Goal: Task Accomplishment & Management: Use online tool/utility

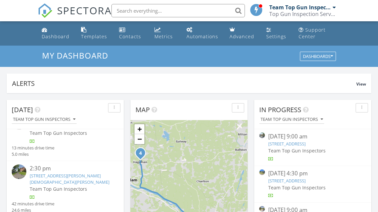
scroll to position [6, 0]
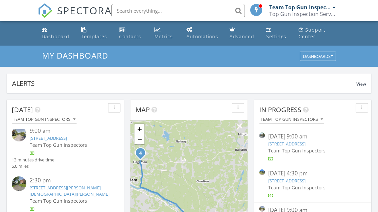
click at [67, 139] on link "2450 York Seat, Niskayuna, NY 12309" at bounding box center [48, 138] width 37 height 6
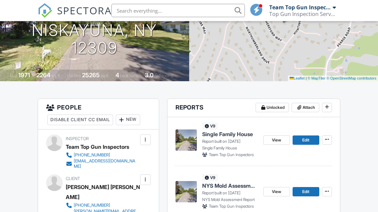
scroll to position [105, 0]
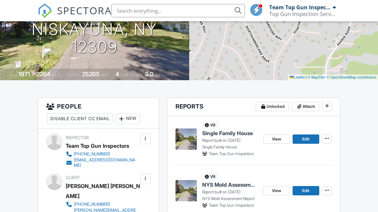
click at [305, 140] on span "Edit" at bounding box center [305, 139] width 7 height 7
click at [307, 138] on span "Edit" at bounding box center [305, 139] width 7 height 7
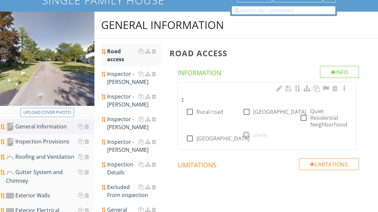
scroll to position [76, 0]
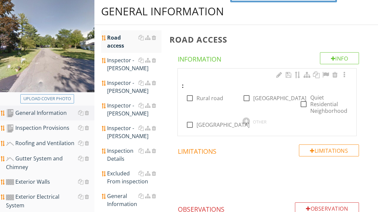
click at [309, 102] on div at bounding box center [303, 104] width 11 height 11
checkbox input "true"
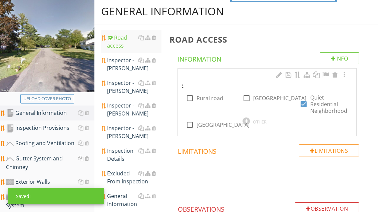
click at [120, 88] on div "Inspector - [PERSON_NAME]" at bounding box center [134, 87] width 54 height 16
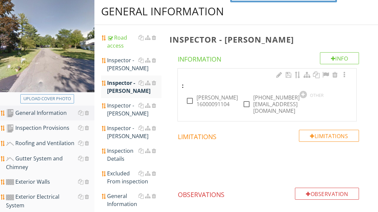
click at [215, 99] on label "[PERSON_NAME] 16000091104" at bounding box center [216, 100] width 41 height 13
checkbox input "true"
click at [267, 99] on label "[PHONE_NUMBER] [EMAIL_ADDRESS][DOMAIN_NAME]" at bounding box center [276, 104] width 46 height 20
checkbox input "true"
click at [124, 154] on div "Inspection Details" at bounding box center [134, 155] width 54 height 16
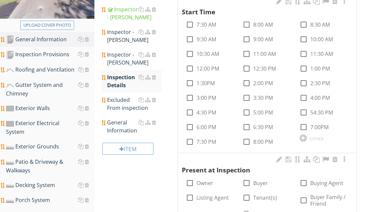
scroll to position [149, 0]
click at [248, 39] on div at bounding box center [246, 39] width 11 height 11
checkbox input "true"
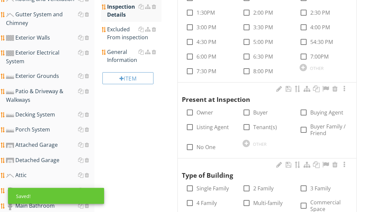
scroll to position [222, 0]
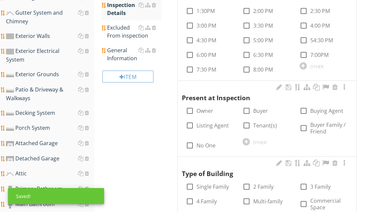
click at [260, 109] on label "Buyer" at bounding box center [260, 111] width 15 height 7
checkbox input "true"
click at [321, 108] on label "Buying Agent" at bounding box center [326, 111] width 33 height 7
checkbox input "true"
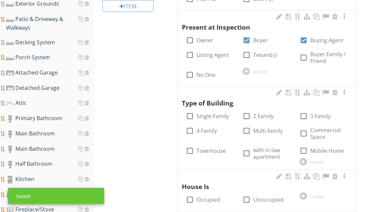
scroll to position [292, 0]
click at [211, 113] on label "Single Family" at bounding box center [212, 116] width 32 height 7
checkbox input "true"
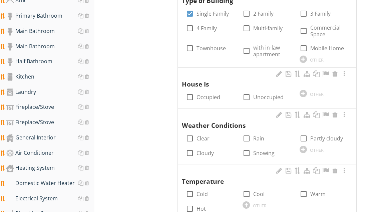
scroll to position [395, 0]
click at [198, 94] on label "Occupied" at bounding box center [208, 97] width 24 height 7
checkbox input "true"
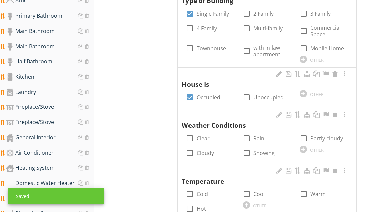
click at [207, 135] on label "Clear" at bounding box center [202, 138] width 13 height 7
checkbox input "true"
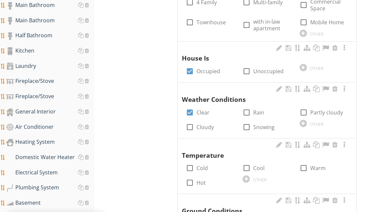
scroll to position [421, 0]
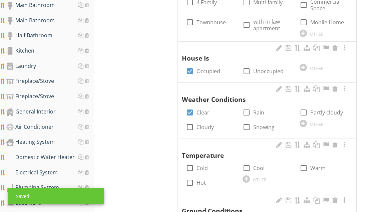
click at [314, 165] on label "Warm" at bounding box center [317, 168] width 15 height 7
checkbox input "true"
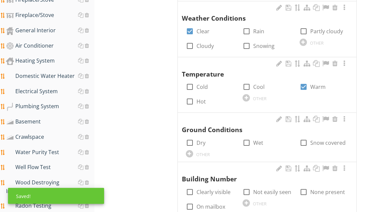
scroll to position [526, 0]
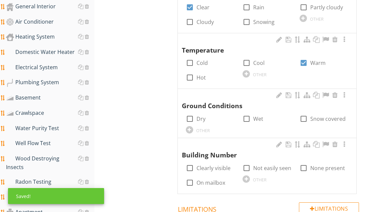
click at [208, 165] on label "Clearly visible" at bounding box center [213, 168] width 34 height 7
checkbox input "true"
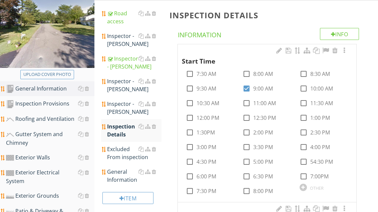
scroll to position [98, 0]
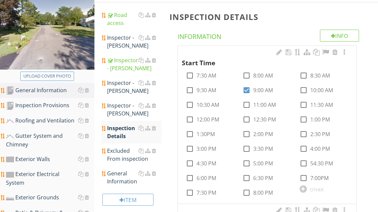
click at [118, 157] on div "Excluded From inspection" at bounding box center [134, 155] width 54 height 16
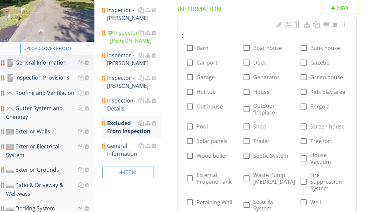
scroll to position [128, 0]
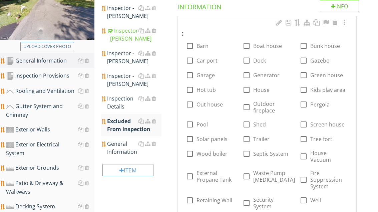
click at [204, 124] on label "Pool" at bounding box center [201, 124] width 11 height 7
checkbox input "true"
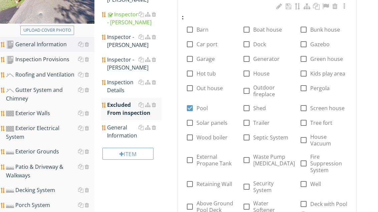
scroll to position [145, 0]
click at [123, 134] on div "General Information" at bounding box center [134, 131] width 54 height 16
click at [127, 136] on div "General Information" at bounding box center [134, 131] width 54 height 16
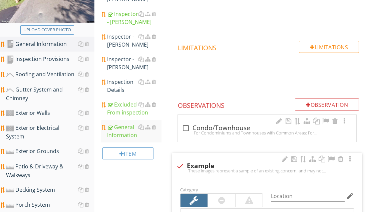
click at [54, 61] on div "Inspection Provisions" at bounding box center [50, 59] width 88 height 9
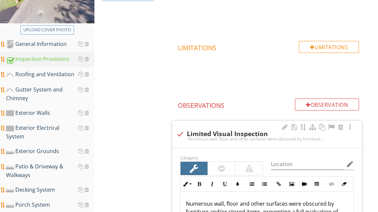
click at [53, 72] on div "Roofing and Ventilation" at bounding box center [50, 74] width 88 height 9
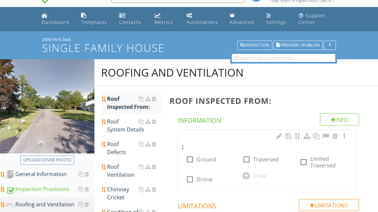
scroll to position [14, 0]
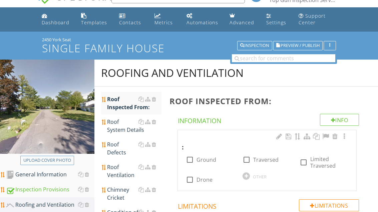
click at [50, 157] on div "Upload cover photo" at bounding box center [47, 160] width 48 height 7
type input "C:\fakepath\image.jpg"
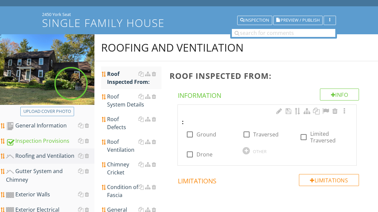
scroll to position [39, 0]
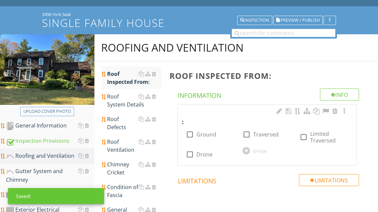
click at [206, 137] on label "Ground" at bounding box center [206, 134] width 20 height 7
checkbox input "true"
click at [124, 99] on div "Roof System Details" at bounding box center [134, 101] width 54 height 16
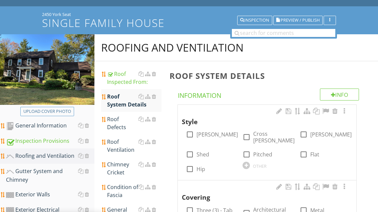
click at [199, 134] on label "Gable" at bounding box center [216, 134] width 41 height 7
checkbox input "true"
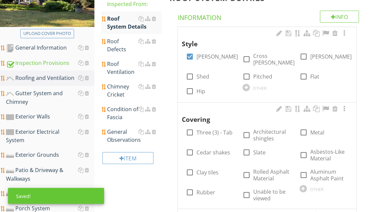
scroll to position [118, 0]
click at [259, 128] on label "Architectural shingles" at bounding box center [272, 134] width 38 height 13
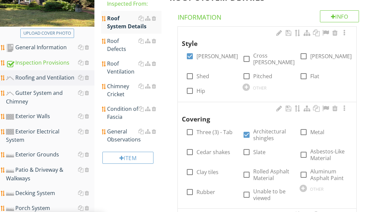
checkbox input "true"
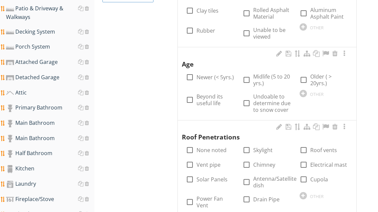
scroll to position [279, 0]
click at [311, 147] on label "Roof vents" at bounding box center [323, 150] width 27 height 7
checkbox input "true"
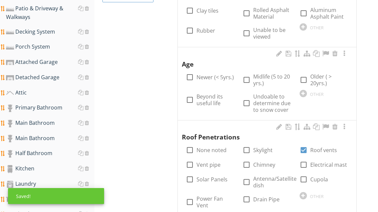
click at [313, 73] on label "Older ( > 20yrs.)" at bounding box center [329, 79] width 38 height 13
checkbox input "true"
click at [312, 147] on label "Roof vents" at bounding box center [323, 150] width 27 height 7
checkbox input "false"
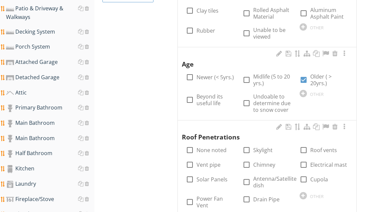
click at [210, 162] on label "Vent pipe" at bounding box center [208, 165] width 24 height 7
checkbox input "true"
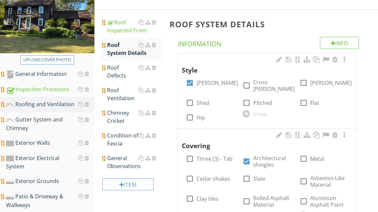
scroll to position [91, 0]
click at [118, 74] on div "Roof Defects" at bounding box center [134, 72] width 54 height 16
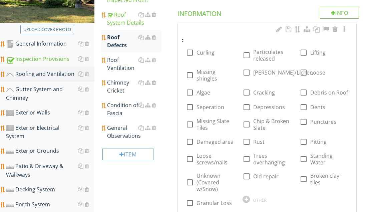
scroll to position [129, 0]
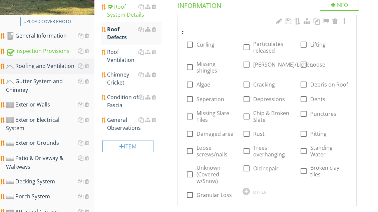
click at [253, 66] on label "Moss/Lichen" at bounding box center [283, 64] width 60 height 7
checkbox input "true"
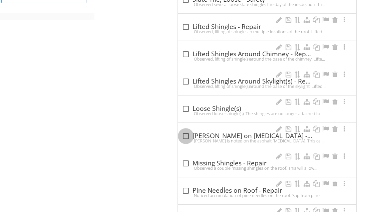
scroll to position [760, 0]
click at [190, 136] on div at bounding box center [185, 136] width 11 height 11
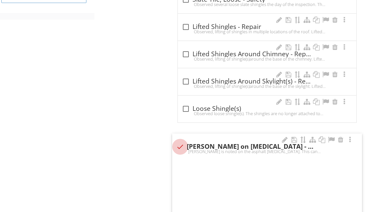
checkbox input "true"
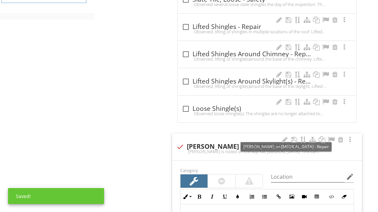
click at [334, 137] on div at bounding box center [331, 140] width 8 height 7
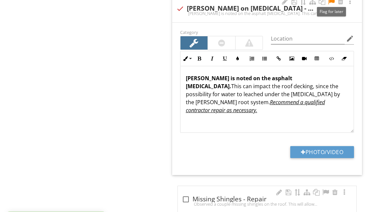
click at [333, 150] on button "Photo/Video" at bounding box center [322, 153] width 64 height 12
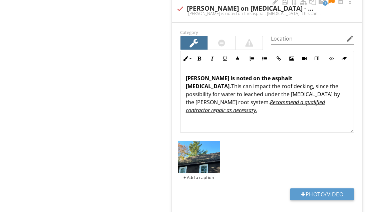
click at [329, 168] on div "+ Add a caption" at bounding box center [267, 161] width 182 height 42
click at [328, 189] on button "Photo/Video" at bounding box center [322, 195] width 64 height 12
click at [332, 189] on button "Photo/Video" at bounding box center [322, 195] width 64 height 12
click at [332, 193] on button "Photo/Video" at bounding box center [322, 195] width 64 height 12
type input "C:\fakepath\image.jpg"
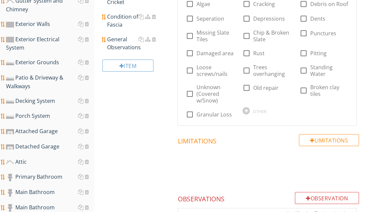
scroll to position [210, 0]
click at [121, 44] on div "General Observations" at bounding box center [134, 44] width 54 height 16
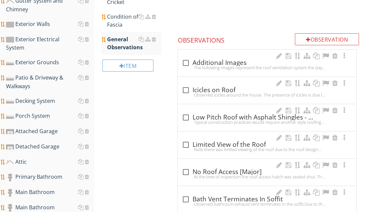
click at [200, 63] on div "check_box_outline_blank Additional Images" at bounding box center [267, 63] width 170 height 8
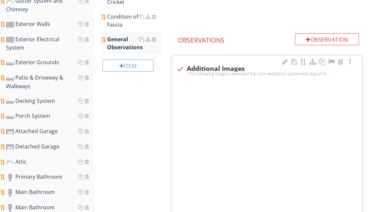
checkbox input "true"
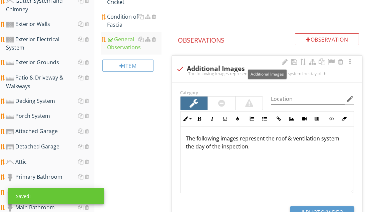
click at [331, 62] on div at bounding box center [331, 62] width 8 height 7
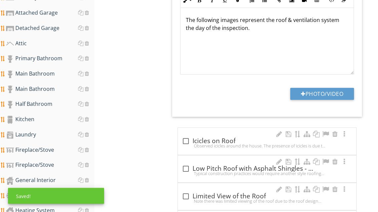
click at [324, 97] on button "Photo/Video" at bounding box center [322, 94] width 64 height 12
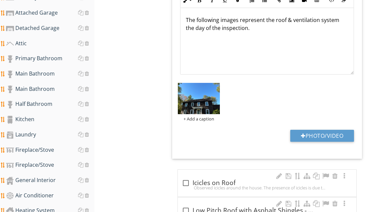
click at [327, 132] on button "Photo/Video" at bounding box center [322, 136] width 64 height 12
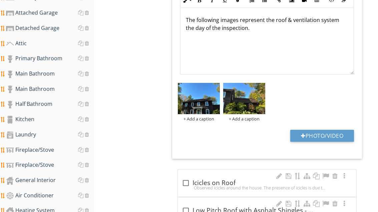
click at [320, 133] on button "Photo/Video" at bounding box center [322, 136] width 64 height 12
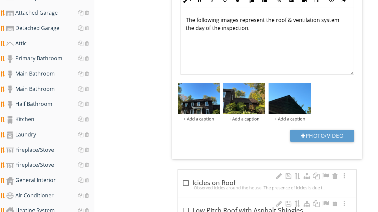
click at [335, 137] on button "Photo/Video" at bounding box center [322, 136] width 64 height 12
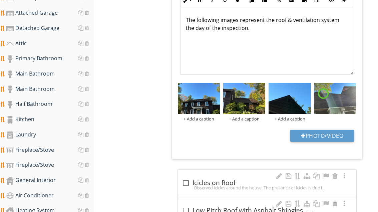
click at [326, 134] on button "Photo/Video" at bounding box center [322, 136] width 64 height 12
type input "C:\fakepath\image.jpg"
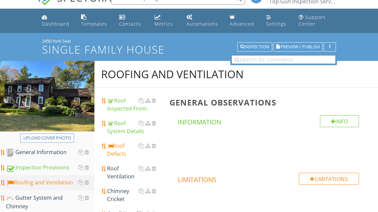
click at [124, 126] on div "Roof System Details" at bounding box center [134, 128] width 54 height 16
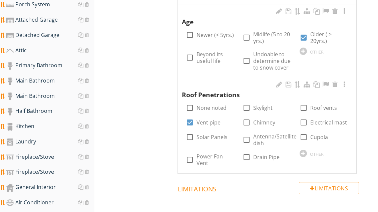
scroll to position [322, 0]
click at [212, 153] on label "Power Fan Vent" at bounding box center [215, 159] width 38 height 13
checkbox input "true"
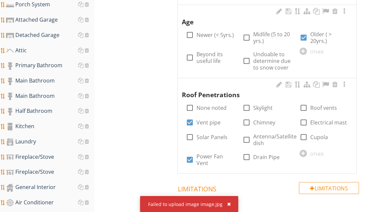
click at [323, 105] on label "Roof vents" at bounding box center [323, 108] width 27 height 7
checkbox input "true"
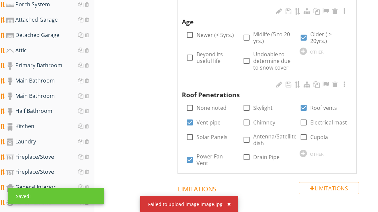
click at [228, 209] on button "button" at bounding box center [226, 204] width 8 height 9
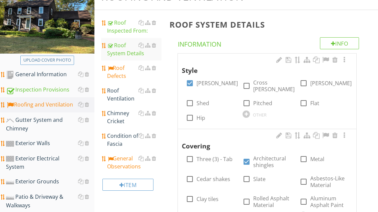
scroll to position [91, 0]
click at [128, 166] on div "General Observations" at bounding box center [134, 163] width 54 height 16
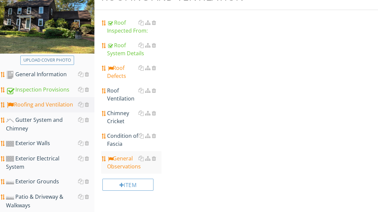
click at [128, 167] on div "General Observations" at bounding box center [134, 163] width 54 height 16
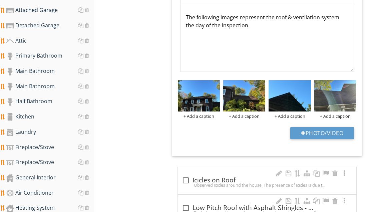
click at [326, 131] on button "Photo/Video" at bounding box center [322, 134] width 64 height 12
type input "C:\fakepath\image.jpg"
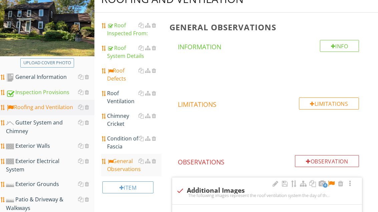
scroll to position [88, 0]
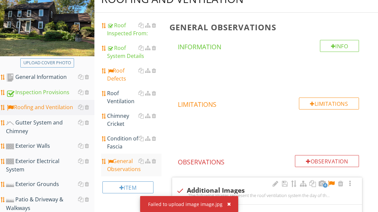
click at [123, 53] on div "Roof System Details" at bounding box center [134, 52] width 54 height 16
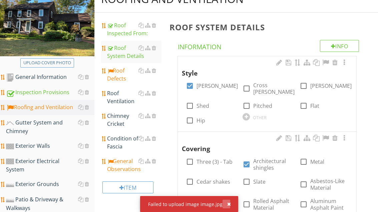
click at [227, 204] on div "button" at bounding box center [229, 204] width 4 height 5
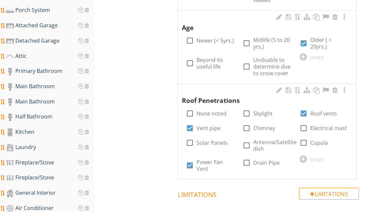
scroll to position [316, 0]
click at [261, 110] on label "Skylight" at bounding box center [262, 113] width 19 height 7
checkbox input "true"
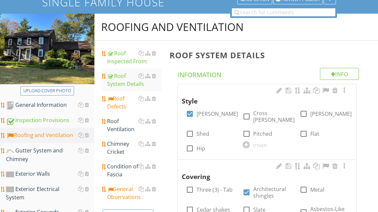
scroll to position [63, 0]
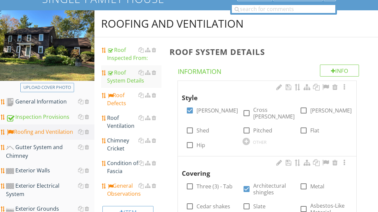
click at [117, 121] on div "Roof Ventilation" at bounding box center [134, 122] width 54 height 16
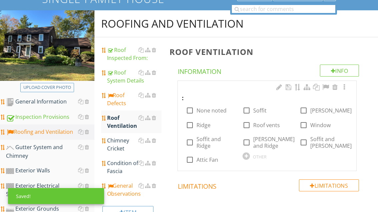
click at [205, 142] on label "Soffit and Ridge" at bounding box center [215, 142] width 38 height 13
checkbox input "true"
click at [316, 113] on label "Gable" at bounding box center [330, 110] width 41 height 7
checkbox input "true"
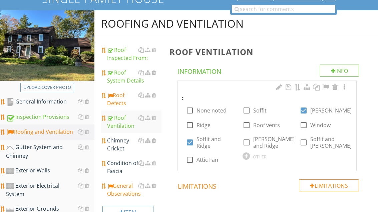
click at [123, 162] on div "Condition of Fascia" at bounding box center [134, 167] width 54 height 16
click at [122, 166] on div "Condition of Fascia" at bounding box center [134, 167] width 54 height 16
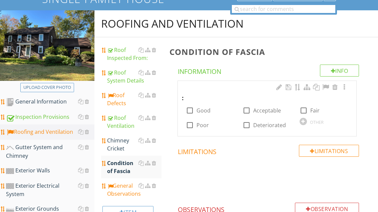
click at [267, 111] on label "Acceptable" at bounding box center [267, 110] width 28 height 7
checkbox input "true"
click at [48, 153] on div "Gutter System and Chimney" at bounding box center [50, 151] width 88 height 17
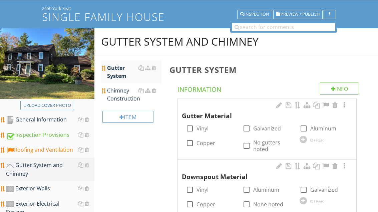
scroll to position [42, 0]
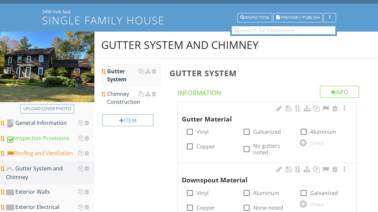
click at [119, 98] on div "Chimney Construction" at bounding box center [134, 98] width 54 height 16
click at [121, 100] on div "Chimney Construction" at bounding box center [134, 98] width 54 height 16
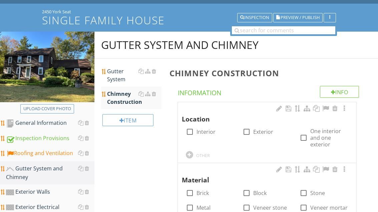
click at [258, 130] on label "Exterior" at bounding box center [263, 132] width 20 height 7
checkbox input "true"
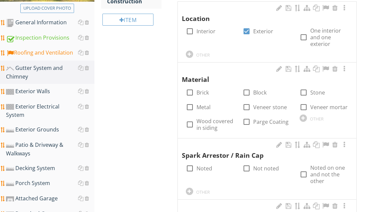
scroll to position [142, 0]
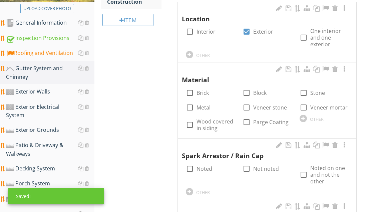
click at [205, 95] on label "Brick" at bounding box center [202, 93] width 12 height 7
checkbox input "true"
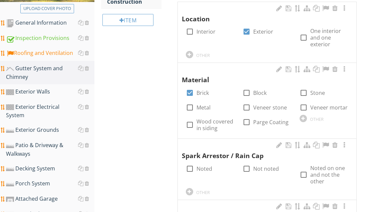
click at [201, 167] on label "Noted" at bounding box center [204, 169] width 16 height 7
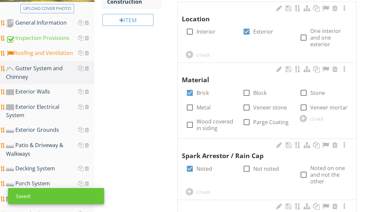
click at [204, 168] on label "Noted" at bounding box center [204, 169] width 16 height 7
checkbox input "false"
click at [262, 167] on label "Not noted" at bounding box center [266, 169] width 26 height 7
checkbox input "true"
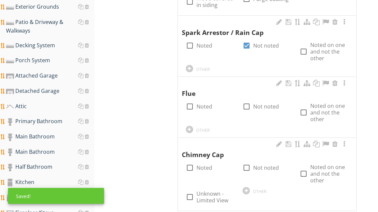
scroll to position [266, 0]
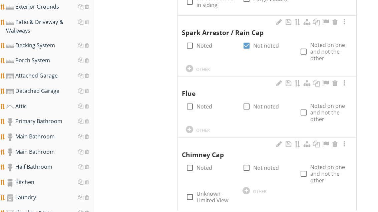
click at [191, 126] on div at bounding box center [189, 129] width 7 height 7
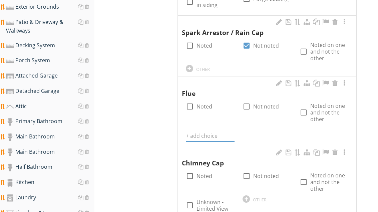
click at [203, 133] on input "text" at bounding box center [210, 136] width 49 height 11
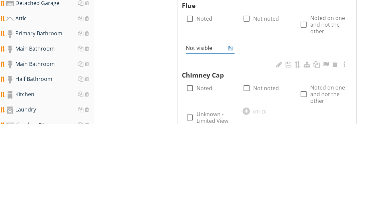
type input "Not visible"
click at [232, 134] on icon at bounding box center [230, 136] width 5 height 5
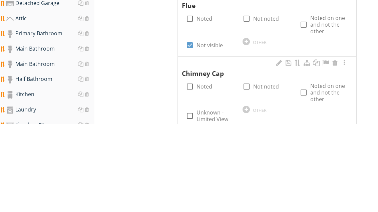
scroll to position [354, 0]
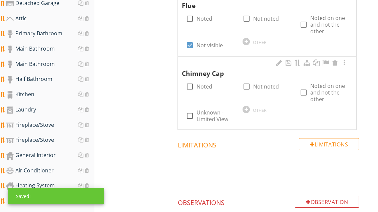
click at [278, 60] on div at bounding box center [279, 63] width 8 height 7
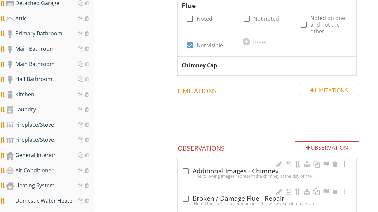
click at [219, 64] on input "Chimney Cap" at bounding box center [263, 65] width 162 height 11
type input "Chimney Crown"
click at [156, 66] on div "Gutter System and Chimney Gutter System Chimney Construction Item Chimney Const…" at bounding box center [235, 109] width 283 height 778
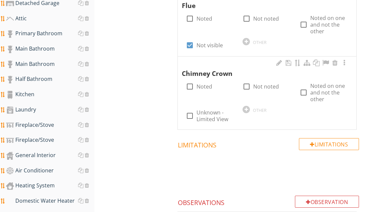
click at [200, 85] on label "Noted" at bounding box center [204, 86] width 16 height 7
checkbox input "true"
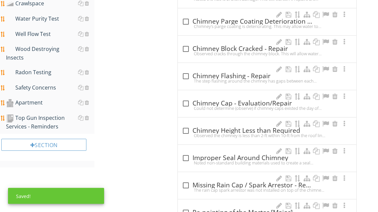
scroll to position [646, 0]
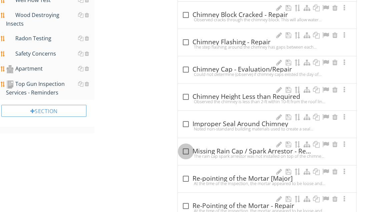
click at [188, 147] on div at bounding box center [185, 151] width 11 height 11
checkbox input "true"
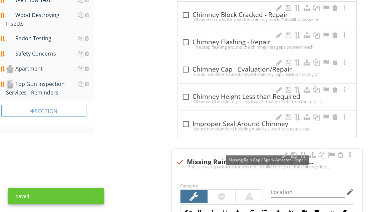
click at [333, 152] on div at bounding box center [331, 155] width 8 height 7
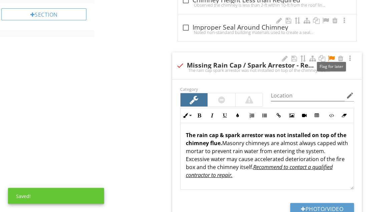
scroll to position [751, 0]
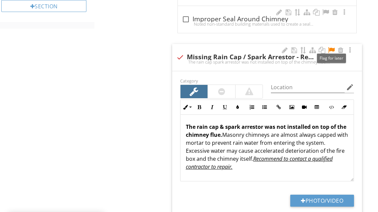
click at [334, 195] on button "Photo/Video" at bounding box center [322, 201] width 64 height 12
type input "C:\fakepath\image.jpg"
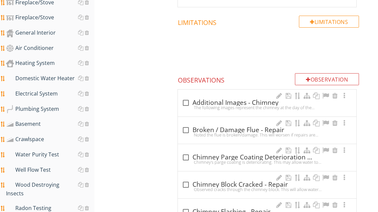
scroll to position [477, 0]
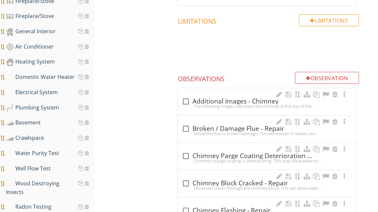
click at [208, 99] on div "check_box_outline_blank Additional Images - Chimney" at bounding box center [267, 102] width 170 height 8
checkbox input "true"
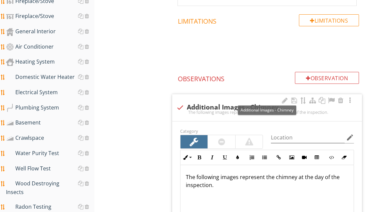
click at [331, 97] on div at bounding box center [331, 100] width 8 height 7
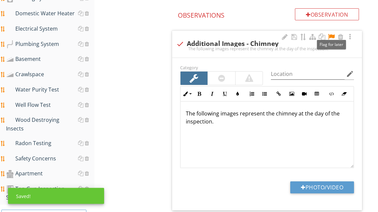
click at [333, 183] on button "Photo/Video" at bounding box center [322, 188] width 64 height 12
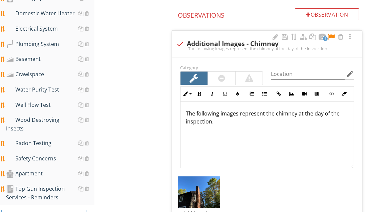
type input "C:\fakepath\image.jpg"
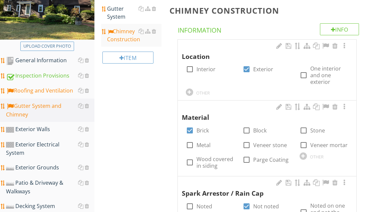
scroll to position [105, 0]
click at [57, 91] on div "Roofing and Ventilation" at bounding box center [50, 91] width 88 height 9
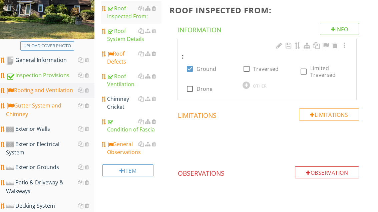
click at [120, 151] on div "General Observations" at bounding box center [134, 148] width 54 height 16
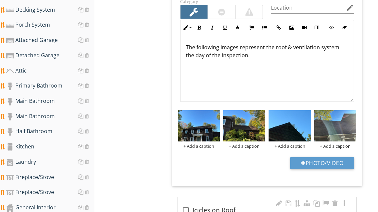
scroll to position [302, 0]
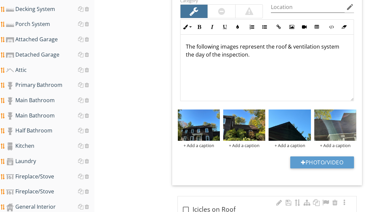
click at [315, 160] on button "Photo/Video" at bounding box center [322, 163] width 64 height 12
type input "C:\fakepath\image.jpg"
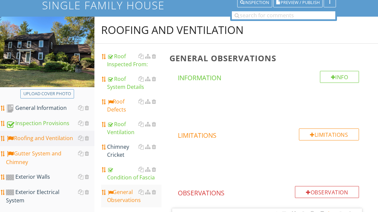
scroll to position [80, 0]
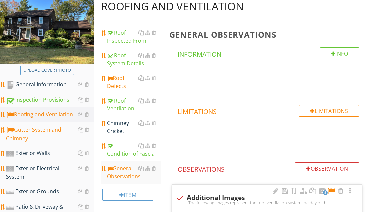
click at [44, 134] on div "Gutter System and Chimney" at bounding box center [50, 134] width 88 height 17
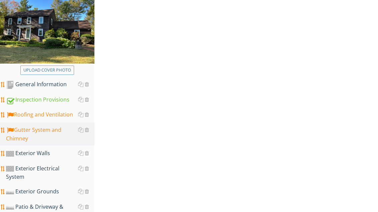
scroll to position [81, 0]
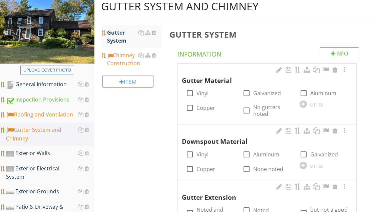
click at [257, 108] on label "No gutters noted" at bounding box center [272, 110] width 38 height 13
checkbox input "true"
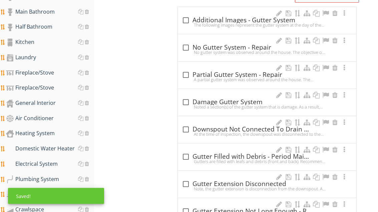
scroll to position [406, 0]
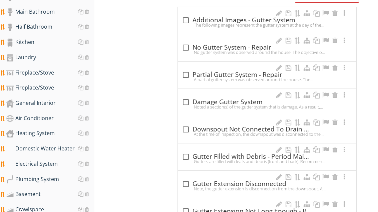
click at [226, 44] on div "check_box_outline_blank No Gutter System - Repair" at bounding box center [267, 48] width 170 height 8
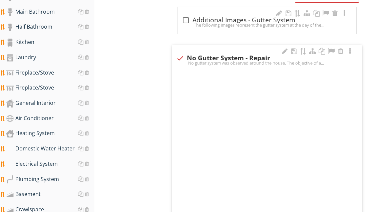
checkbox input "true"
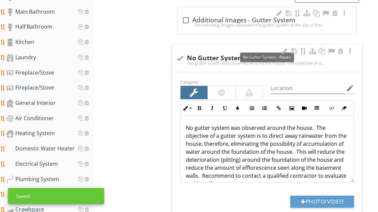
click at [332, 48] on div at bounding box center [331, 51] width 8 height 7
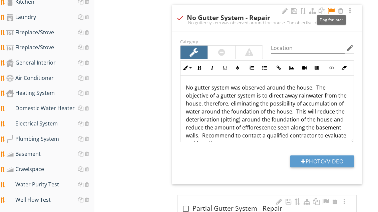
click at [333, 156] on button "Photo/Video" at bounding box center [322, 162] width 64 height 12
type input "C:\fakepath\image.jpg"
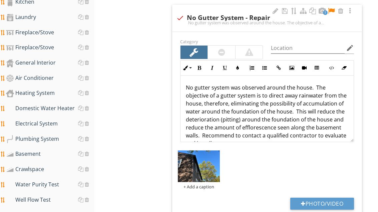
click at [244, 15] on div "check No Gutter System - Repair" at bounding box center [267, 18] width 182 height 8
checkbox input "true"
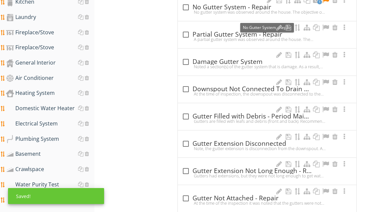
click at [227, 5] on div "check_box_outline_blank No Gutter System - Repair" at bounding box center [267, 7] width 170 height 8
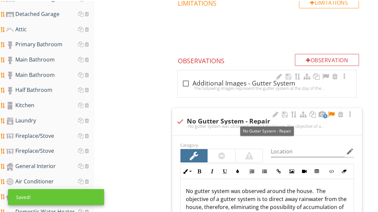
scroll to position [343, 0]
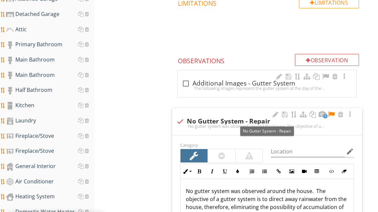
click at [277, 111] on div at bounding box center [275, 114] width 8 height 7
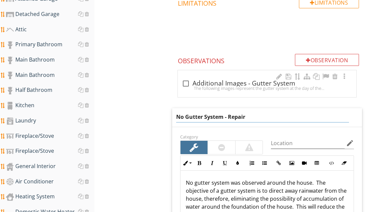
click at [224, 114] on input "No Gutter System - Repair" at bounding box center [262, 117] width 173 height 11
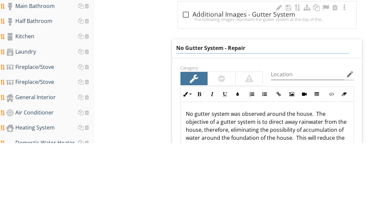
click at [224, 112] on input "No Gutter System - Repair" at bounding box center [262, 117] width 173 height 11
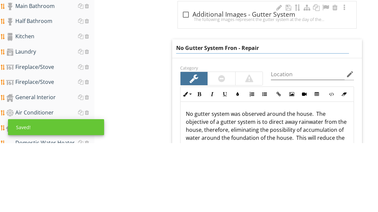
type input "No Gutter System Front - Repair"
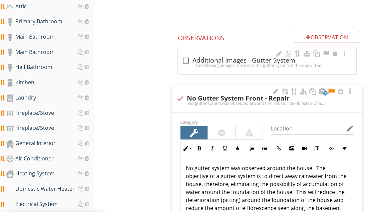
scroll to position [352, 0]
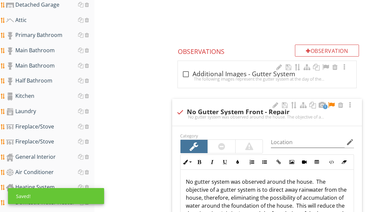
click at [187, 72] on div at bounding box center [185, 74] width 11 height 11
checkbox input "true"
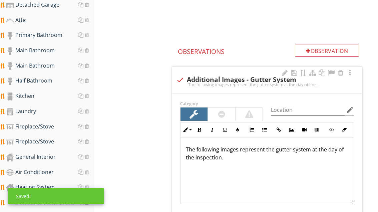
click at [331, 70] on div at bounding box center [331, 73] width 8 height 7
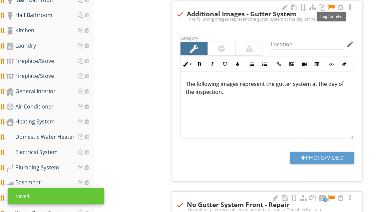
scroll to position [418, 0]
click at [334, 153] on button "Photo/Video" at bounding box center [322, 158] width 64 height 12
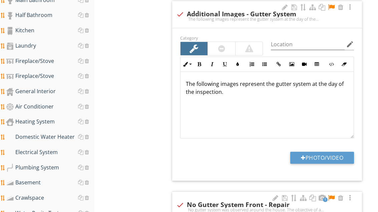
type input "C:\fakepath\image.jpg"
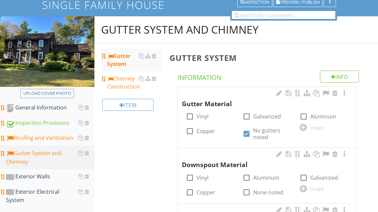
scroll to position [40, 0]
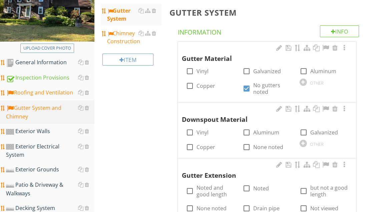
click at [268, 132] on label "Aluminum" at bounding box center [266, 132] width 26 height 7
checkbox input "true"
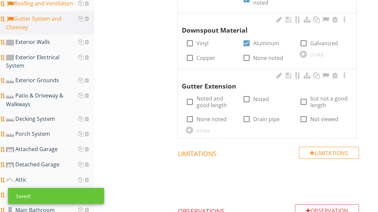
scroll to position [192, 0]
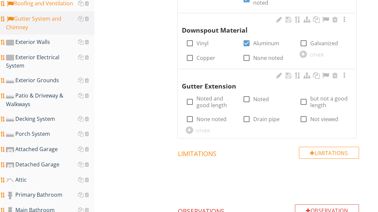
click at [261, 96] on label "Noted" at bounding box center [261, 99] width 16 height 7
checkbox input "true"
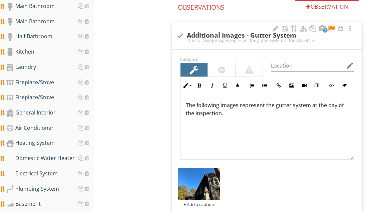
scroll to position [396, 0]
type input "C:\fakepath\image.jpg"
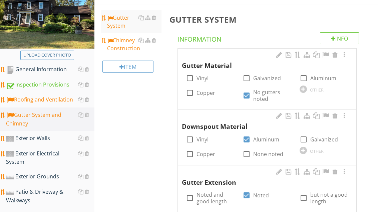
scroll to position [95, 0]
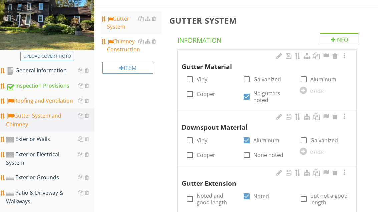
click at [44, 142] on div "Exterior Walls" at bounding box center [50, 139] width 88 height 9
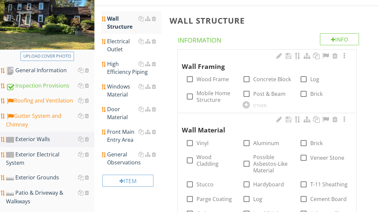
click at [217, 78] on label "Wood Frame" at bounding box center [212, 79] width 32 height 7
checkbox input "true"
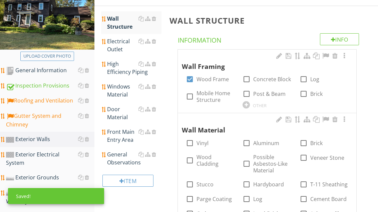
click at [217, 160] on label "Wood Cladding" at bounding box center [215, 160] width 38 height 13
checkbox input "true"
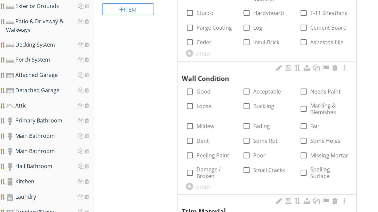
click at [304, 138] on div at bounding box center [303, 140] width 11 height 11
checkbox input "true"
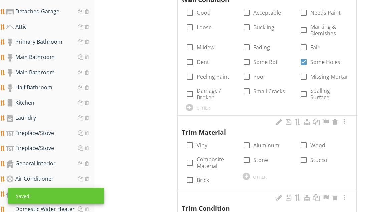
scroll to position [345, 0]
click at [307, 143] on div at bounding box center [303, 145] width 11 height 11
checkbox input "true"
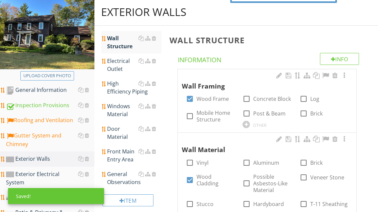
scroll to position [76, 0]
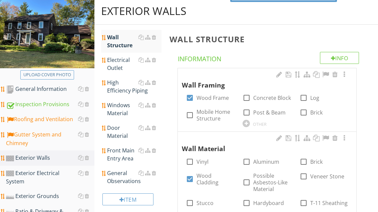
click at [51, 138] on div "Gutter System and Chimney" at bounding box center [50, 139] width 88 height 17
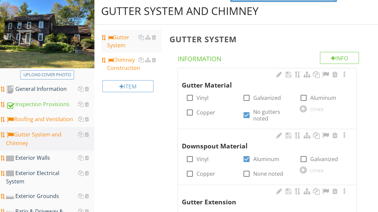
click at [121, 41] on div "Gutter System" at bounding box center [134, 41] width 54 height 16
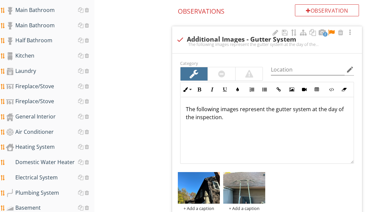
scroll to position [394, 0]
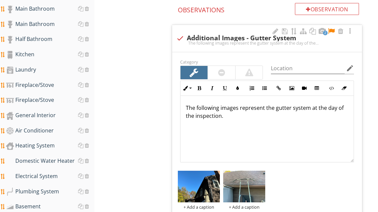
type input "C:\fakepath\image.jpg"
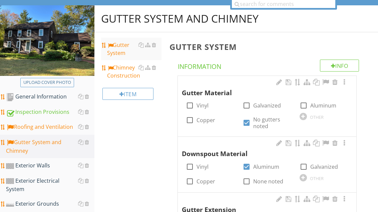
scroll to position [65, 0]
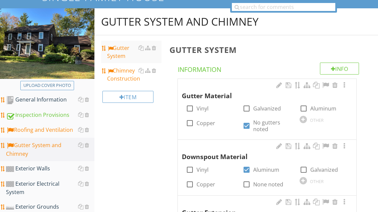
click at [45, 170] on div "Exterior Walls" at bounding box center [50, 169] width 88 height 9
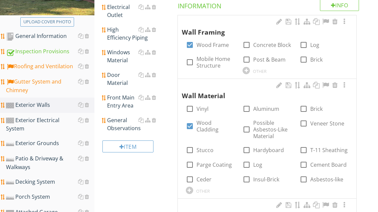
scroll to position [129, 0]
click at [123, 128] on div "General Observations" at bounding box center [134, 124] width 54 height 16
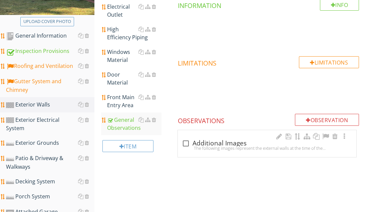
click at [217, 144] on div "check_box_outline_blank Additional Images" at bounding box center [267, 144] width 170 height 8
checkbox input "true"
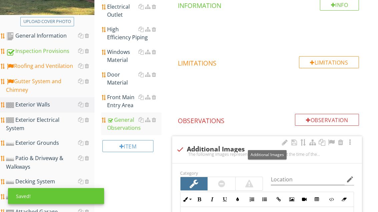
click at [331, 143] on div at bounding box center [331, 142] width 8 height 7
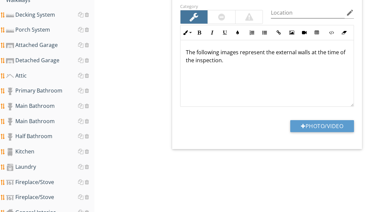
click at [325, 124] on button "Photo/Video" at bounding box center [322, 127] width 64 height 12
type input "C:\fakepath\image.jpg"
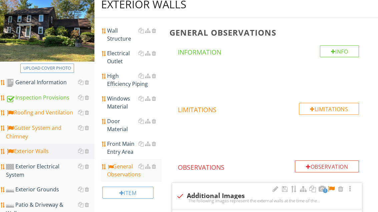
scroll to position [83, 0]
click at [121, 40] on div "Wall Structure" at bounding box center [134, 35] width 54 height 16
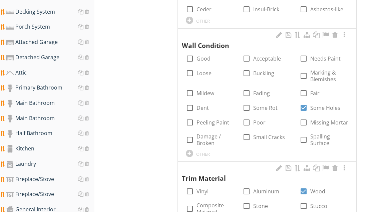
scroll to position [302, 0]
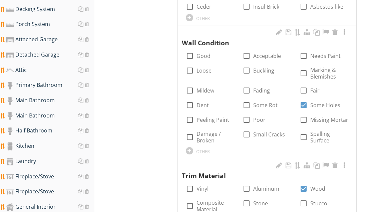
click at [214, 134] on label "Damage / Broken" at bounding box center [215, 137] width 38 height 13
checkbox input "true"
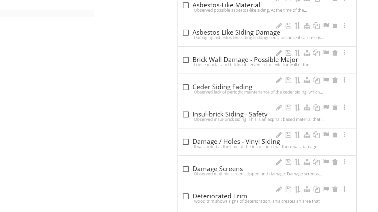
scroll to position [783, 0]
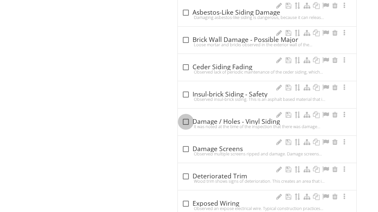
click at [189, 118] on div at bounding box center [185, 121] width 11 height 11
checkbox input "true"
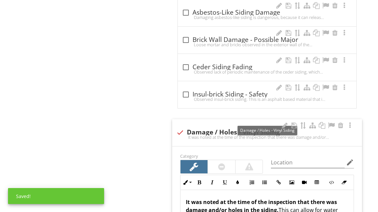
click at [285, 124] on div at bounding box center [284, 125] width 8 height 7
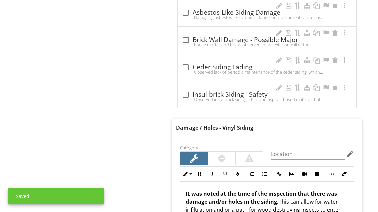
click at [285, 123] on input "Damage / Holes - Vinyl Siding" at bounding box center [262, 128] width 173 height 11
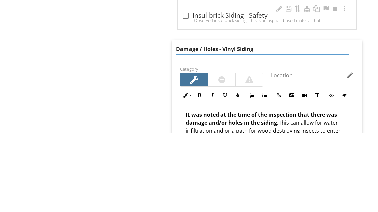
click at [264, 123] on input "Damage / Holes - Vinyl Siding" at bounding box center [262, 128] width 173 height 11
click at [236, 123] on input "Damage / Holes - Vinyl Siding" at bounding box center [262, 128] width 173 height 11
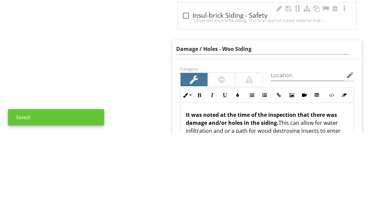
type input "Damage / Holes - Wood Siding"
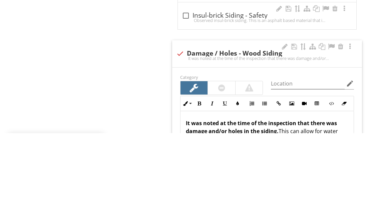
scroll to position [862, 0]
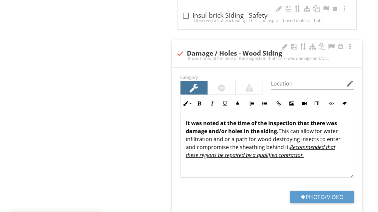
click at [324, 193] on button "Photo/Video" at bounding box center [322, 197] width 64 height 12
type input "C:\fakepath\image.jpg"
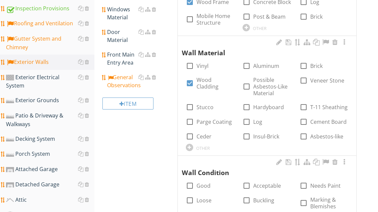
scroll to position [171, 0]
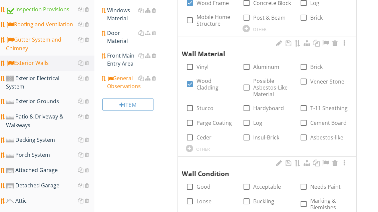
click at [130, 81] on div "General Observations" at bounding box center [134, 83] width 54 height 16
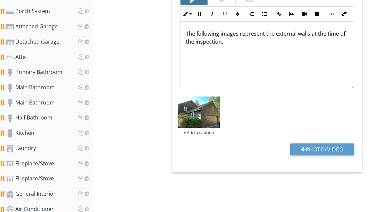
scroll to position [327, 0]
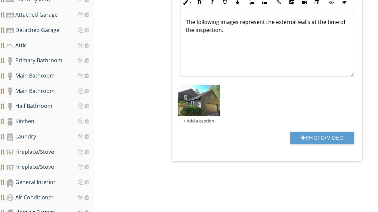
click at [329, 137] on button "Photo/Video" at bounding box center [322, 138] width 64 height 12
type input "C:\fakepath\image.jpg"
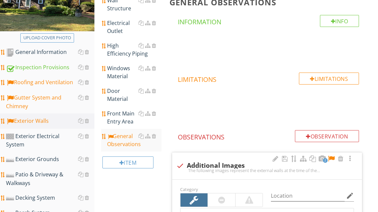
scroll to position [107, 0]
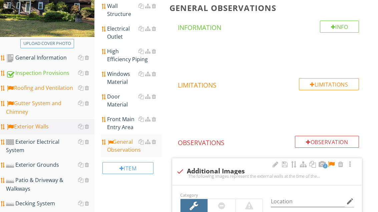
click at [116, 100] on div "Door Material" at bounding box center [134, 101] width 54 height 16
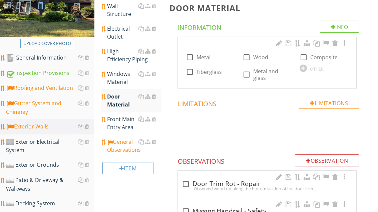
click at [205, 59] on label "Metal" at bounding box center [203, 57] width 14 height 7
checkbox input "true"
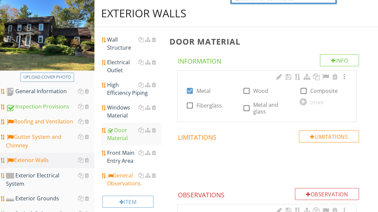
scroll to position [74, 0]
click at [126, 110] on div "Windows Material" at bounding box center [134, 112] width 54 height 16
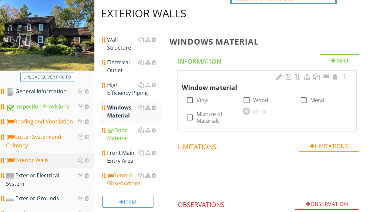
click at [202, 101] on label "Vinyl" at bounding box center [202, 100] width 12 height 7
checkbox input "true"
click at [119, 45] on div "Wall Structure" at bounding box center [134, 44] width 54 height 16
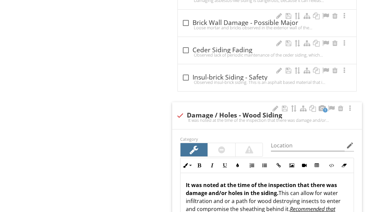
scroll to position [832, 0]
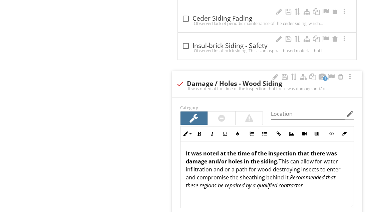
click at [332, 74] on div at bounding box center [331, 77] width 8 height 7
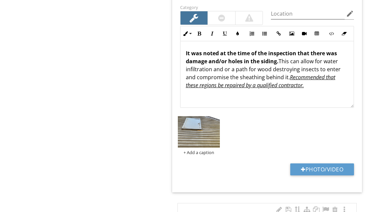
click at [335, 165] on button "Photo/Video" at bounding box center [322, 170] width 64 height 12
type input "C:\fakepath\image.jpg"
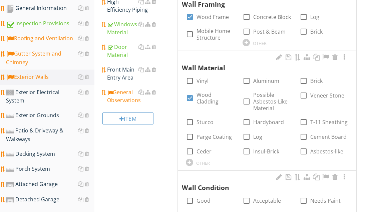
click at [125, 101] on div "General Observations" at bounding box center [134, 97] width 54 height 16
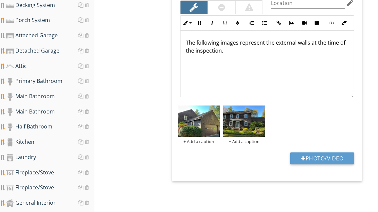
scroll to position [306, 0]
click at [320, 155] on button "Photo/Video" at bounding box center [322, 159] width 64 height 12
type input "C:\fakepath\image.jpg"
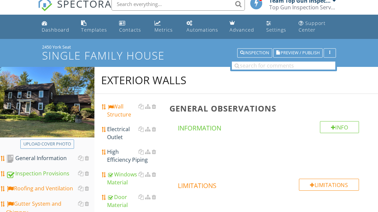
scroll to position [0, 0]
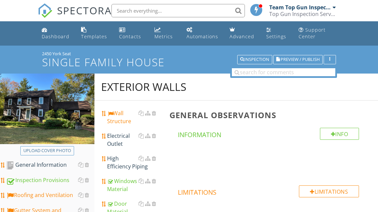
click at [126, 121] on div "Wall Structure" at bounding box center [134, 117] width 54 height 16
click at [127, 119] on div "Wall Structure" at bounding box center [134, 117] width 54 height 16
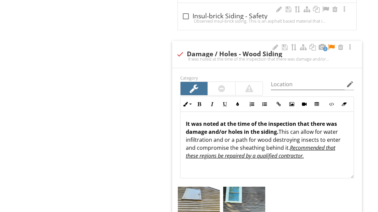
scroll to position [865, 0]
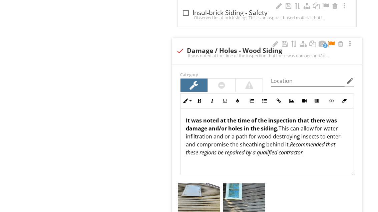
click at [267, 164] on div "It was noted at the time of the inspection that there was damage and/or holes i…" at bounding box center [266, 142] width 173 height 67
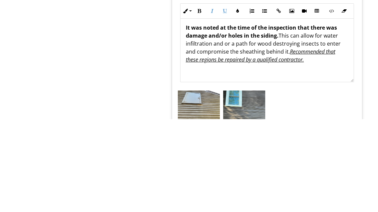
click at [155, 50] on div "Exterior Walls Wall Structure Electrical Outlet High Efficiency Piping Windows …" at bounding box center [235, 163] width 283 height 1909
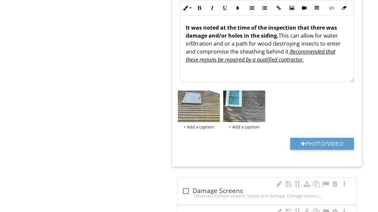
click at [316, 144] on button "Photo/Video" at bounding box center [322, 144] width 64 height 12
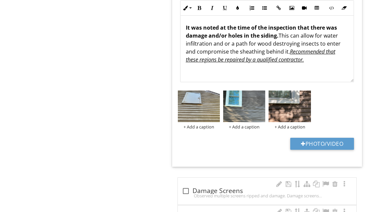
click at [325, 138] on button "Photo/Video" at bounding box center [322, 144] width 64 height 12
type input "C:\fakepath\image.jpg"
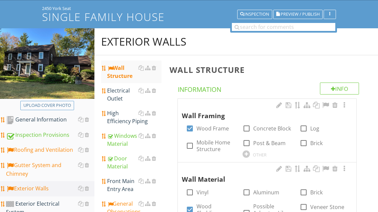
scroll to position [46, 0]
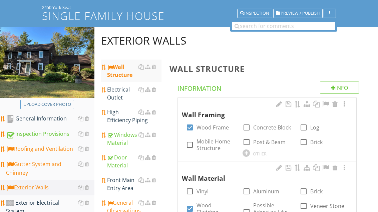
click at [62, 151] on div "Roofing and Ventilation" at bounding box center [50, 149] width 88 height 9
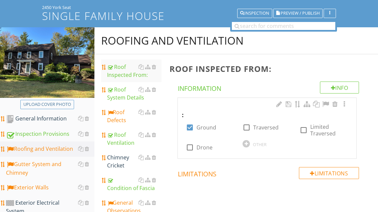
click at [128, 186] on div "Condition of Fascia" at bounding box center [134, 184] width 54 height 16
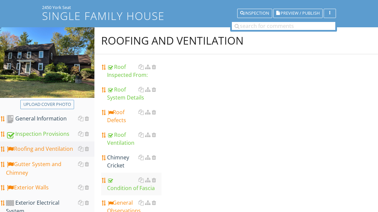
click at [129, 186] on div "Condition of Fascia" at bounding box center [134, 184] width 54 height 16
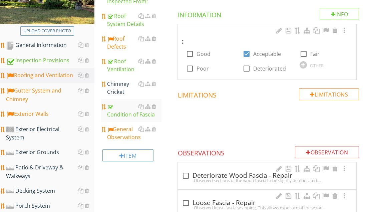
click at [41, 119] on link "Exterior Walls" at bounding box center [50, 114] width 88 height 15
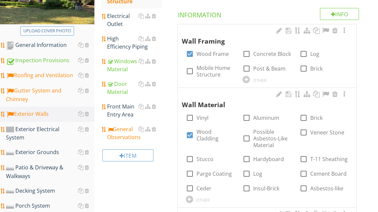
click at [122, 44] on div "High Efficiency Piping" at bounding box center [134, 43] width 54 height 16
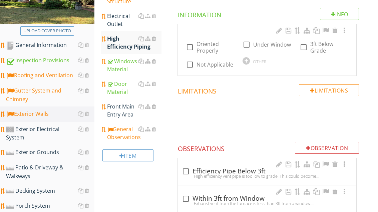
click at [211, 45] on label "Oriented Properly" at bounding box center [215, 47] width 38 height 13
checkbox input "true"
click at [129, 107] on div "Front Main Entry Area" at bounding box center [134, 111] width 54 height 16
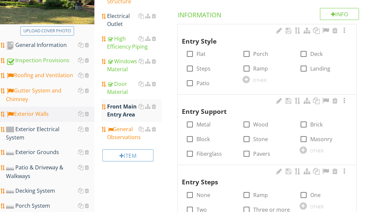
click at [259, 54] on label "Porch" at bounding box center [260, 54] width 15 height 7
checkbox input "true"
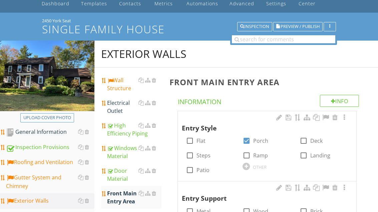
scroll to position [29, 0]
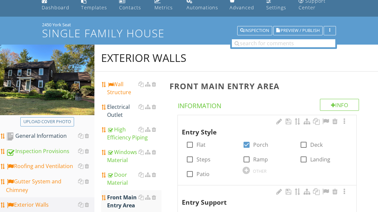
click at [123, 91] on div "Wall Structure" at bounding box center [134, 88] width 54 height 16
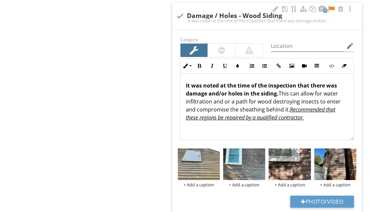
scroll to position [900, 0]
click at [326, 196] on button "Photo/Video" at bounding box center [322, 202] width 64 height 12
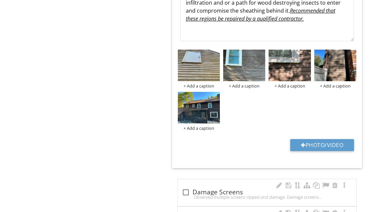
scroll to position [999, 0]
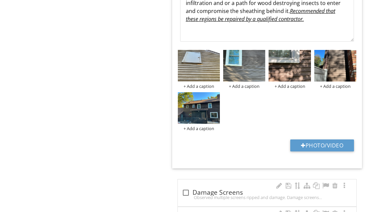
click at [310, 140] on button "Photo/Video" at bounding box center [322, 146] width 64 height 12
type input "C:\fakepath\image.jpg"
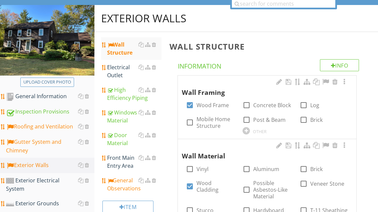
scroll to position [67, 0]
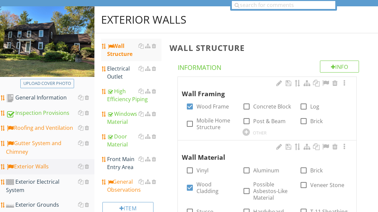
click at [121, 73] on div "Electrical Outlet" at bounding box center [134, 73] width 54 height 16
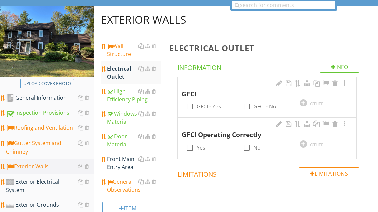
click at [260, 108] on label "GFCI - No" at bounding box center [264, 106] width 23 height 7
checkbox input "true"
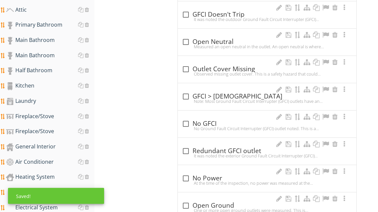
scroll to position [365, 0]
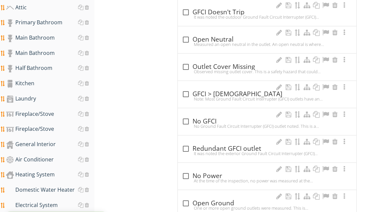
click at [209, 119] on div "check_box_outline_blank No GFCI" at bounding box center [267, 122] width 170 height 8
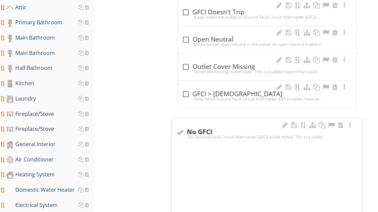
checkbox input "true"
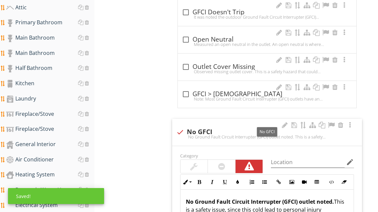
click at [331, 123] on div at bounding box center [331, 125] width 8 height 7
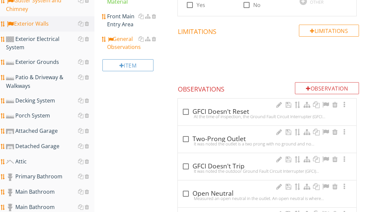
scroll to position [210, 0]
click at [63, 39] on div "Exterior Electrical System" at bounding box center [50, 43] width 88 height 17
click at [66, 35] on div "Exterior Electrical System" at bounding box center [50, 43] width 88 height 17
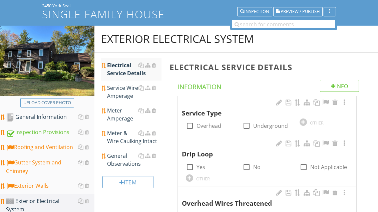
scroll to position [48, 0]
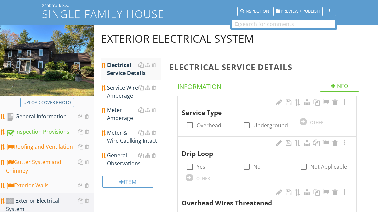
click at [267, 124] on label "Underground" at bounding box center [270, 125] width 35 height 7
checkbox input "true"
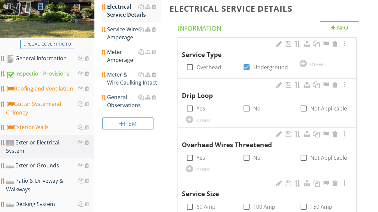
scroll to position [107, 0]
click at [324, 112] on label "Not Applicable" at bounding box center [328, 108] width 37 height 7
checkbox input "true"
click at [321, 161] on label "Not Applicable" at bounding box center [328, 158] width 37 height 7
checkbox input "true"
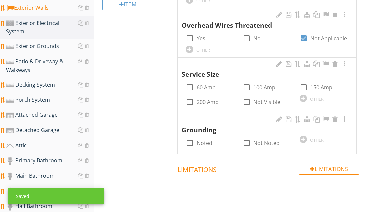
scroll to position [226, 0]
click at [268, 99] on label "Not Visible" at bounding box center [266, 102] width 27 height 7
checkbox input "true"
click at [210, 140] on label "Noted" at bounding box center [204, 143] width 16 height 7
checkbox input "true"
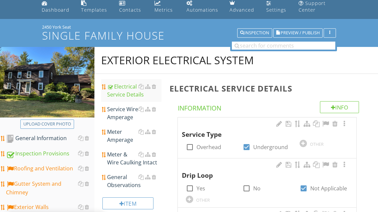
scroll to position [27, 0]
click at [125, 114] on div "Service Wire Amperage" at bounding box center [134, 113] width 54 height 16
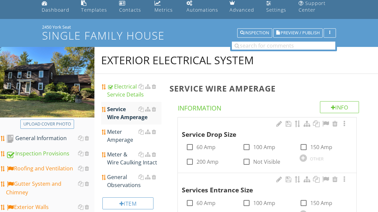
click at [260, 162] on label "Not Visible" at bounding box center [266, 162] width 27 height 7
checkbox input "true"
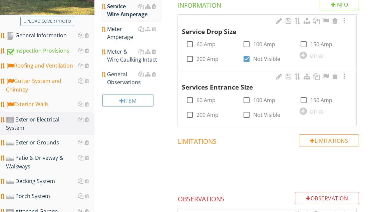
scroll to position [130, 0]
click at [265, 113] on label "Not Visible" at bounding box center [266, 115] width 27 height 7
checkbox input "true"
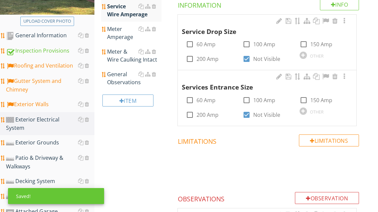
click at [124, 33] on div "Meter Amperage" at bounding box center [134, 33] width 54 height 16
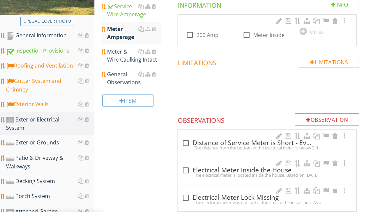
click at [205, 34] on label "200 Amp" at bounding box center [207, 35] width 22 height 7
checkbox input "true"
click at [120, 59] on div "Meter & Wire Caulking Intact" at bounding box center [134, 56] width 54 height 16
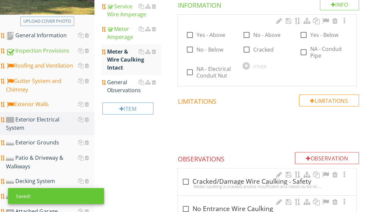
click at [311, 52] on label "NA - Conduit Pipe" at bounding box center [329, 52] width 38 height 13
checkbox input "true"
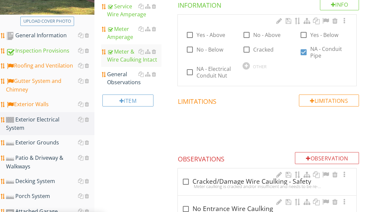
click at [124, 81] on div "General Observations" at bounding box center [134, 78] width 54 height 16
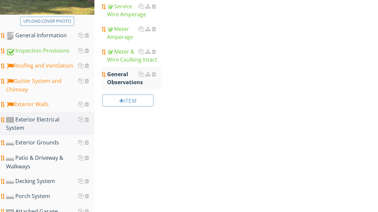
click at [124, 80] on div "General Observations" at bounding box center [134, 78] width 54 height 16
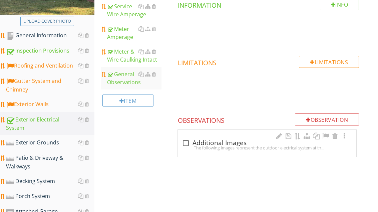
click at [222, 143] on div "check_box_outline_blank Additional Images" at bounding box center [267, 143] width 170 height 8
checkbox input "true"
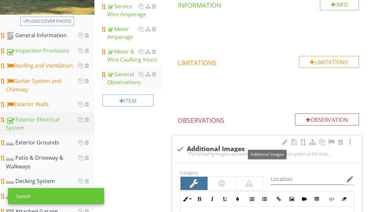
click at [332, 141] on div at bounding box center [331, 142] width 8 height 7
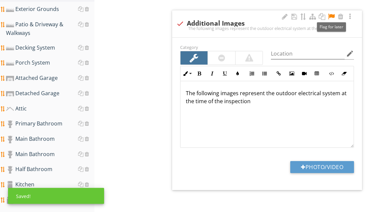
scroll to position [255, 0]
click at [336, 166] on button "Photo/Video" at bounding box center [322, 167] width 64 height 12
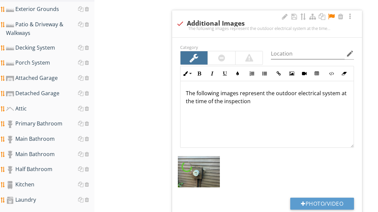
click at [334, 199] on button "Photo/Video" at bounding box center [322, 204] width 64 height 12
type input "C:\fakepath\image.jpg"
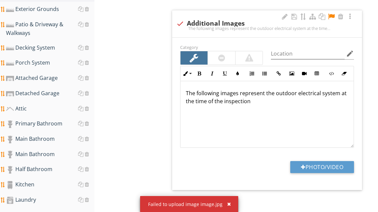
click at [229, 209] on button "button" at bounding box center [226, 204] width 8 height 9
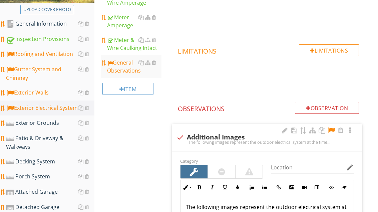
click at [53, 125] on div "Exterior Grounds" at bounding box center [50, 123] width 88 height 9
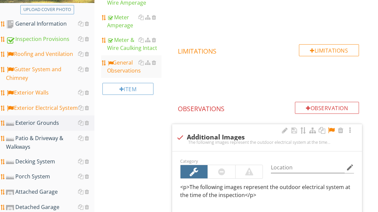
scroll to position [141, 0]
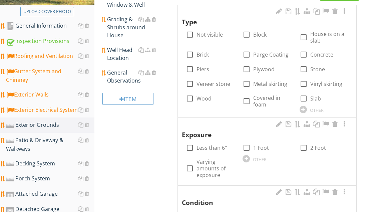
click at [321, 54] on label "Concrete" at bounding box center [321, 55] width 23 height 7
checkbox input "true"
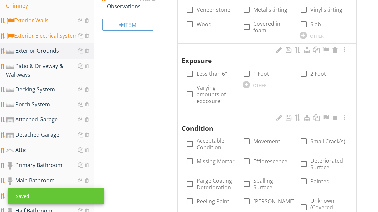
scroll to position [214, 0]
click at [203, 90] on label "Varying amounts of exposure" at bounding box center [215, 94] width 38 height 20
checkbox input "true"
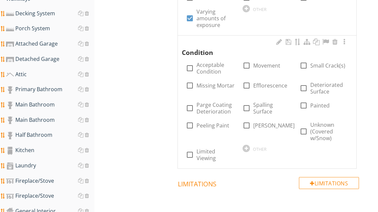
scroll to position [290, 0]
click at [251, 124] on div at bounding box center [246, 125] width 11 height 11
checkbox input "true"
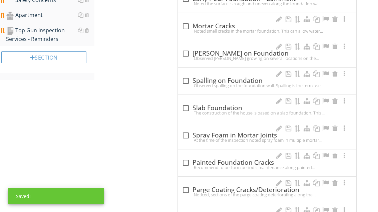
scroll to position [704, 0]
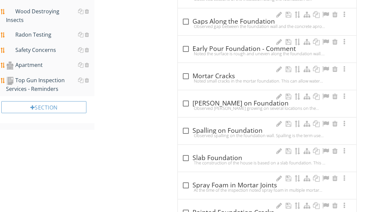
click at [219, 102] on div "check_box_outline_blank Moss on Foundation" at bounding box center [267, 104] width 170 height 8
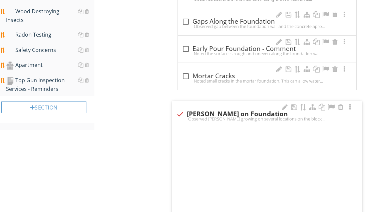
checkbox input "true"
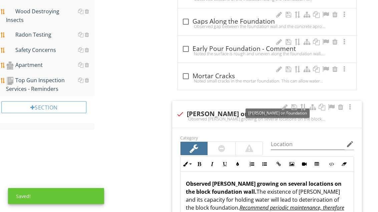
click at [331, 107] on div at bounding box center [331, 107] width 8 height 7
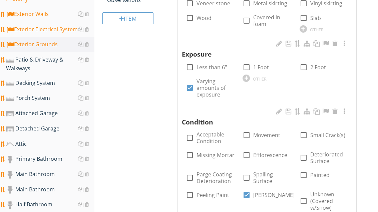
scroll to position [209, 0]
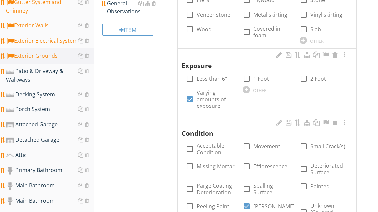
click at [44, 114] on div "Porch System" at bounding box center [50, 109] width 88 height 9
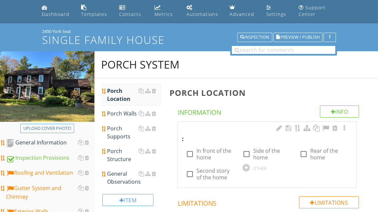
scroll to position [23, 0]
click at [218, 151] on label "In front of the home" at bounding box center [215, 153] width 38 height 13
checkbox input "true"
click at [124, 114] on div "Porch Walls" at bounding box center [134, 113] width 54 height 8
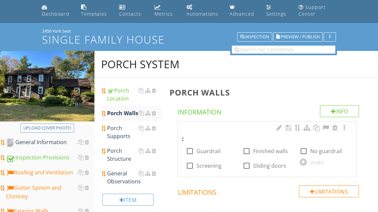
click at [118, 134] on div "Porch Supports" at bounding box center [134, 132] width 54 height 16
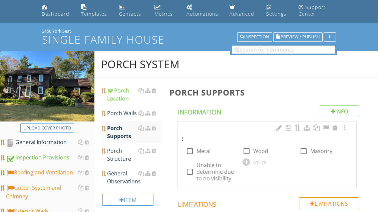
click at [303, 151] on div at bounding box center [303, 151] width 11 height 11
checkbox input "true"
click at [123, 157] on div "Porch Structure" at bounding box center [134, 155] width 54 height 16
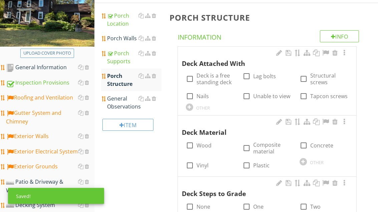
scroll to position [98, 0]
click at [215, 77] on label "Deck is a free standing deck" at bounding box center [215, 78] width 38 height 13
checkbox input "true"
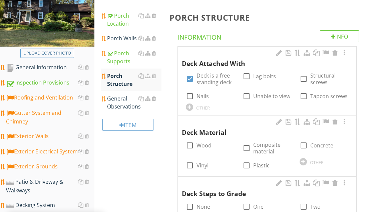
click at [314, 158] on div "OTHER" at bounding box center [323, 162] width 49 height 8
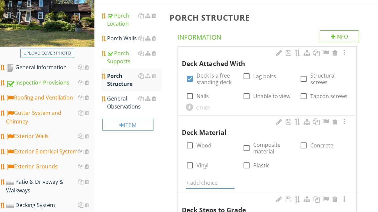
click at [313, 145] on label "Concrete" at bounding box center [321, 145] width 23 height 7
checkbox input "true"
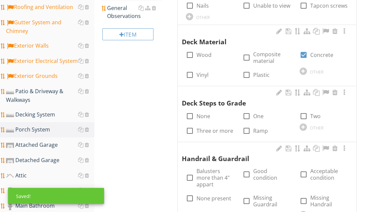
scroll to position [203, 0]
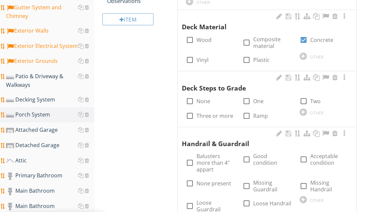
click at [311, 98] on label "Two" at bounding box center [315, 101] width 10 height 7
checkbox input "true"
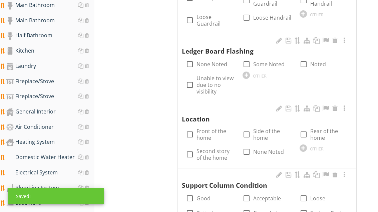
scroll to position [423, 0]
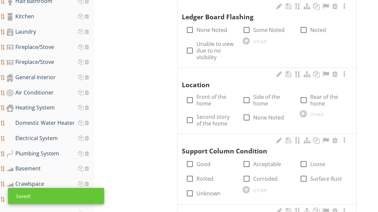
click at [212, 94] on label "Front of the home" at bounding box center [215, 100] width 38 height 13
checkbox input "true"
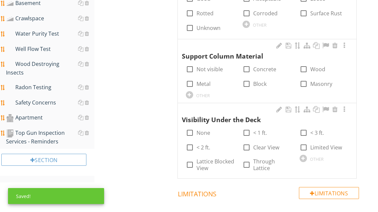
scroll to position [621, 0]
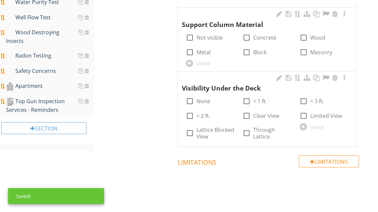
click at [200, 98] on label "None" at bounding box center [203, 101] width 14 height 7
checkbox input "true"
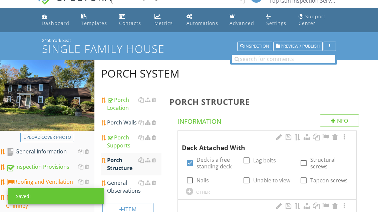
scroll to position [12, 0]
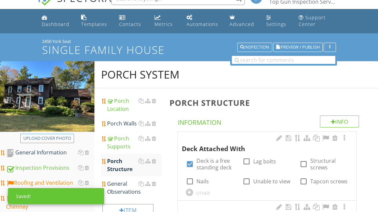
click at [124, 187] on div "General Observations" at bounding box center [134, 188] width 54 height 16
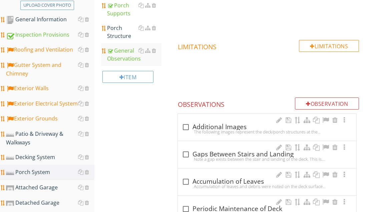
scroll to position [162, 0]
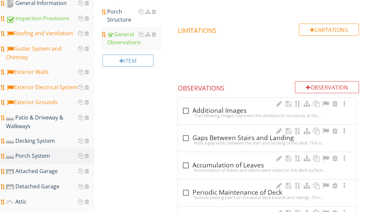
click at [233, 108] on div "check_box_outline_blank Additional Images" at bounding box center [267, 111] width 170 height 8
checkbox input "true"
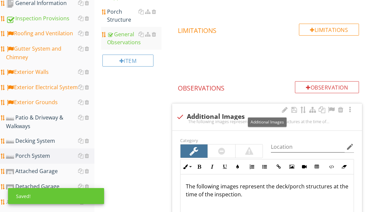
click at [333, 108] on div at bounding box center [331, 110] width 8 height 7
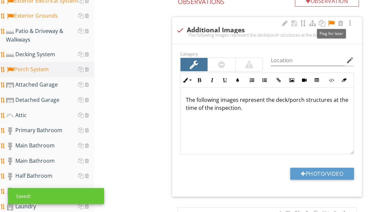
scroll to position [270, 0]
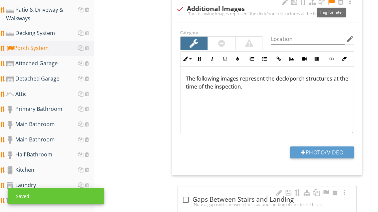
click at [336, 153] on button "Photo/Video" at bounding box center [322, 153] width 64 height 12
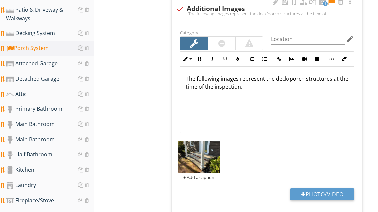
click at [329, 189] on button "Photo/Video" at bounding box center [322, 195] width 64 height 12
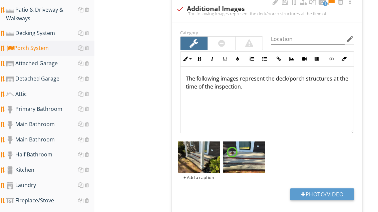
click at [343, 192] on button "Photo/Video" at bounding box center [322, 195] width 64 height 12
type input "C:\fakepath\image.jpg"
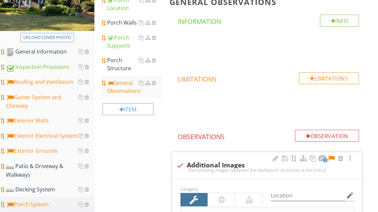
scroll to position [126, 0]
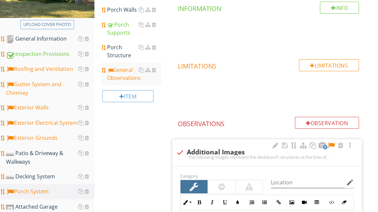
click at [47, 136] on div "Exterior Grounds" at bounding box center [50, 138] width 88 height 9
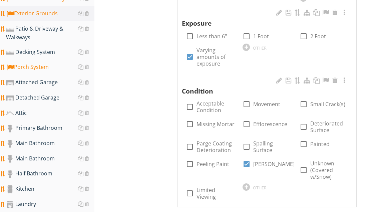
scroll to position [256, 0]
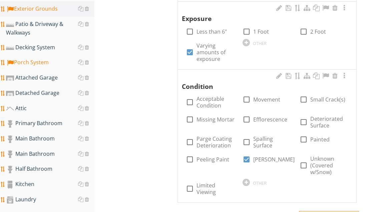
click at [323, 118] on label "Deteriorated Surface" at bounding box center [329, 122] width 38 height 13
checkbox input "true"
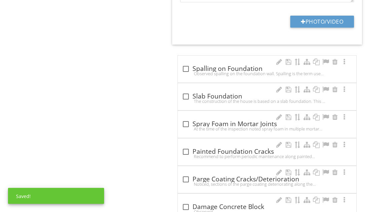
scroll to position [880, 0]
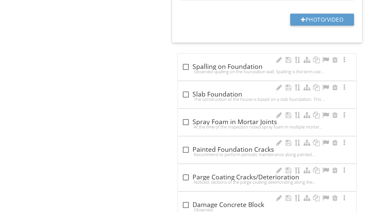
click at [231, 65] on div "check_box_outline_blank Spalling on Foundation" at bounding box center [267, 67] width 170 height 8
checkbox input "true"
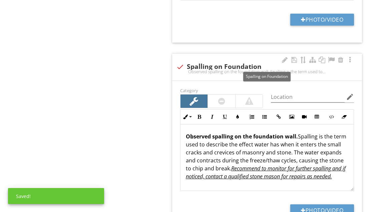
click at [334, 57] on div at bounding box center [331, 60] width 8 height 7
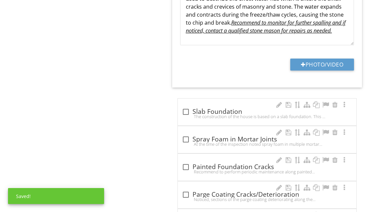
scroll to position [1044, 0]
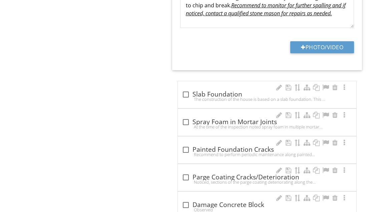
click at [331, 43] on button "Photo/Video" at bounding box center [322, 47] width 64 height 12
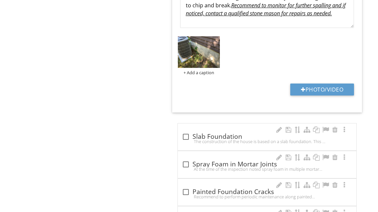
click at [337, 84] on button "Photo/Video" at bounding box center [322, 90] width 64 height 12
type input "C:\fakepath\image.jpg"
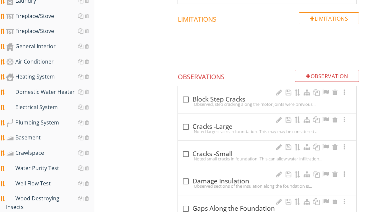
scroll to position [458, 0]
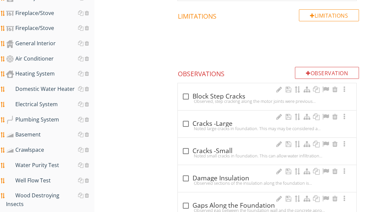
click at [44, 57] on div "Air Conditioner" at bounding box center [50, 59] width 88 height 9
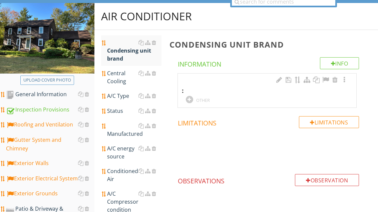
click at [192, 96] on div "OTHER" at bounding box center [210, 100] width 49 height 8
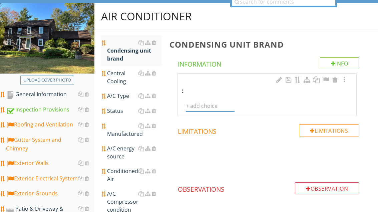
click at [202, 104] on input "text" at bounding box center [210, 106] width 49 height 11
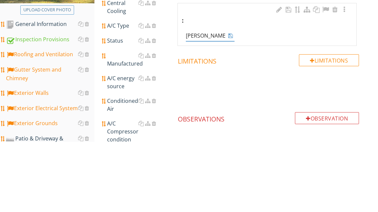
type input "Carrier"
click at [229, 104] on icon at bounding box center [230, 106] width 5 height 5
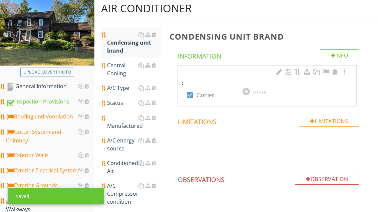
scroll to position [79, 0]
click at [120, 66] on div "Central Cooling" at bounding box center [134, 69] width 54 height 16
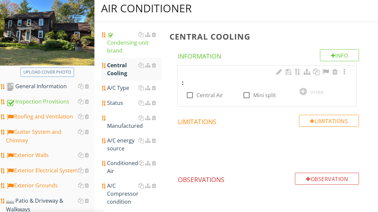
click at [211, 96] on label "Central Air" at bounding box center [209, 95] width 27 height 7
checkbox input "true"
click at [115, 88] on div "A/C Type" at bounding box center [134, 88] width 54 height 8
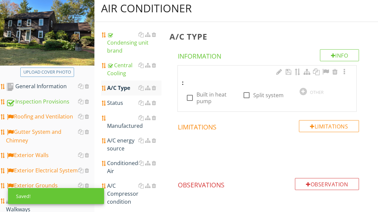
click at [256, 96] on label "Split system" at bounding box center [268, 95] width 30 height 7
checkbox input "true"
click at [120, 105] on div "Status" at bounding box center [134, 103] width 54 height 8
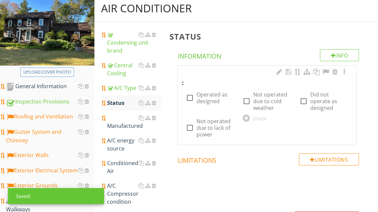
click at [267, 101] on label "Not operated due to cold weather" at bounding box center [272, 101] width 38 height 20
checkbox input "true"
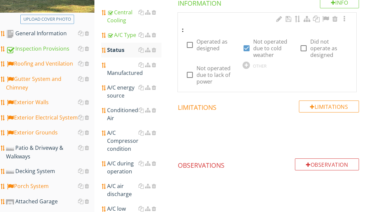
scroll to position [132, 0]
click at [133, 73] on div "Manufactured" at bounding box center [134, 69] width 54 height 16
click at [132, 75] on div "Manufactured" at bounding box center [134, 69] width 54 height 16
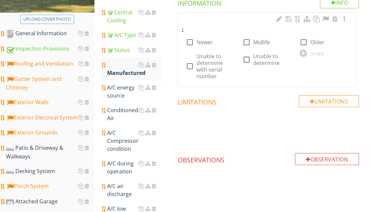
click at [317, 42] on label "Older" at bounding box center [317, 42] width 14 height 7
checkbox input "true"
click at [122, 92] on div "A/C energy source" at bounding box center [134, 92] width 54 height 16
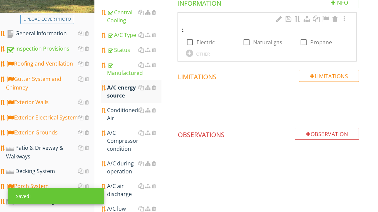
click at [206, 41] on label "Electric" at bounding box center [205, 42] width 18 height 7
checkbox input "true"
click at [116, 148] on div "A/C Compressor condition" at bounding box center [134, 141] width 54 height 24
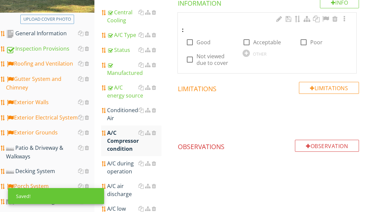
click at [263, 44] on label "Acceptable" at bounding box center [267, 42] width 28 height 7
checkbox input "true"
click at [120, 193] on div "A/C air discharge" at bounding box center [134, 190] width 54 height 16
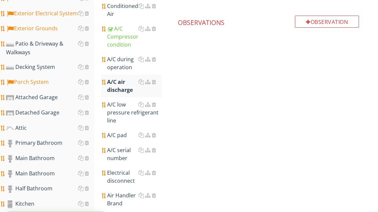
click at [127, 116] on div "A/C low pressure refrigerant line" at bounding box center [134, 113] width 54 height 24
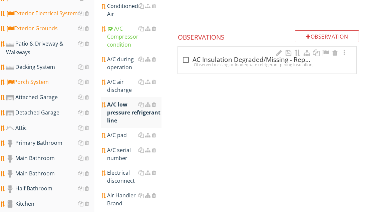
click at [203, 59] on div "check_box_outline_blank AC Insulation Degraded/Missing - Repair" at bounding box center [267, 60] width 170 height 8
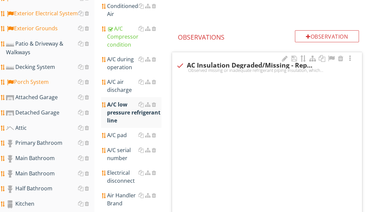
checkbox input "true"
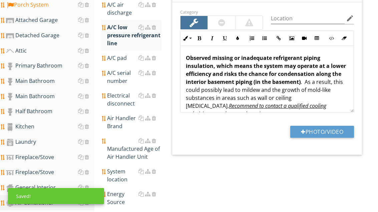
scroll to position [322, 0]
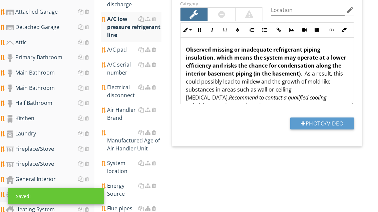
click at [317, 120] on button "Photo/Video" at bounding box center [322, 124] width 64 height 12
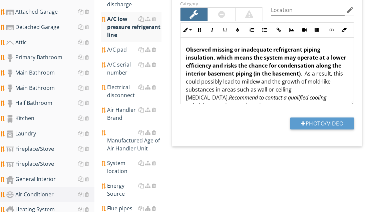
type input "C:\fakepath\image.jpg"
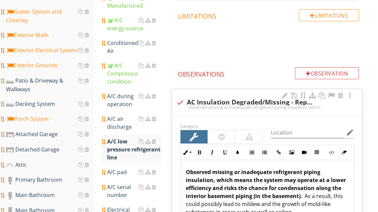
scroll to position [199, 0]
click at [255, 55] on span at bounding box center [268, 42] width 198 height 33
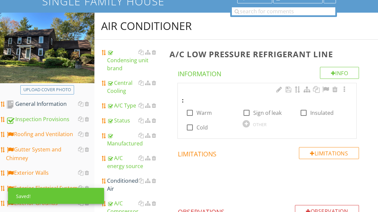
scroll to position [61, 0]
click at [257, 115] on label "Sign of leak" at bounding box center [267, 113] width 28 height 7
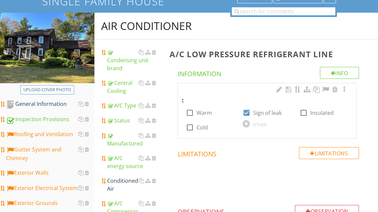
click at [255, 113] on label "Sign of leak" at bounding box center [267, 113] width 28 height 7
checkbox input "false"
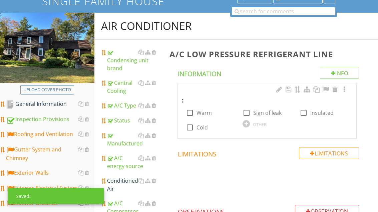
click at [311, 112] on label "Insulated" at bounding box center [321, 113] width 23 height 7
checkbox input "true"
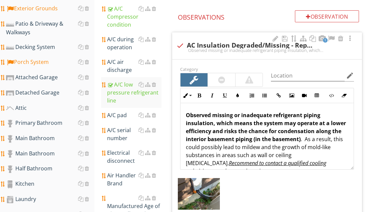
click at [121, 117] on div "A/C pad" at bounding box center [134, 116] width 54 height 8
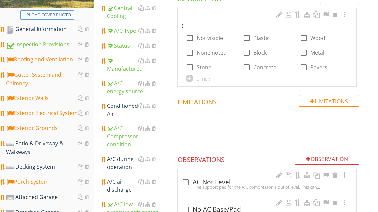
scroll to position [136, 0]
click at [259, 35] on label "Plastic" at bounding box center [261, 38] width 16 height 7
checkbox input "true"
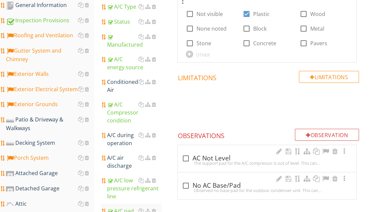
scroll to position [171, 0]
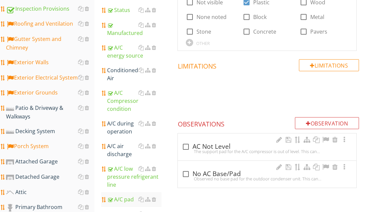
click at [210, 147] on div "check_box_outline_blank AC Not Level" at bounding box center [267, 147] width 170 height 8
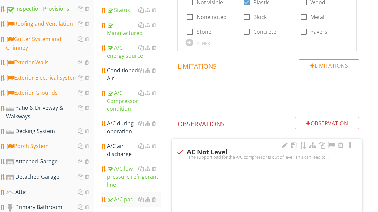
checkbox input "true"
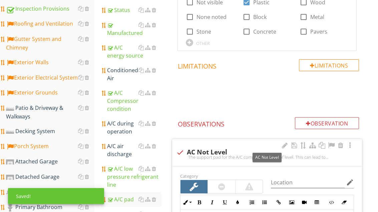
click at [328, 145] on div at bounding box center [331, 145] width 8 height 7
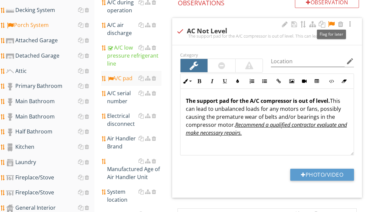
scroll to position [293, 0]
click at [328, 170] on button "Photo/Video" at bounding box center [322, 175] width 64 height 12
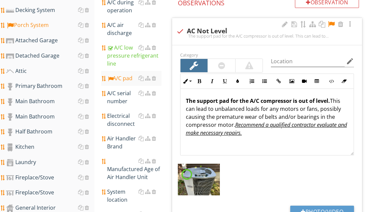
click at [329, 212] on button "Photo/Video" at bounding box center [322, 212] width 64 height 12
type input "C:\fakepath\image.jpg"
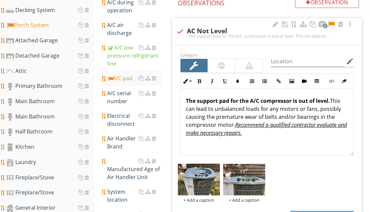
click at [126, 97] on div "A/C serial number" at bounding box center [134, 97] width 54 height 16
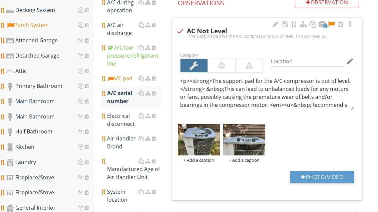
click at [124, 100] on div "A/C serial number" at bounding box center [134, 97] width 54 height 16
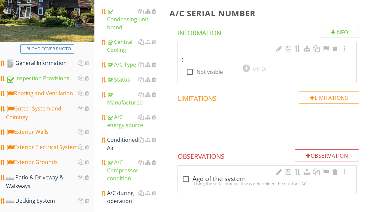
click at [248, 67] on div at bounding box center [245, 68] width 7 height 7
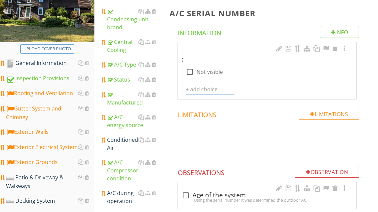
click at [198, 90] on input "text" at bounding box center [210, 89] width 49 height 11
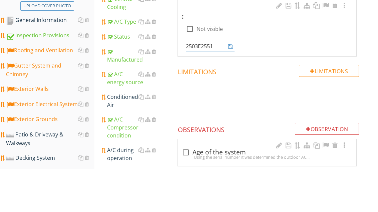
type input "2503E25510"
click at [224, 84] on input "2503E25510" at bounding box center [205, 89] width 39 height 11
click at [232, 87] on icon at bounding box center [230, 89] width 5 height 5
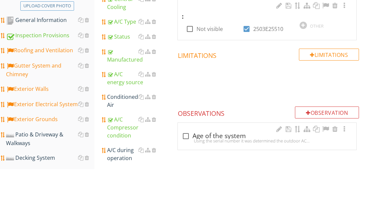
scroll to position [145, 0]
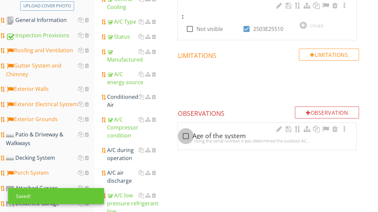
click at [188, 132] on div at bounding box center [185, 136] width 11 height 11
checkbox input "true"
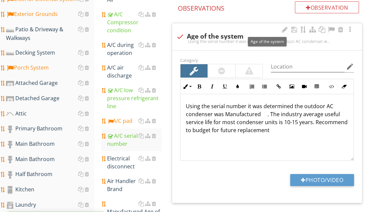
scroll to position [250, 0]
click at [332, 26] on div at bounding box center [331, 29] width 8 height 7
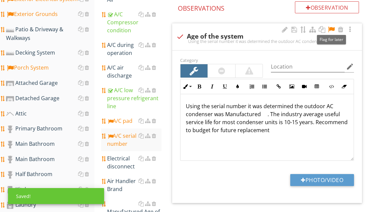
click at [329, 178] on button "Photo/Video" at bounding box center [322, 180] width 64 height 12
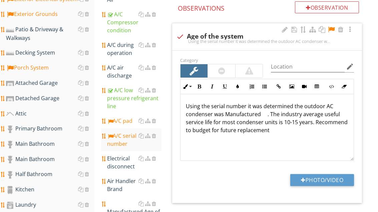
type input "C:\fakepath\image.jpg"
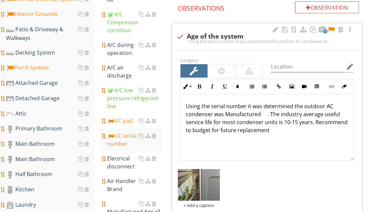
click at [123, 164] on div "Electrical disconnect" at bounding box center [134, 163] width 54 height 16
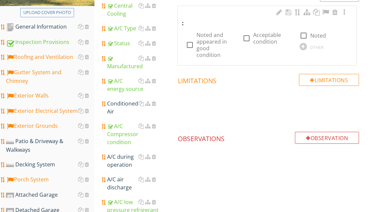
scroll to position [129, 0]
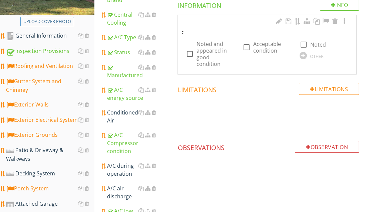
click at [256, 47] on label "Acceptable condition" at bounding box center [272, 47] width 38 height 13
checkbox input "true"
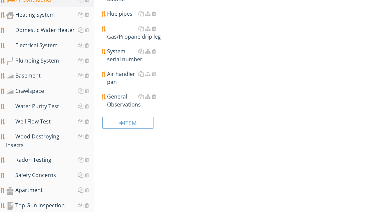
scroll to position [530, 0]
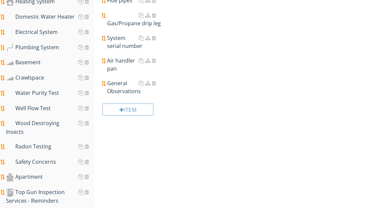
click at [126, 93] on div "General Observations" at bounding box center [134, 87] width 54 height 16
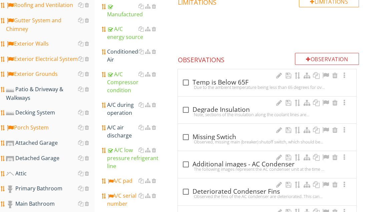
scroll to position [189, 0]
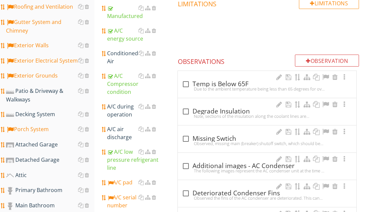
click at [203, 83] on div "check_box_outline_blank Temp is Below 65F" at bounding box center [267, 84] width 170 height 8
checkbox input "true"
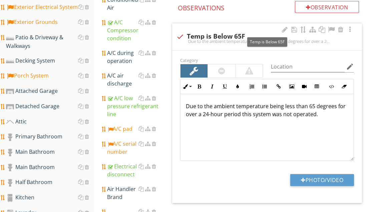
scroll to position [0, 0]
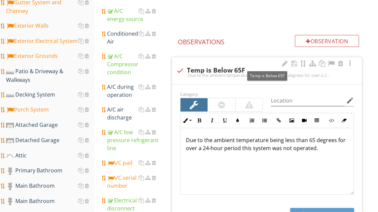
click at [333, 63] on div at bounding box center [331, 63] width 8 height 7
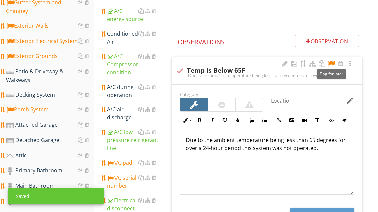
click at [332, 62] on div at bounding box center [331, 63] width 8 height 7
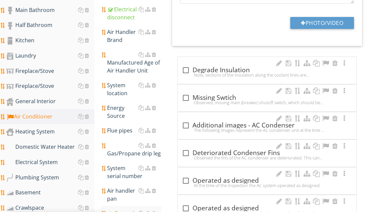
scroll to position [407, 0]
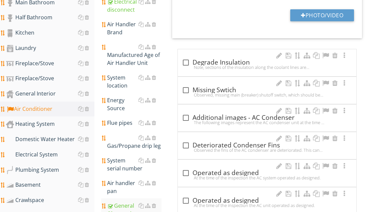
click at [226, 118] on div "check_box_outline_blank Additional images - AC Condenser" at bounding box center [267, 118] width 170 height 8
checkbox input "true"
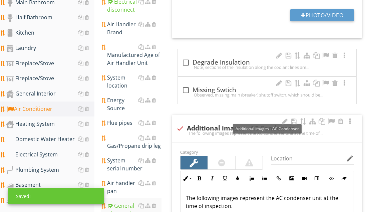
click at [331, 124] on div at bounding box center [331, 121] width 8 height 7
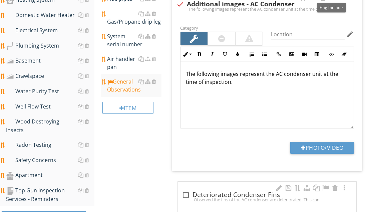
click at [330, 146] on button "Photo/Video" at bounding box center [322, 148] width 64 height 12
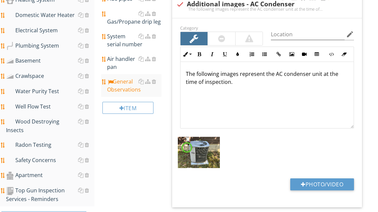
click at [322, 182] on button "Photo/Video" at bounding box center [322, 185] width 64 height 12
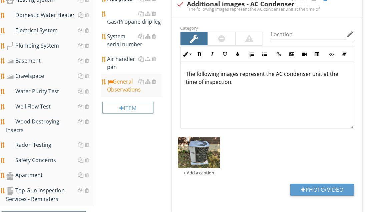
type input "C:\fakepath\image.jpg"
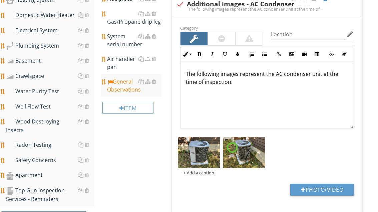
click at [332, 187] on button "Photo/Video" at bounding box center [322, 190] width 64 height 12
type input "C:\fakepath\image.jpg"
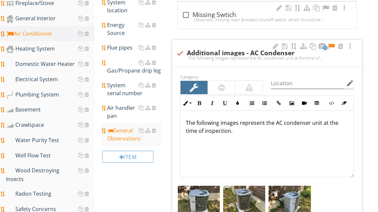
click at [123, 88] on div "System serial number" at bounding box center [134, 90] width 54 height 16
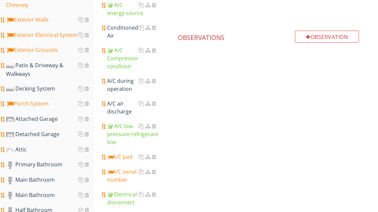
scroll to position [210, 0]
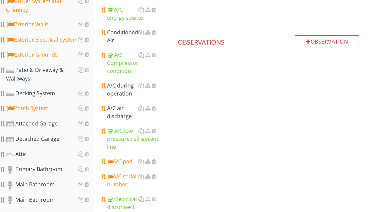
click at [36, 72] on div "Patio & Driveway & Walkways" at bounding box center [50, 74] width 88 height 17
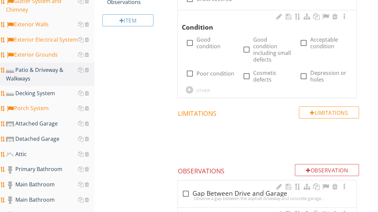
click at [49, 55] on div "Exterior Grounds" at bounding box center [50, 55] width 88 height 9
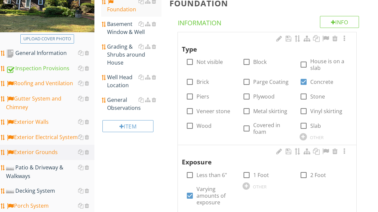
scroll to position [76, 0]
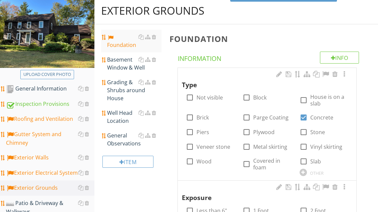
click at [121, 64] on div "Basement Window & Well" at bounding box center [134, 64] width 54 height 16
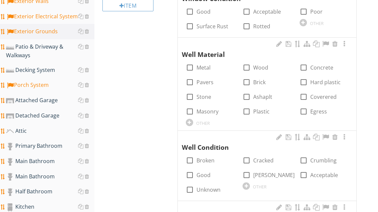
scroll to position [233, 0]
click at [208, 64] on label "Metal" at bounding box center [203, 67] width 14 height 7
checkbox input "true"
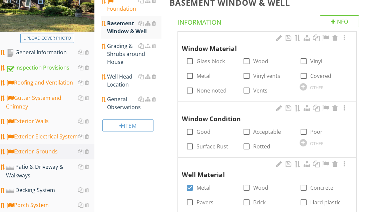
scroll to position [113, 0]
click at [203, 74] on label "Metal" at bounding box center [203, 76] width 14 height 7
checkbox input "true"
click at [266, 132] on label "Acceptable" at bounding box center [267, 132] width 28 height 7
checkbox input "true"
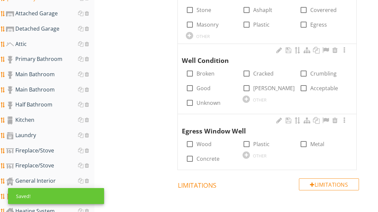
scroll to position [323, 0]
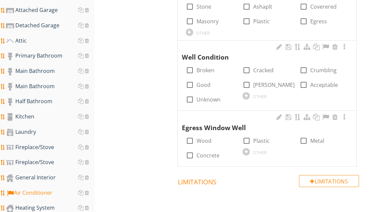
click at [205, 68] on label "Broken" at bounding box center [205, 70] width 18 height 7
checkbox input "true"
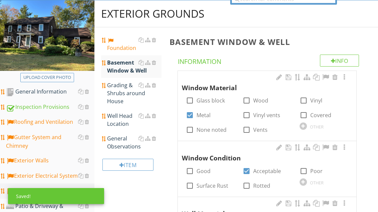
scroll to position [74, 0]
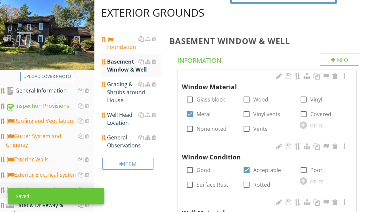
click at [119, 91] on div "Grading & Shrubs around House" at bounding box center [134, 92] width 54 height 24
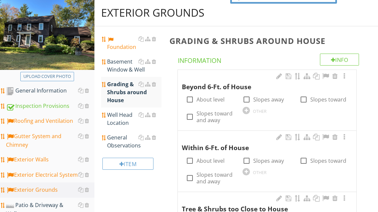
click at [212, 100] on label "About level" at bounding box center [210, 99] width 28 height 7
checkbox input "true"
click at [213, 160] on label "About level" at bounding box center [210, 161] width 28 height 7
checkbox input "true"
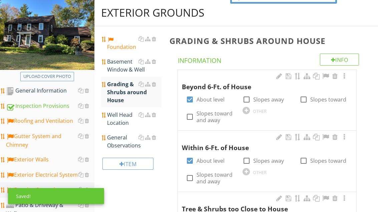
click at [267, 162] on label "Slopes away" at bounding box center [268, 161] width 31 height 7
click at [269, 160] on label "Slopes away" at bounding box center [268, 161] width 31 height 7
checkbox input "false"
click at [269, 97] on label "Slopes away" at bounding box center [268, 99] width 31 height 7
checkbox input "true"
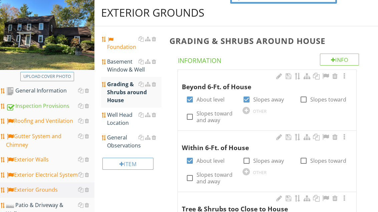
click at [124, 146] on div "General Observations" at bounding box center [134, 142] width 54 height 16
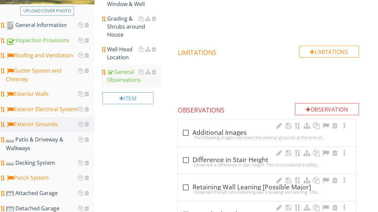
click at [219, 132] on div "check_box_outline_blank Additional Images" at bounding box center [267, 133] width 170 height 8
checkbox input "true"
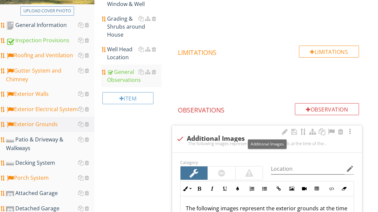
scroll to position [140, 0]
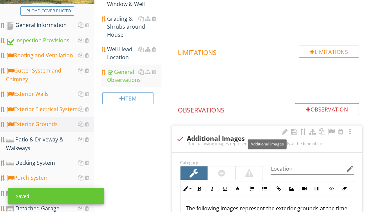
click at [331, 133] on div at bounding box center [331, 132] width 8 height 7
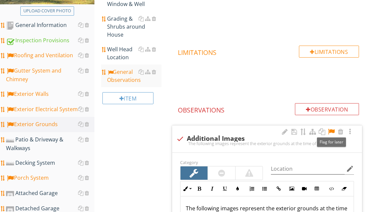
click at [43, 142] on div "Patio & Driveway & Walkways" at bounding box center [50, 144] width 88 height 17
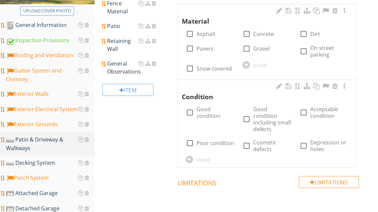
click at [210, 31] on label "Asphalt" at bounding box center [205, 34] width 19 height 7
checkbox input "true"
click at [210, 113] on label "Good condition" at bounding box center [215, 112] width 38 height 13
checkbox input "true"
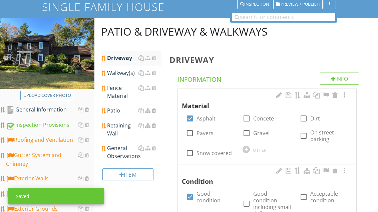
scroll to position [49, 0]
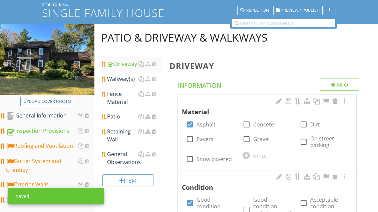
click at [122, 80] on div "Walkway(s)" at bounding box center [134, 79] width 54 height 8
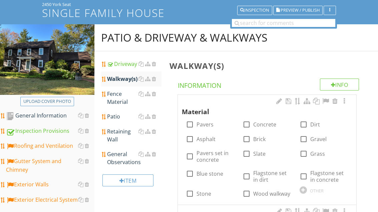
click at [264, 138] on label "Brick" at bounding box center [259, 139] width 12 height 7
checkbox input "true"
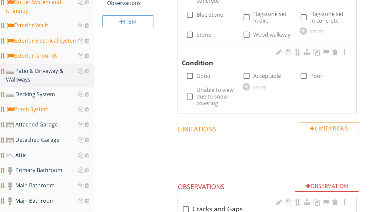
scroll to position [209, 0]
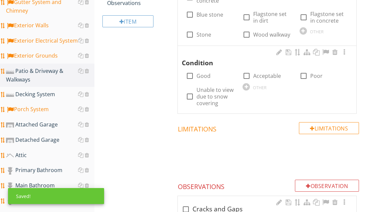
click at [270, 74] on label "Acceptable" at bounding box center [267, 76] width 28 height 7
checkbox input "true"
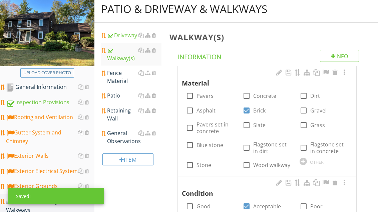
scroll to position [78, 0]
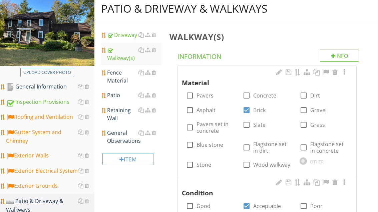
click at [121, 78] on div "Fence Material" at bounding box center [134, 77] width 54 height 16
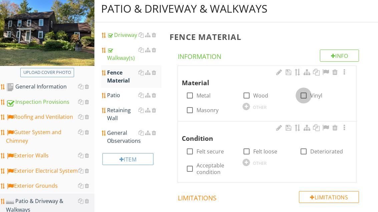
click at [303, 94] on div at bounding box center [303, 95] width 11 height 11
checkbox input "true"
click at [214, 166] on label "Acceptable condition" at bounding box center [215, 168] width 38 height 13
checkbox input "true"
click at [117, 97] on div "Patio" at bounding box center [134, 95] width 54 height 8
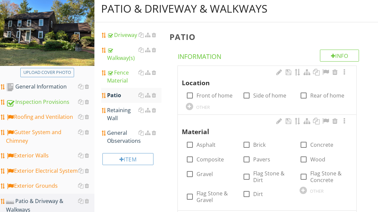
click at [314, 95] on label "Rear of home" at bounding box center [327, 95] width 34 height 7
checkbox input "true"
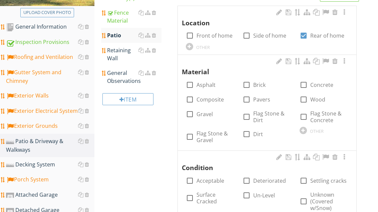
scroll to position [150, 0]
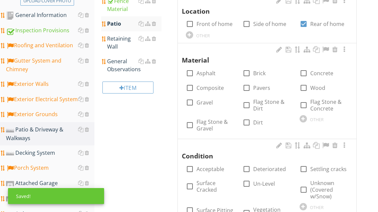
click at [263, 70] on label "Brick" at bounding box center [259, 73] width 12 height 7
checkbox input "true"
click at [318, 72] on label "Concrete" at bounding box center [321, 73] width 23 height 7
checkbox input "true"
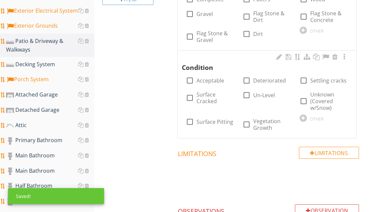
scroll to position [246, 0]
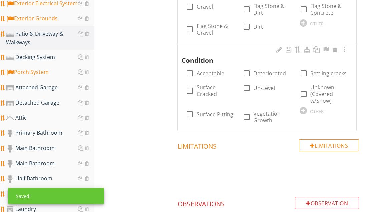
click at [218, 70] on label "Acceptable" at bounding box center [210, 73] width 28 height 7
checkbox input "true"
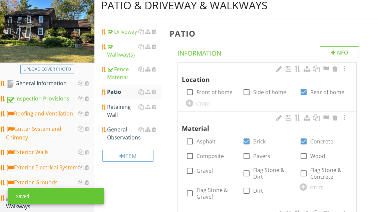
scroll to position [83, 0]
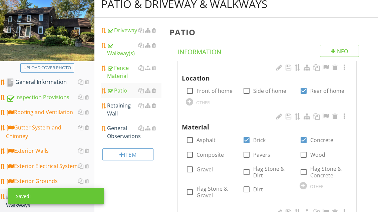
click at [119, 111] on div "Retaining Wall" at bounding box center [134, 110] width 54 height 16
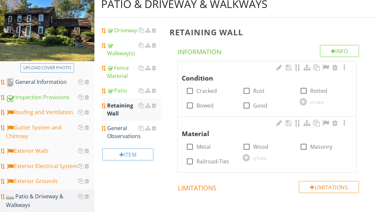
click at [250, 100] on div at bounding box center [246, 105] width 11 height 11
checkbox input "true"
click at [310, 149] on label "Masonry" at bounding box center [321, 147] width 22 height 7
checkbox input "true"
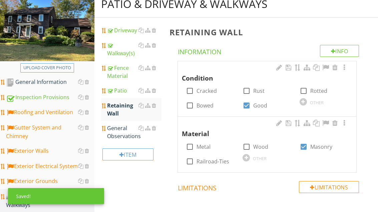
click at [118, 135] on div "General Observations" at bounding box center [134, 132] width 54 height 16
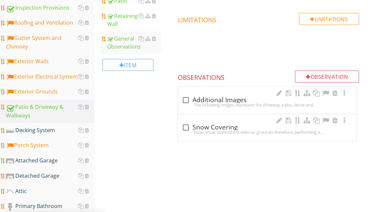
scroll to position [190, 0]
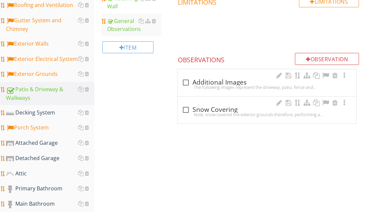
click at [229, 83] on div "check_box_outline_blank Additional Images" at bounding box center [267, 83] width 170 height 8
checkbox input "true"
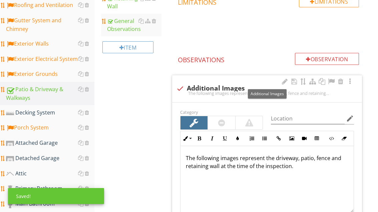
click at [332, 80] on div at bounding box center [331, 81] width 8 height 7
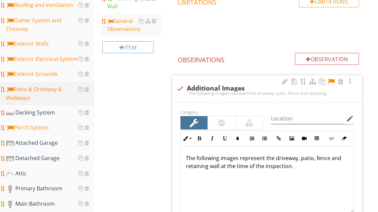
click at [47, 114] on div "Decking System" at bounding box center [50, 113] width 88 height 9
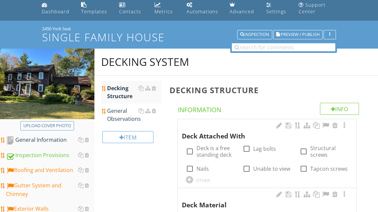
scroll to position [23, 0]
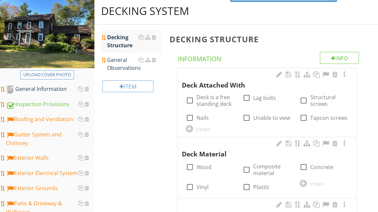
click at [216, 97] on label "Deck is a free standing deck" at bounding box center [215, 100] width 38 height 13
checkbox input "true"
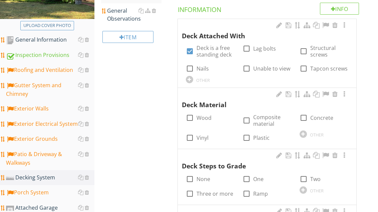
scroll to position [149, 0]
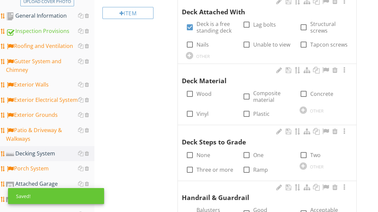
click at [205, 91] on label "Wood" at bounding box center [203, 94] width 15 height 7
checkbox input "true"
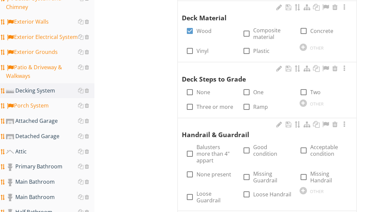
click at [263, 89] on label "One" at bounding box center [258, 92] width 10 height 7
checkbox input "true"
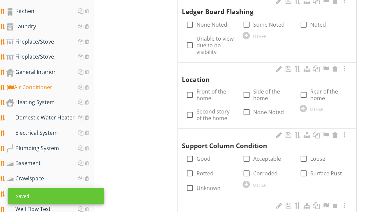
scroll to position [429, 0]
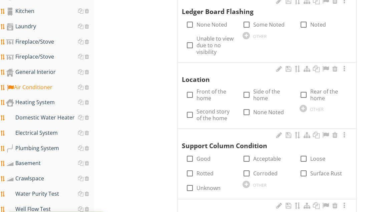
click at [318, 88] on label "Rear of the home" at bounding box center [329, 94] width 38 height 13
checkbox input "true"
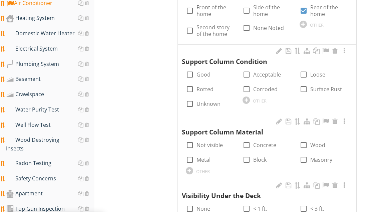
click at [211, 101] on label "Unknown" at bounding box center [208, 104] width 24 height 7
checkbox input "true"
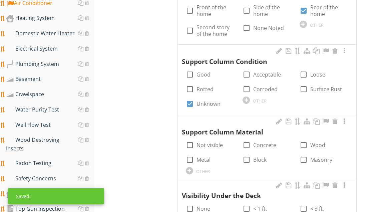
click at [212, 142] on label "Not visible" at bounding box center [209, 145] width 26 height 7
checkbox input "true"
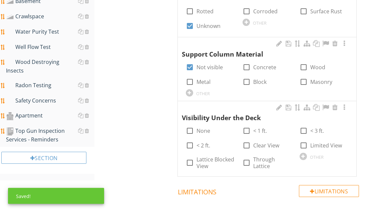
scroll to position [613, 0]
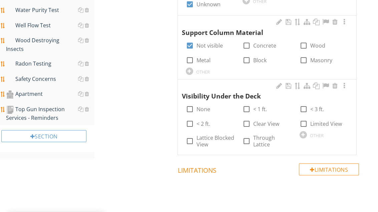
click at [208, 106] on label "None" at bounding box center [203, 109] width 14 height 7
checkbox input "true"
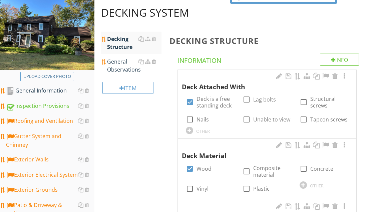
scroll to position [74, 0]
click at [122, 67] on div "General Observations" at bounding box center [134, 66] width 54 height 16
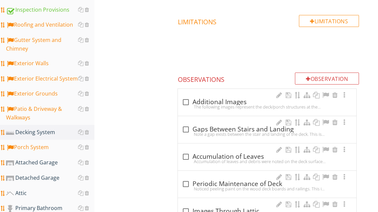
scroll to position [183, 0]
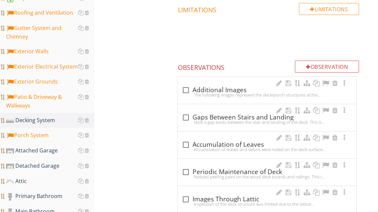
click at [199, 90] on div "check_box_outline_blank Additional Images" at bounding box center [267, 90] width 170 height 8
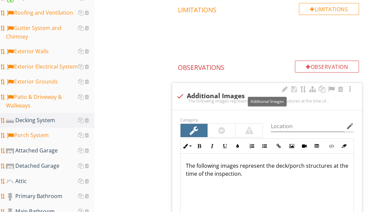
click at [215, 92] on div "check Additional Images" at bounding box center [267, 96] width 182 height 8
checkbox input "true"
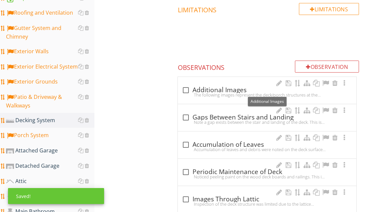
click at [220, 87] on div "check_box_outline_blank Additional Images" at bounding box center [267, 90] width 170 height 8
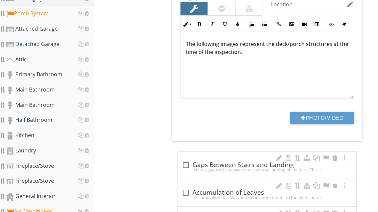
scroll to position [304, 0]
click at [324, 120] on button "Photo/Video" at bounding box center [322, 118] width 64 height 12
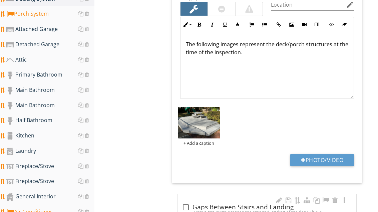
click at [332, 160] on button "Photo/Video" at bounding box center [322, 160] width 64 height 12
type input "C:\fakepath\image.jpg"
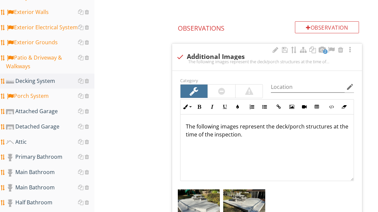
scroll to position [221, 0]
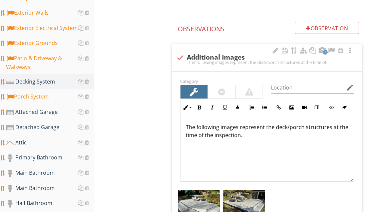
click at [52, 113] on div "Attached Garage" at bounding box center [50, 112] width 88 height 9
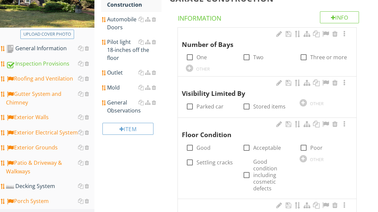
scroll to position [117, 0]
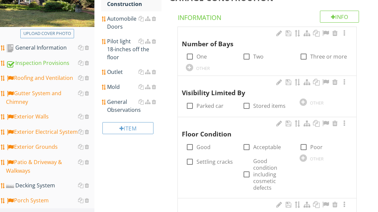
click at [246, 57] on div at bounding box center [246, 56] width 11 height 11
checkbox input "true"
click at [257, 103] on label "Stored items" at bounding box center [269, 106] width 32 height 7
checkbox input "true"
click at [204, 159] on label "Settling cracks" at bounding box center [214, 162] width 36 height 7
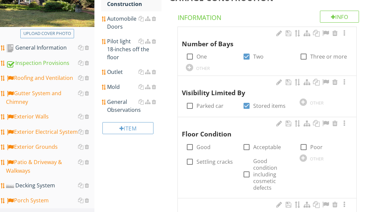
checkbox input "true"
click at [202, 147] on label "Good" at bounding box center [203, 147] width 14 height 7
checkbox input "true"
click at [207, 159] on label "Settling cracks" at bounding box center [214, 162] width 36 height 7
checkbox input "false"
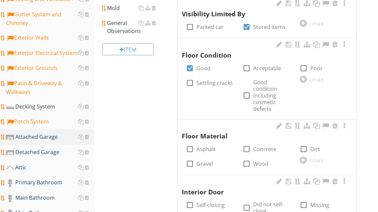
scroll to position [216, 0]
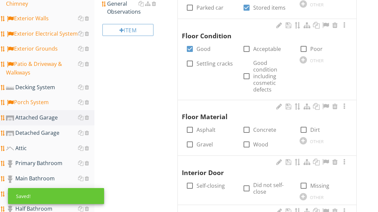
click at [267, 127] on label "Concrete" at bounding box center [264, 130] width 23 height 7
checkbox input "true"
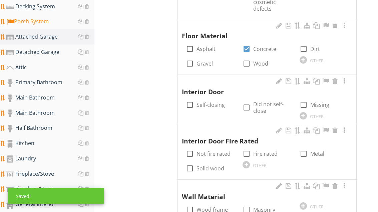
scroll to position [297, 0]
click at [219, 104] on label "Self-closing" at bounding box center [210, 105] width 28 height 7
checkbox input "true"
click at [315, 153] on label "Metal" at bounding box center [317, 154] width 14 height 7
checkbox input "true"
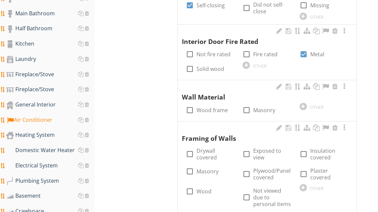
scroll to position [410, 0]
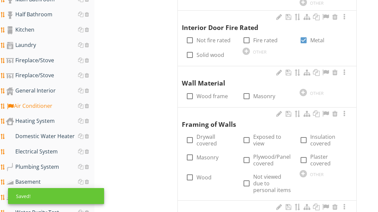
click at [261, 94] on label "Masonry" at bounding box center [264, 96] width 22 height 7
click at [257, 93] on label "Masonry" at bounding box center [264, 96] width 22 height 7
checkbox input "false"
click at [210, 93] on label "Wood frame" at bounding box center [211, 96] width 31 height 7
checkbox input "true"
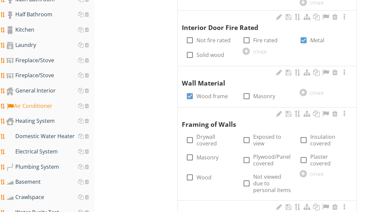
click at [207, 136] on label "Drywall covered" at bounding box center [215, 140] width 38 height 13
checkbox input "true"
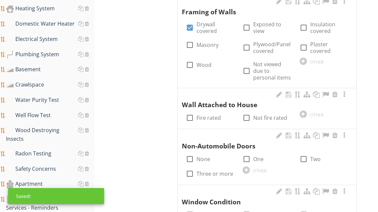
scroll to position [523, 0]
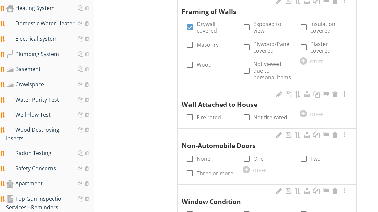
click at [205, 114] on label "Fire rated" at bounding box center [208, 117] width 24 height 7
checkbox input "true"
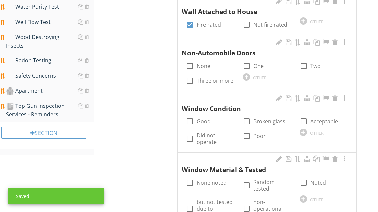
scroll to position [617, 0]
click at [256, 62] on label "One" at bounding box center [258, 65] width 10 height 7
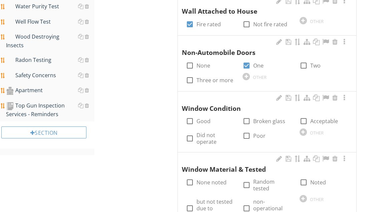
click at [251, 60] on div at bounding box center [246, 65] width 11 height 11
checkbox input "false"
click at [304, 60] on div at bounding box center [303, 65] width 11 height 11
checkbox input "true"
click at [206, 118] on label "Good" at bounding box center [203, 121] width 14 height 7
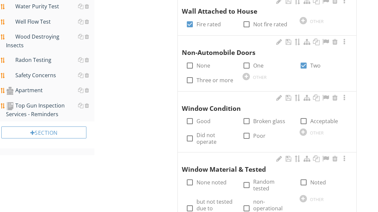
checkbox input "true"
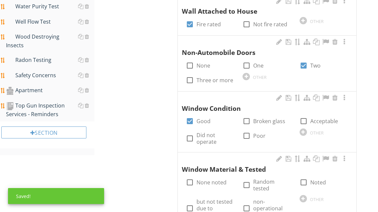
click at [318, 179] on label "Noted" at bounding box center [318, 182] width 16 height 7
checkbox input "true"
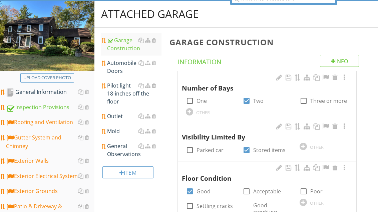
scroll to position [73, 0]
click at [126, 66] on div "Automobile Doors" at bounding box center [134, 67] width 54 height 16
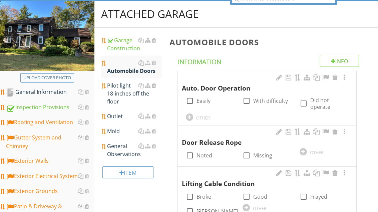
click at [201, 98] on label "Easily" at bounding box center [203, 101] width 14 height 7
checkbox input "true"
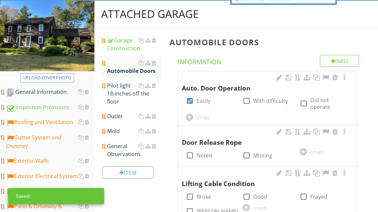
click at [204, 156] on label "Noted" at bounding box center [204, 155] width 16 height 7
checkbox input "true"
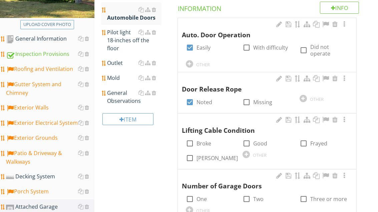
scroll to position [156, 0]
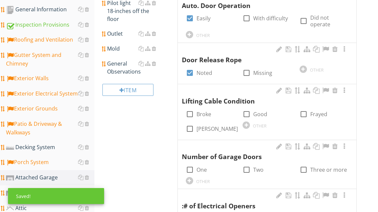
click at [248, 111] on div at bounding box center [246, 114] width 11 height 11
checkbox input "true"
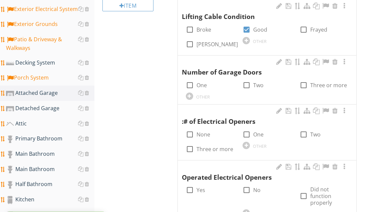
scroll to position [240, 0]
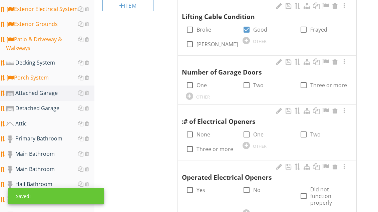
click at [200, 82] on label "One" at bounding box center [201, 85] width 10 height 7
checkbox input "true"
click at [201, 131] on label "None" at bounding box center [203, 134] width 14 height 7
click at [200, 131] on label "None" at bounding box center [203, 134] width 14 height 7
checkbox input "false"
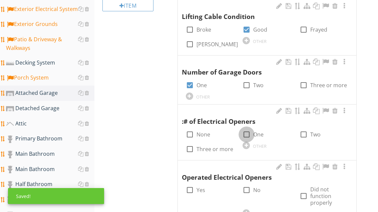
click at [248, 133] on div at bounding box center [246, 134] width 11 height 11
checkbox input "true"
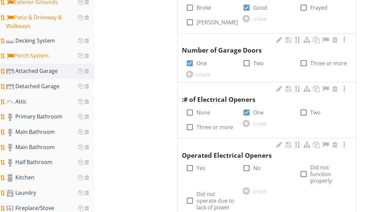
scroll to position [361, 0]
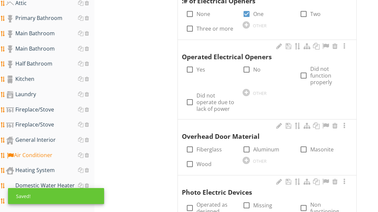
click at [199, 70] on label "Yes" at bounding box center [200, 69] width 9 height 7
checkbox input "true"
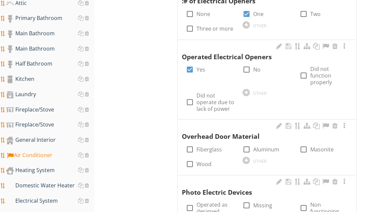
click at [264, 146] on label "Aluminum" at bounding box center [266, 149] width 26 height 7
checkbox input "true"
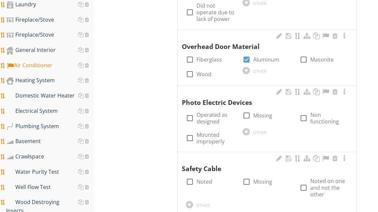
scroll to position [451, 0]
click at [214, 113] on label "Operated as designed" at bounding box center [215, 118] width 38 height 13
checkbox input "true"
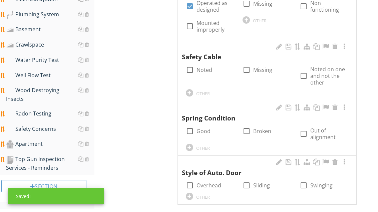
scroll to position [569, 0]
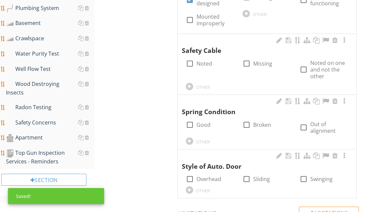
click at [207, 122] on label "Good" at bounding box center [203, 125] width 14 height 7
checkbox input "true"
click at [201, 139] on div "OTHER" at bounding box center [203, 141] width 14 height 5
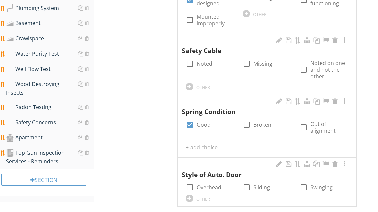
click at [210, 142] on input "text" at bounding box center [210, 147] width 49 height 11
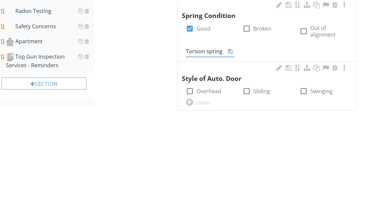
type input "Torsion spring"
click at [229, 145] on icon at bounding box center [230, 147] width 5 height 5
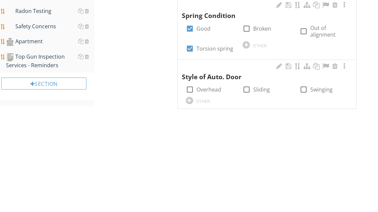
scroll to position [666, 0]
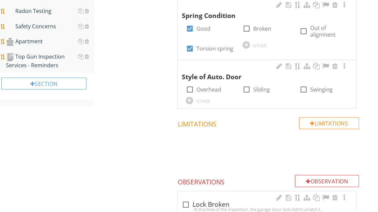
click at [208, 87] on label "Overhead" at bounding box center [208, 89] width 25 height 7
checkbox input "true"
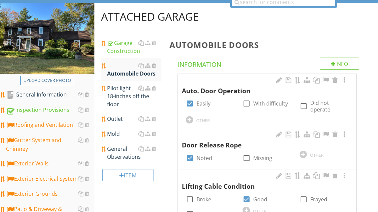
scroll to position [70, 0]
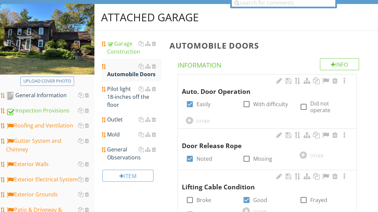
click at [120, 121] on div "Outlet" at bounding box center [134, 120] width 54 height 8
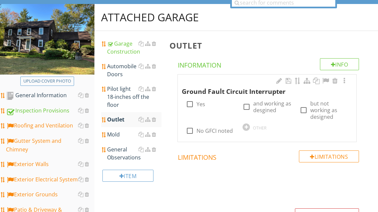
click at [198, 104] on label "Yes" at bounding box center [200, 104] width 9 height 7
checkbox input "true"
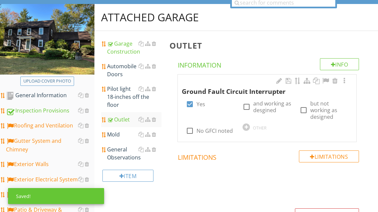
click at [114, 155] on div "General Observations" at bounding box center [134, 154] width 54 height 16
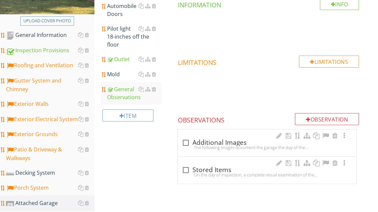
click at [218, 139] on div "check_box_outline_blank Additional Images" at bounding box center [267, 143] width 170 height 8
checkbox input "true"
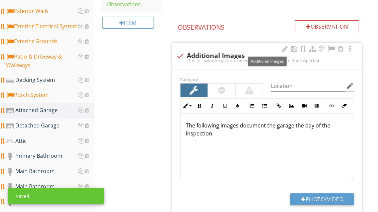
scroll to position [237, 0]
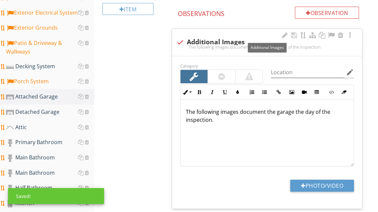
click at [332, 35] on div at bounding box center [331, 35] width 8 height 7
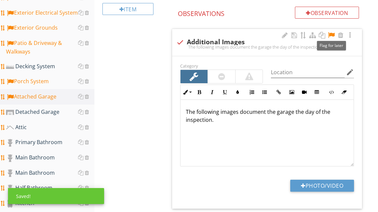
click at [322, 185] on button "Photo/Video" at bounding box center [322, 186] width 64 height 12
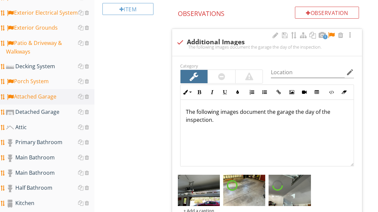
type input "C:\fakepath\image.jpg"
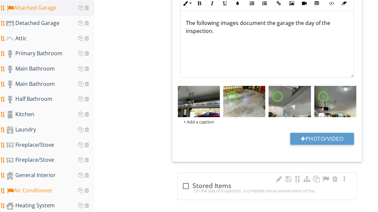
scroll to position [326, 0]
click at [223, 182] on div "check_box_outline_blank Stored Items" at bounding box center [267, 186] width 170 height 8
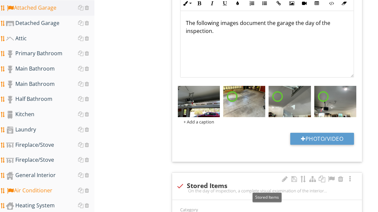
click at [219, 184] on div "check Stored Items" at bounding box center [267, 186] width 182 height 8
checkbox input "true"
click at [201, 185] on div "check_box_outline_blank Stored Items" at bounding box center [267, 186] width 170 height 8
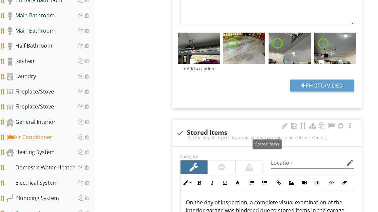
scroll to position [388, 0]
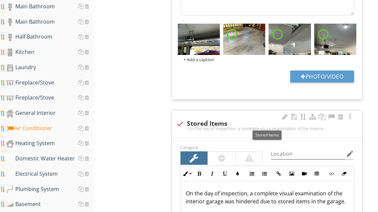
click at [335, 117] on div at bounding box center [331, 117] width 8 height 7
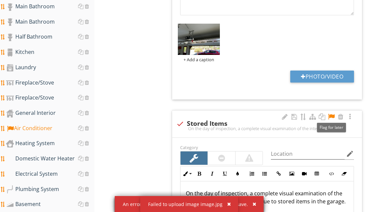
click at [253, 207] on div "button" at bounding box center [254, 204] width 4 height 5
click at [252, 207] on div "button" at bounding box center [254, 204] width 4 height 5
click at [253, 207] on div "button" at bounding box center [254, 204] width 4 height 5
click at [249, 209] on button "button" at bounding box center [252, 204] width 8 height 9
click at [253, 207] on div "button" at bounding box center [254, 204] width 4 height 5
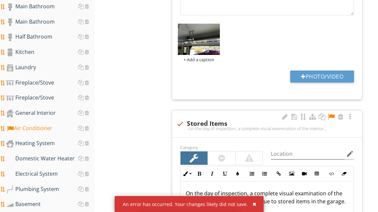
click at [253, 207] on div "button" at bounding box center [254, 204] width 4 height 5
click at [252, 207] on div "button" at bounding box center [254, 204] width 4 height 5
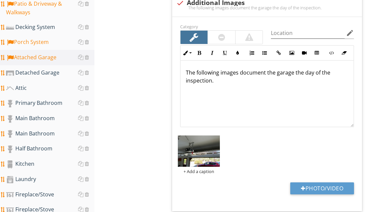
scroll to position [275, 0]
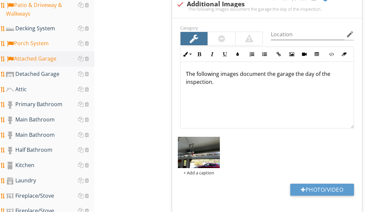
click at [40, 90] on div "Attic" at bounding box center [50, 89] width 88 height 9
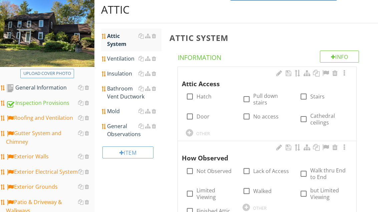
scroll to position [78, 0]
click at [266, 97] on label "Pull down stairs" at bounding box center [272, 98] width 38 height 13
checkbox input "true"
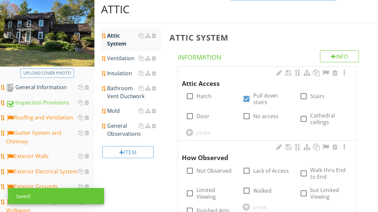
click at [324, 171] on label "Walk thru End to End" at bounding box center [329, 173] width 38 height 13
checkbox input "true"
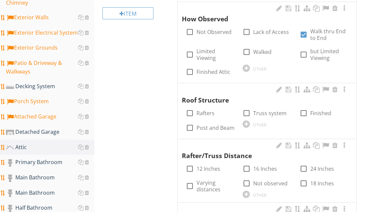
scroll to position [249, 0]
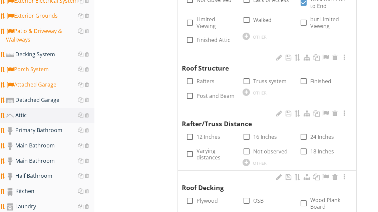
click at [206, 78] on label "Rafters" at bounding box center [205, 81] width 18 height 7
checkbox input "true"
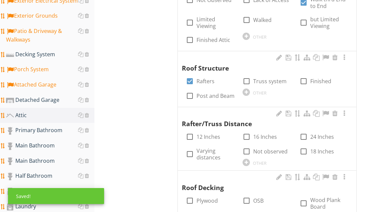
click at [266, 136] on label "16 Inches" at bounding box center [265, 137] width 24 height 7
checkbox input "true"
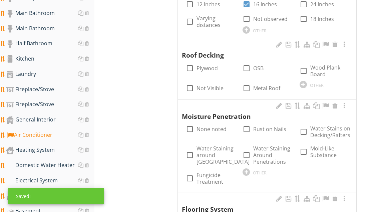
scroll to position [381, 0]
click at [211, 66] on label "Plywood" at bounding box center [206, 68] width 21 height 7
checkbox input "true"
click at [324, 129] on label "Water Stains on Decking/Rafters" at bounding box center [330, 131] width 40 height 13
checkbox input "true"
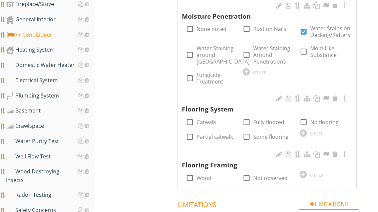
scroll to position [482, 0]
click at [318, 50] on label "Mold-Like Substance" at bounding box center [329, 51] width 38 height 13
checkbox input "true"
click at [303, 130] on div at bounding box center [302, 133] width 7 height 7
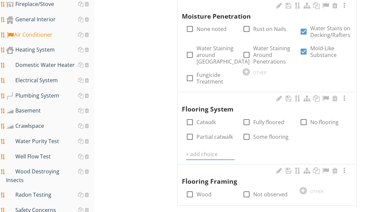
click at [203, 149] on input "text" at bounding box center [210, 154] width 49 height 11
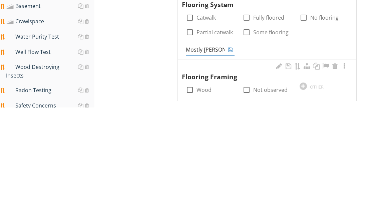
type input "Mostly floored"
click at [232, 152] on icon at bounding box center [230, 154] width 5 height 5
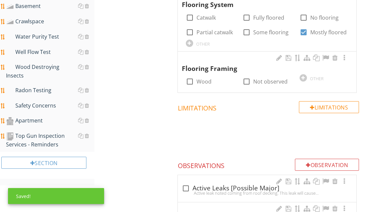
click at [189, 79] on div at bounding box center [189, 81] width 11 height 11
checkbox input "true"
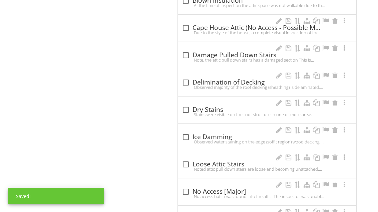
scroll to position [839, 0]
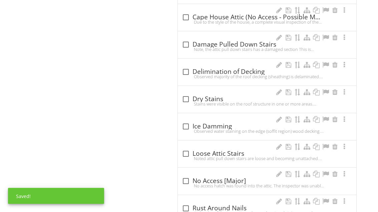
click at [184, 95] on div at bounding box center [185, 99] width 11 height 11
checkbox input "true"
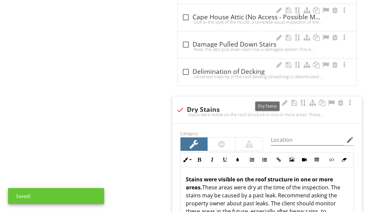
click at [332, 100] on div at bounding box center [331, 103] width 8 height 7
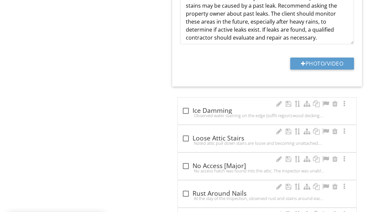
scroll to position [1043, 0]
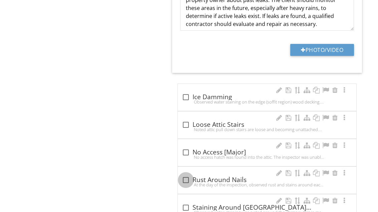
click at [186, 176] on div at bounding box center [185, 180] width 11 height 11
checkbox input "true"
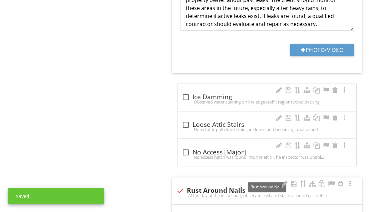
click at [333, 181] on div at bounding box center [331, 184] width 8 height 7
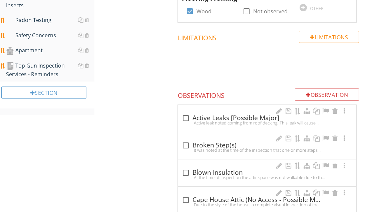
scroll to position [656, 0]
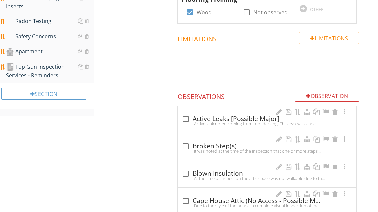
click at [306, 93] on div at bounding box center [308, 95] width 5 height 5
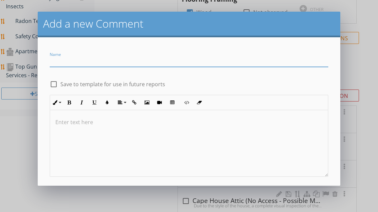
click at [71, 63] on input "Name" at bounding box center [189, 61] width 278 height 11
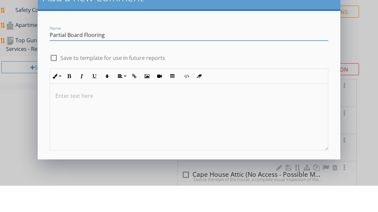
type input "Partial Board Flooring"
click at [179, 79] on div "check_box_outline_blank Save to template for use in future reports" at bounding box center [189, 83] width 278 height 9
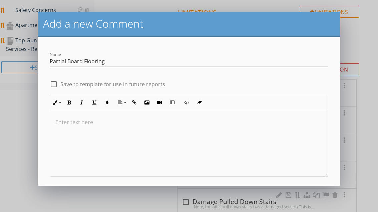
click at [192, 197] on div "Save" at bounding box center [189, 196] width 16 height 8
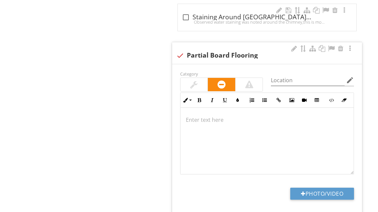
click at [192, 81] on div at bounding box center [193, 85] width 7 height 8
click at [291, 45] on div at bounding box center [294, 48] width 8 height 7
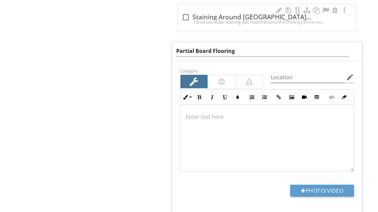
click at [193, 46] on input "Partial Board Flooring" at bounding box center [262, 51] width 173 height 11
type input "Particle Board Flooring"
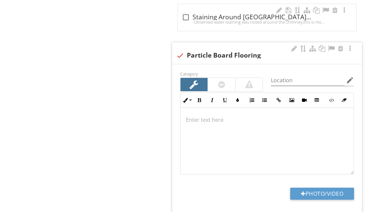
scroll to position [1399, 0]
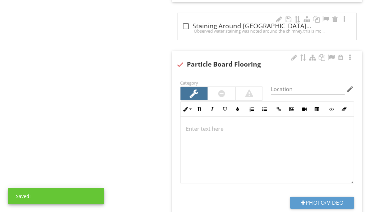
click at [327, 54] on div at bounding box center [331, 57] width 8 height 7
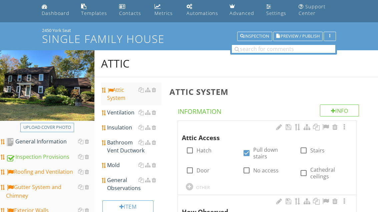
scroll to position [4, 0]
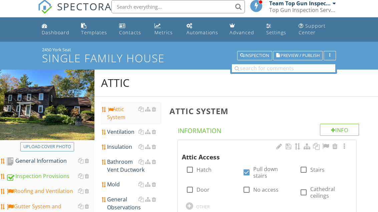
click at [128, 134] on div "Ventilation" at bounding box center [134, 132] width 54 height 8
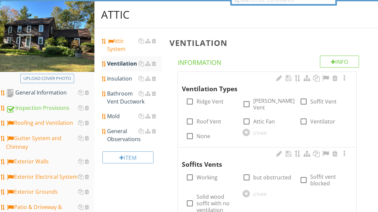
scroll to position [75, 0]
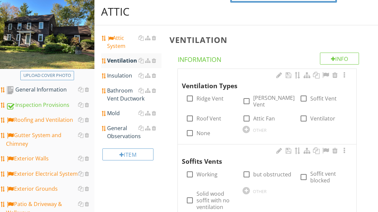
click at [216, 99] on label "Ridge Vent" at bounding box center [209, 98] width 27 height 7
checkbox input "true"
click at [257, 98] on label "Gable Vent" at bounding box center [273, 101] width 41 height 13
checkbox input "true"
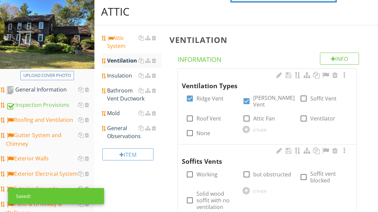
click at [261, 115] on label "Attic Fan" at bounding box center [264, 118] width 22 height 7
checkbox input "true"
click at [318, 171] on label "Soffit vent blocked" at bounding box center [329, 177] width 38 height 13
checkbox input "true"
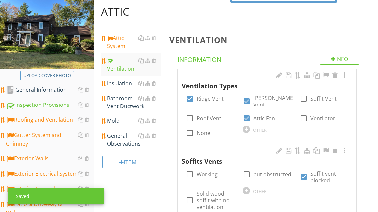
click at [121, 80] on div "Insulation" at bounding box center [134, 83] width 54 height 8
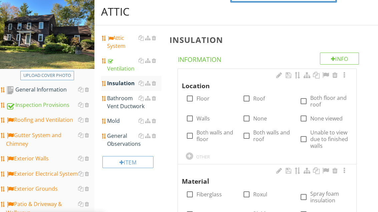
click at [203, 98] on label "Floor" at bounding box center [202, 98] width 13 height 7
checkbox input "true"
click at [216, 191] on label "Fiberglass" at bounding box center [208, 194] width 25 height 7
checkbox input "true"
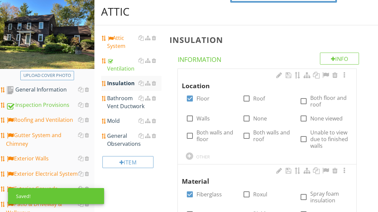
click at [123, 104] on div "Bathroom Vent Ductwork" at bounding box center [134, 102] width 54 height 16
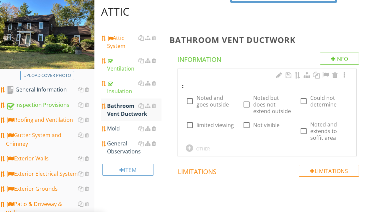
click at [216, 125] on label "limited viewing" at bounding box center [214, 125] width 37 height 7
checkbox input "true"
click at [262, 124] on label "Not visible" at bounding box center [266, 125] width 26 height 7
checkbox input "true"
click at [306, 100] on div at bounding box center [303, 101] width 11 height 11
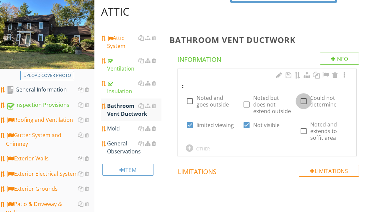
checkbox input "true"
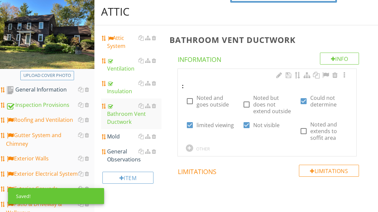
click at [190, 126] on div at bounding box center [189, 125] width 11 height 11
checkbox input "false"
click at [124, 158] on div "General Observations" at bounding box center [134, 156] width 54 height 16
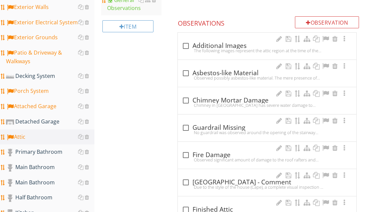
click at [221, 45] on div "check_box_outline_blank Additional Images" at bounding box center [267, 46] width 170 height 8
checkbox input "true"
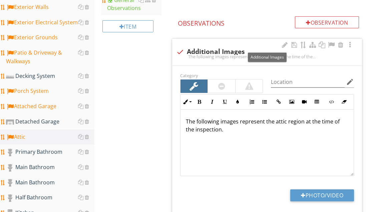
scroll to position [227, 0]
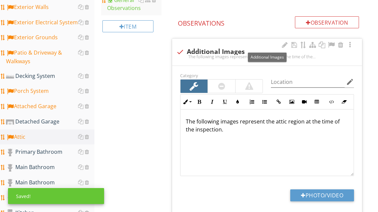
click at [332, 46] on div at bounding box center [331, 45] width 8 height 7
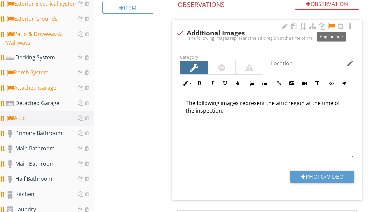
click at [124, 142] on div "Attic Attic System Ventilation Insulation Bathroom Vent Ductwork Mold General O…" at bounding box center [235, 205] width 283 height 754
click at [51, 133] on div "Primary Bathroom" at bounding box center [50, 133] width 88 height 9
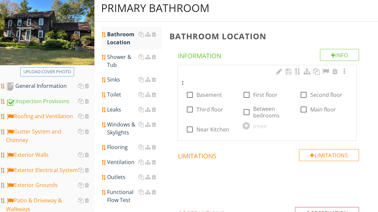
scroll to position [79, 0]
click at [245, 128] on div at bounding box center [245, 125] width 7 height 7
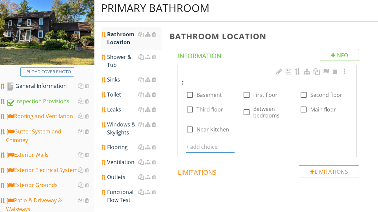
click at [208, 148] on input "text" at bounding box center [210, 147] width 49 height 11
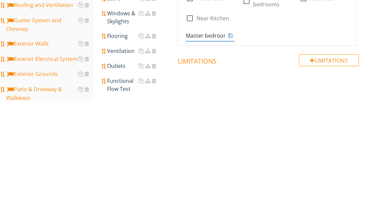
type input "Master bedroom"
click at [229, 144] on icon at bounding box center [230, 146] width 5 height 5
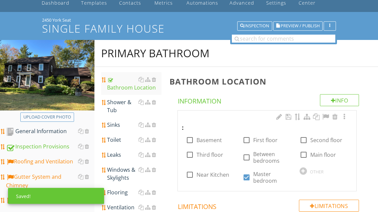
scroll to position [34, 0]
click at [120, 106] on div "Shower & Tub" at bounding box center [134, 106] width 54 height 16
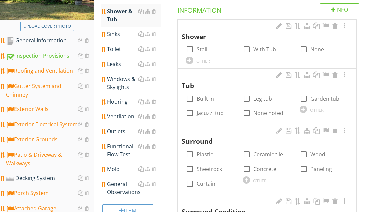
scroll to position [125, 0]
click at [200, 50] on label "Stall" at bounding box center [201, 49] width 11 height 7
checkbox input "true"
click at [249, 48] on div at bounding box center [246, 49] width 11 height 11
checkbox input "true"
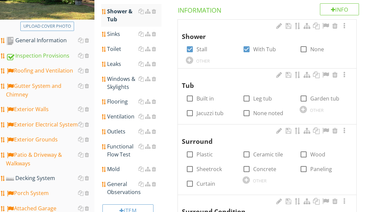
click at [211, 112] on label "Jacuzzi tub" at bounding box center [209, 113] width 27 height 7
checkbox input "true"
click at [244, 179] on div at bounding box center [245, 180] width 7 height 7
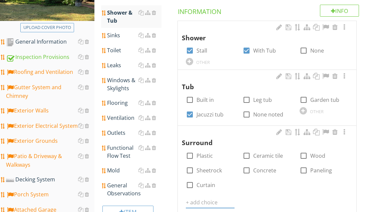
click at [203, 201] on input "text" at bounding box center [210, 202] width 49 height 11
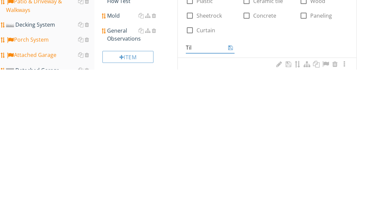
type input "Tile"
click at [230, 188] on icon at bounding box center [230, 190] width 5 height 5
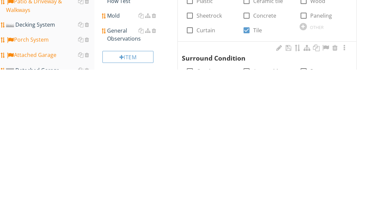
scroll to position [278, 0]
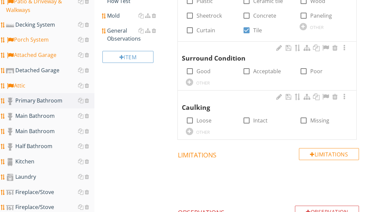
click at [201, 69] on label "Good" at bounding box center [203, 71] width 14 height 7
checkbox input "true"
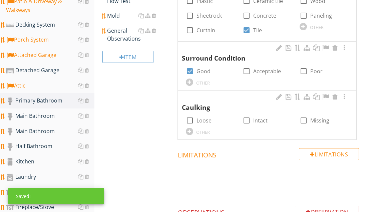
click at [256, 120] on label "Intact" at bounding box center [260, 120] width 14 height 7
checkbox input "true"
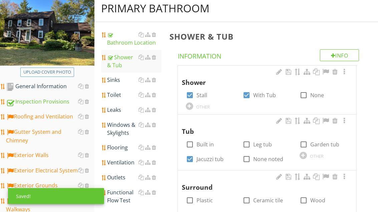
scroll to position [84, 0]
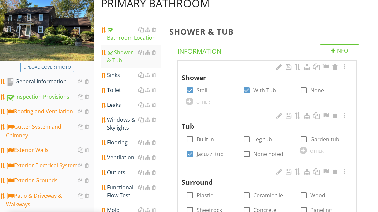
click at [120, 78] on div "Sinks" at bounding box center [134, 75] width 54 height 8
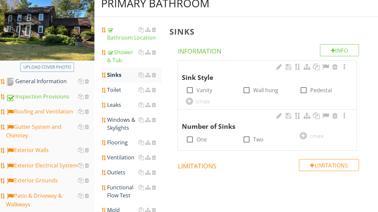
click at [204, 90] on label "Vanity" at bounding box center [204, 90] width 16 height 7
checkbox input "true"
click at [250, 138] on div at bounding box center [246, 139] width 11 height 11
checkbox input "true"
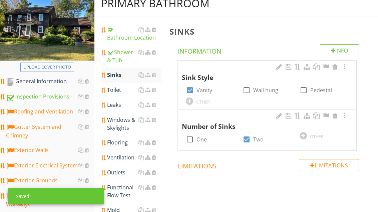
click at [121, 94] on link "Toilet" at bounding box center [134, 90] width 54 height 15
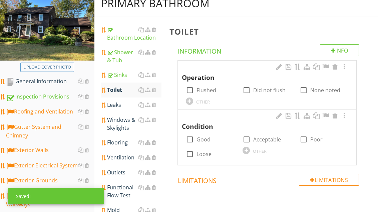
click at [208, 88] on label "Flushed" at bounding box center [206, 90] width 20 height 7
checkbox input "true"
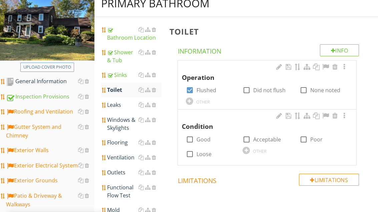
click at [204, 137] on label "Good" at bounding box center [203, 139] width 14 height 7
checkbox input "true"
click at [117, 107] on div "Leaks" at bounding box center [134, 105] width 54 height 8
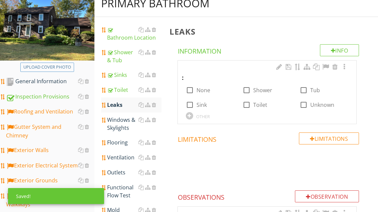
click at [204, 93] on label "None" at bounding box center [203, 90] width 14 height 7
checkbox input "true"
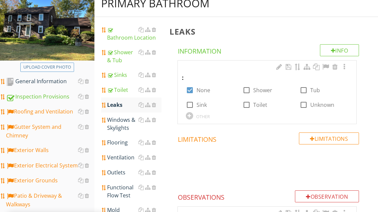
click at [117, 125] on div "Windows & Skylights" at bounding box center [134, 124] width 54 height 16
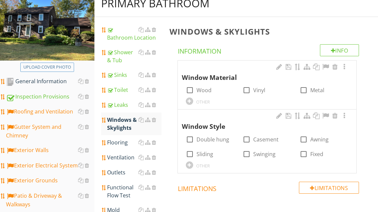
click at [207, 88] on label "Wood" at bounding box center [203, 90] width 15 height 7
checkbox input "true"
click at [211, 137] on label "Double hung" at bounding box center [212, 139] width 33 height 7
checkbox input "true"
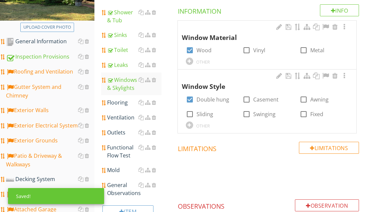
scroll to position [127, 0]
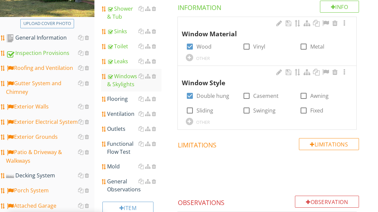
click at [122, 101] on div "Flooring" at bounding box center [134, 99] width 54 height 8
click at [123, 102] on div "Flooring" at bounding box center [134, 99] width 54 height 8
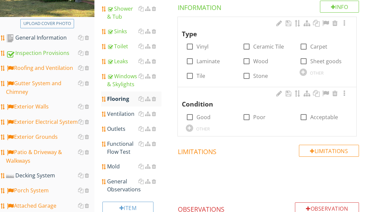
click at [198, 74] on label "Tile" at bounding box center [200, 76] width 9 height 7
checkbox input "true"
click at [204, 118] on label "Good" at bounding box center [203, 117] width 14 height 7
checkbox input "true"
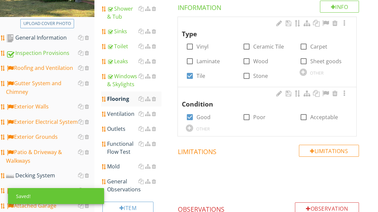
click at [124, 114] on div "Ventilation" at bounding box center [134, 114] width 54 height 8
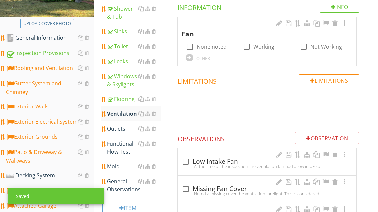
click at [256, 44] on label "Working" at bounding box center [263, 46] width 21 height 7
checkbox input "true"
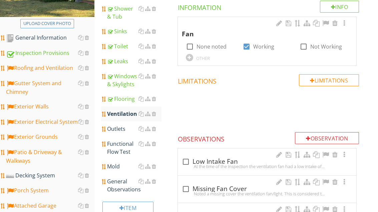
click at [121, 129] on div "Outlets" at bounding box center [134, 129] width 54 height 8
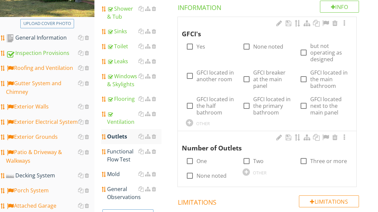
click at [200, 45] on label "Yes" at bounding box center [200, 46] width 9 height 7
checkbox input "true"
click at [251, 163] on div at bounding box center [246, 161] width 11 height 11
checkbox input "true"
click at [125, 84] on div "Windows & Skylights" at bounding box center [134, 80] width 54 height 16
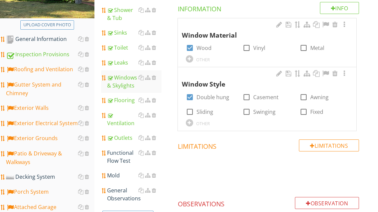
scroll to position [136, 0]
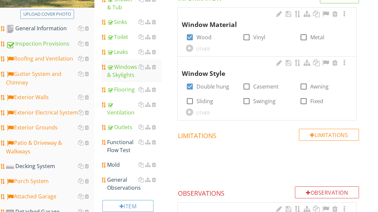
click at [123, 146] on div "Functional Flow Test" at bounding box center [134, 147] width 54 height 16
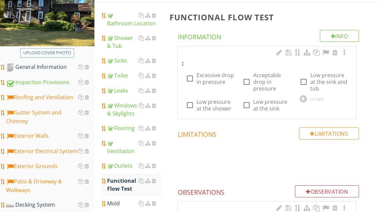
scroll to position [96, 0]
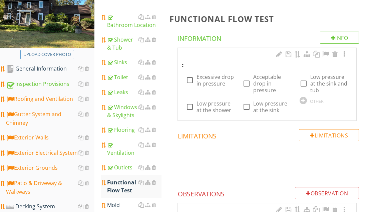
click at [263, 87] on label "Acceptable drop in pressure" at bounding box center [272, 84] width 38 height 20
checkbox input "true"
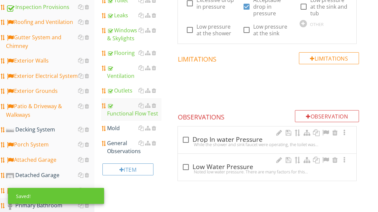
click at [125, 149] on div "General Observations" at bounding box center [134, 148] width 54 height 16
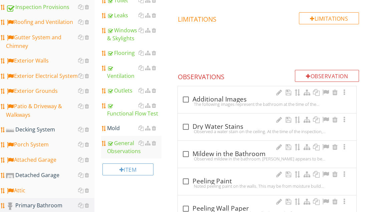
click at [216, 100] on div "check_box_outline_blank Additional Images" at bounding box center [267, 100] width 170 height 8
checkbox input "true"
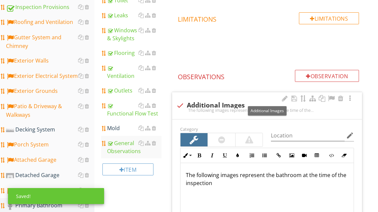
click at [332, 99] on div at bounding box center [331, 98] width 8 height 7
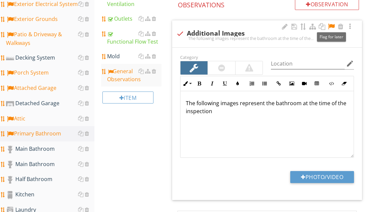
click at [333, 174] on button "Photo/Video" at bounding box center [322, 178] width 64 height 12
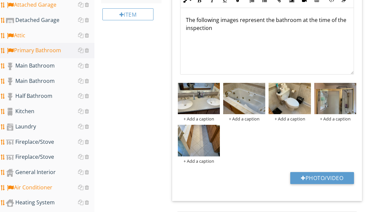
scroll to position [328, 0]
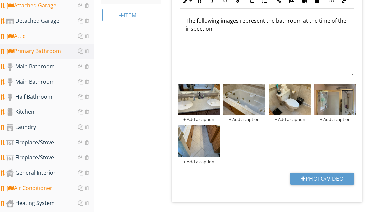
click at [340, 177] on button "Photo/Video" at bounding box center [322, 179] width 64 height 12
type input "C:\fakepath\image.jpg"
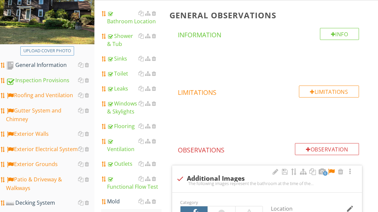
scroll to position [53, 0]
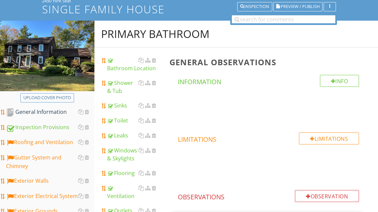
click at [50, 115] on div "General Information" at bounding box center [50, 112] width 88 height 9
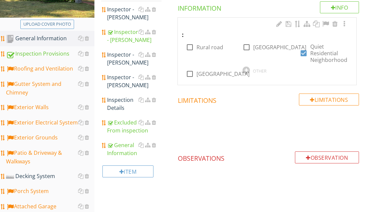
click at [124, 130] on div "Excluded From inspection" at bounding box center [134, 127] width 54 height 16
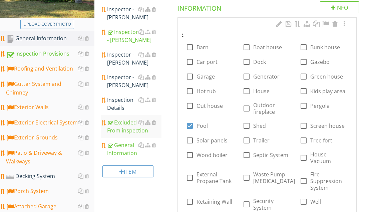
click at [262, 124] on label "Shed" at bounding box center [259, 126] width 13 height 7
checkbox input "true"
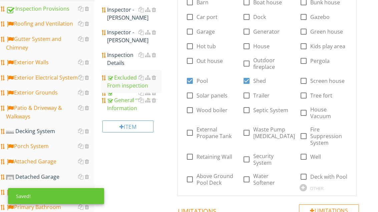
click at [299, 184] on div at bounding box center [302, 187] width 7 height 7
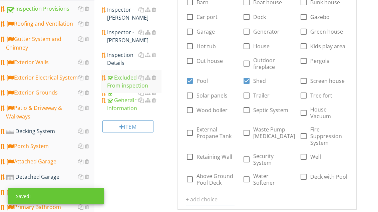
click at [212, 194] on input "text" at bounding box center [210, 199] width 49 height 11
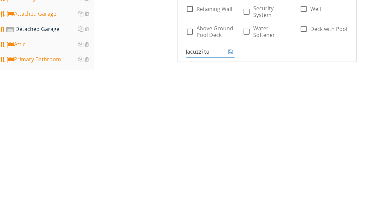
type input "Jacuzzi tub"
click at [232, 192] on icon at bounding box center [230, 194] width 5 height 5
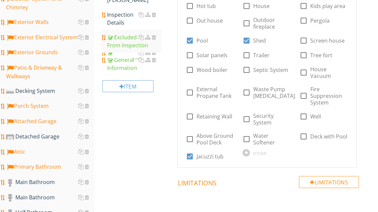
scroll to position [213, 0]
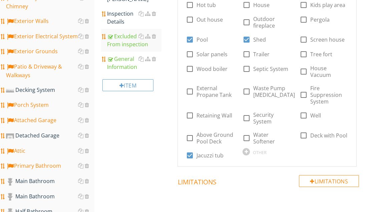
click at [44, 183] on div "Main Bathroom" at bounding box center [50, 182] width 88 height 9
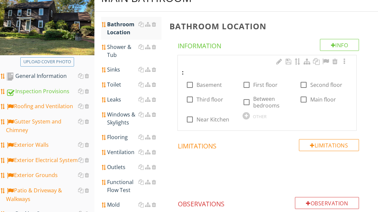
scroll to position [89, 0]
click at [316, 85] on label "Second floor" at bounding box center [326, 85] width 32 height 7
checkbox input "true"
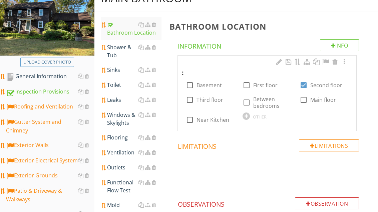
click at [120, 50] on div "Shower & Tub" at bounding box center [134, 51] width 54 height 16
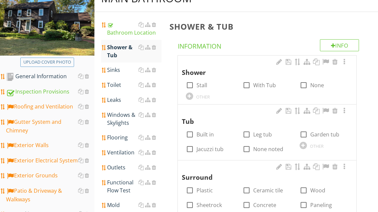
click at [259, 85] on label "With Tub" at bounding box center [264, 85] width 23 height 7
checkbox input "true"
click at [209, 136] on label "Built in" at bounding box center [204, 134] width 17 height 7
checkbox input "true"
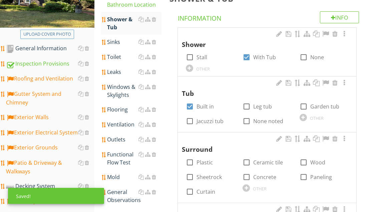
scroll to position [127, 0]
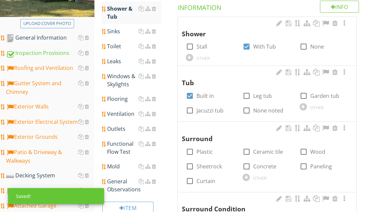
click at [207, 150] on label "Plastic" at bounding box center [204, 152] width 16 height 7
checkbox input "true"
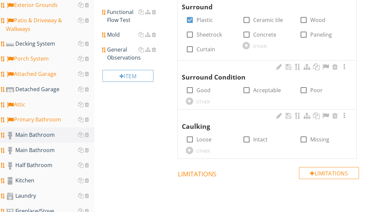
click at [209, 87] on label "Good" at bounding box center [203, 90] width 14 height 7
checkbox input "true"
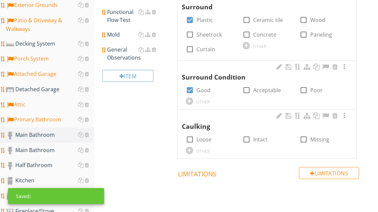
click at [265, 136] on label "Intact" at bounding box center [260, 139] width 14 height 7
checkbox input "true"
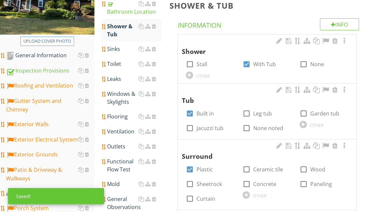
scroll to position [105, 0]
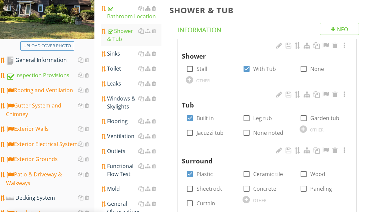
click at [125, 55] on div "Sinks" at bounding box center [134, 54] width 54 height 8
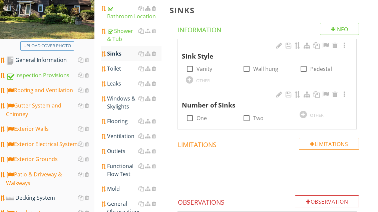
click at [201, 69] on label "Vanity" at bounding box center [204, 69] width 16 height 7
checkbox input "true"
click at [246, 114] on div at bounding box center [246, 118] width 11 height 11
checkbox input "true"
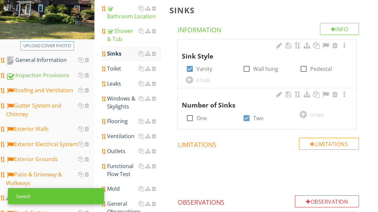
click at [120, 68] on div "Toilet" at bounding box center [134, 69] width 54 height 8
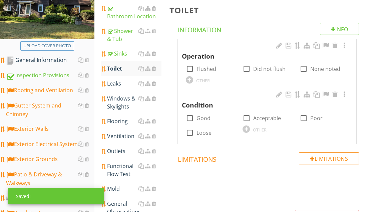
click at [202, 68] on label "Flushed" at bounding box center [206, 69] width 20 height 7
checkbox input "true"
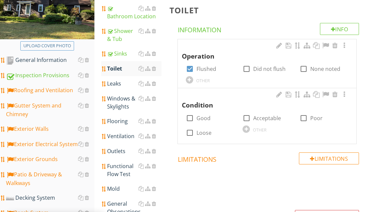
click at [202, 117] on label "Good" at bounding box center [203, 118] width 14 height 7
checkbox input "true"
click at [121, 85] on div "Leaks" at bounding box center [134, 84] width 54 height 8
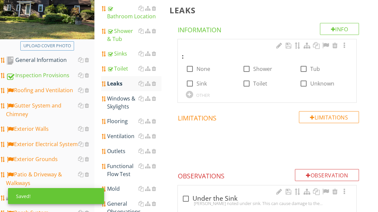
click at [207, 72] on label "None" at bounding box center [203, 69] width 14 height 7
checkbox input "true"
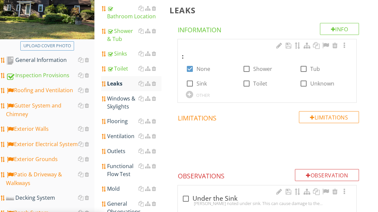
click at [122, 105] on div "Windows & Skylights" at bounding box center [134, 103] width 54 height 16
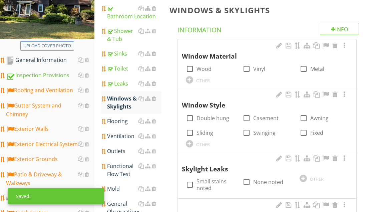
click at [246, 67] on div at bounding box center [246, 68] width 11 height 11
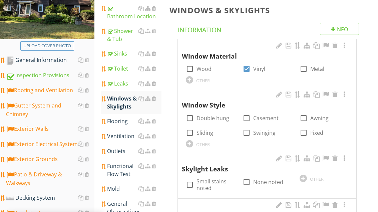
click at [247, 67] on div at bounding box center [246, 68] width 11 height 11
checkbox input "false"
click at [198, 67] on label "Wood" at bounding box center [203, 69] width 15 height 7
checkbox input "true"
click at [205, 119] on label "Double hung" at bounding box center [212, 118] width 33 height 7
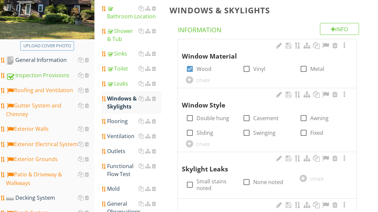
checkbox input "true"
click at [121, 123] on div "Flooring" at bounding box center [134, 121] width 54 height 8
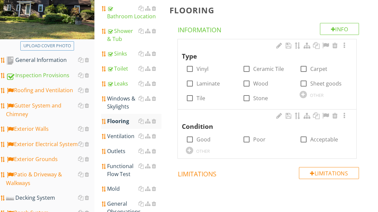
click at [202, 95] on label "Tile" at bounding box center [200, 98] width 9 height 7
checkbox input "true"
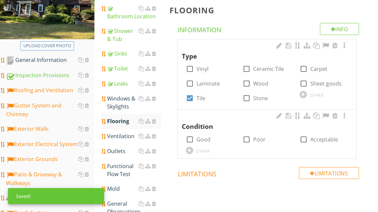
click at [207, 138] on label "Good" at bounding box center [203, 139] width 14 height 7
checkbox input "true"
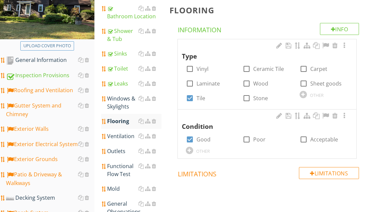
click at [121, 136] on div "Ventilation" at bounding box center [134, 136] width 54 height 8
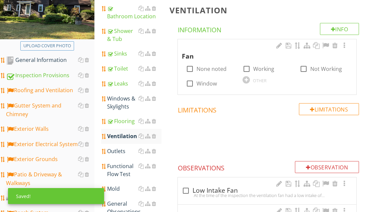
click at [211, 69] on label "None noted" at bounding box center [211, 69] width 30 height 7
checkbox input "true"
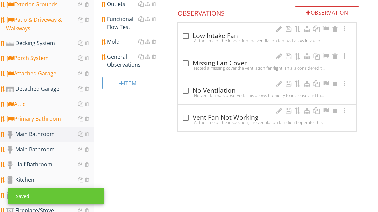
scroll to position [259, 0]
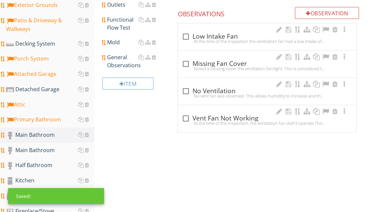
click at [203, 90] on div "check_box_outline_blank No Ventilation" at bounding box center [267, 91] width 170 height 8
checkbox input "true"
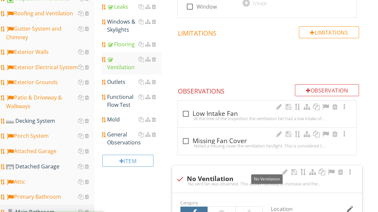
scroll to position [171, 0]
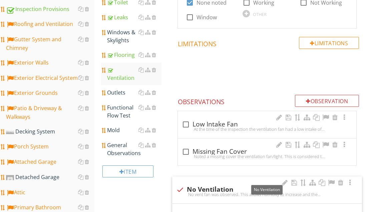
click at [118, 96] on div "Outlets" at bounding box center [134, 93] width 54 height 8
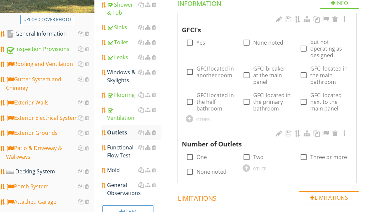
scroll to position [130, 0]
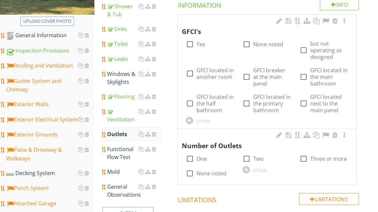
click at [203, 41] on label "Yes" at bounding box center [200, 44] width 9 height 7
checkbox input "true"
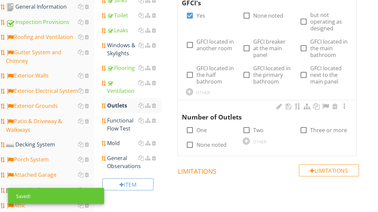
click at [255, 130] on label "Two" at bounding box center [258, 130] width 10 height 7
checkbox input "true"
click at [123, 125] on div "Functional Flow Test" at bounding box center [134, 125] width 54 height 16
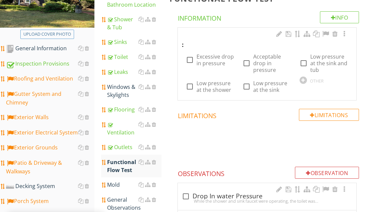
scroll to position [116, 0]
click at [260, 61] on label "Acceptable drop in pressure" at bounding box center [272, 64] width 38 height 20
checkbox input "true"
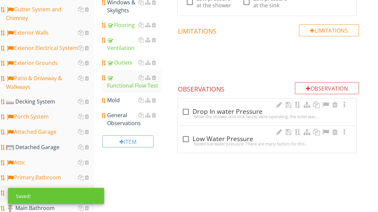
scroll to position [201, 0]
click at [122, 118] on div "General Observations" at bounding box center [134, 119] width 54 height 16
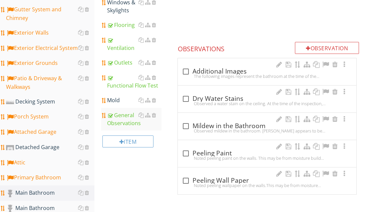
click at [214, 70] on div "check_box_outline_blank Additional Images" at bounding box center [267, 72] width 170 height 8
checkbox input "true"
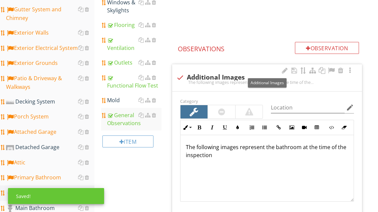
click at [332, 72] on div at bounding box center [331, 70] width 8 height 7
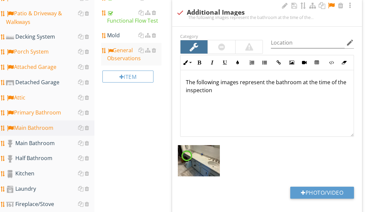
scroll to position [266, 0]
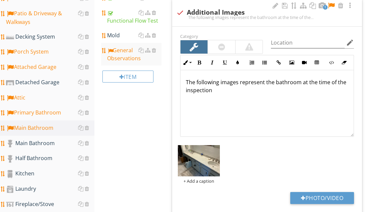
click at [326, 193] on button "Photo/Video" at bounding box center [322, 198] width 64 height 12
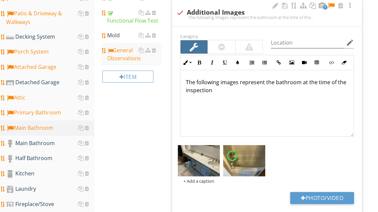
click at [337, 198] on button "Photo/Video" at bounding box center [322, 198] width 64 height 12
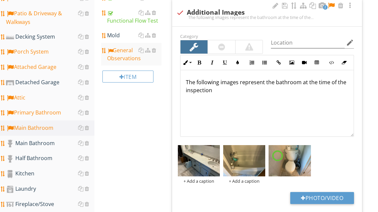
click at [333, 195] on button "Photo/Video" at bounding box center [322, 198] width 64 height 12
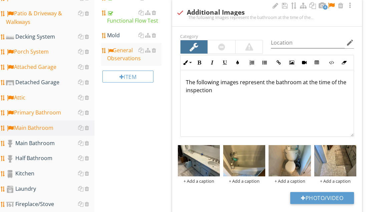
click at [340, 194] on button "Photo/Video" at bounding box center [322, 198] width 64 height 12
type input "C:\fakepath\image.jpg"
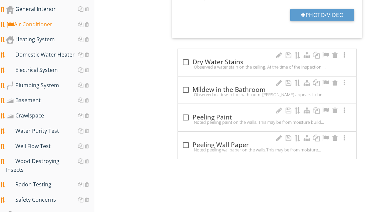
scroll to position [487, 0]
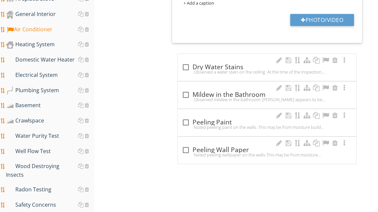
click at [55, 58] on div "Domestic Water Heater" at bounding box center [50, 60] width 88 height 9
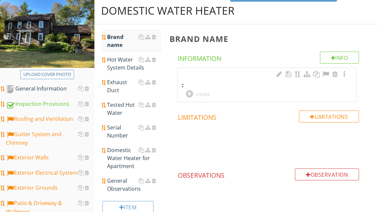
scroll to position [75, 0]
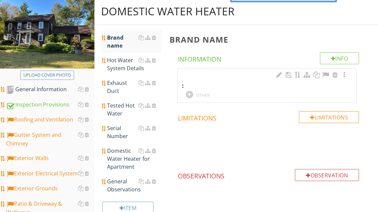
click at [123, 113] on div "Tested Hot Water" at bounding box center [134, 110] width 54 height 16
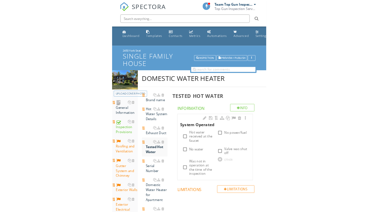
scroll to position [76, 0]
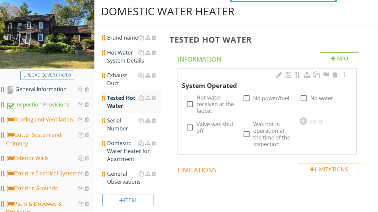
click at [214, 103] on label "Hot water received at the faucet" at bounding box center [215, 104] width 38 height 20
checkbox input "true"
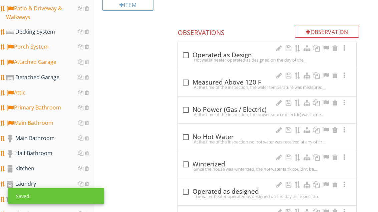
scroll to position [271, 0]
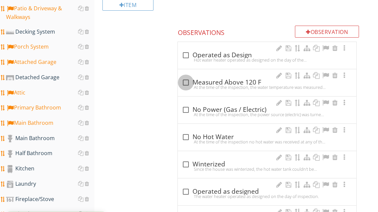
click at [189, 81] on div at bounding box center [185, 82] width 11 height 11
checkbox input "true"
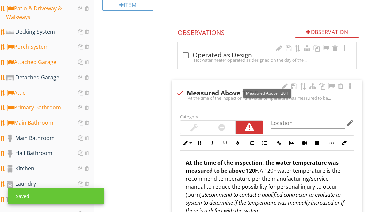
click at [328, 87] on div at bounding box center [331, 86] width 8 height 7
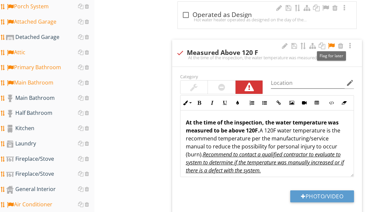
scroll to position [311, 0]
click at [42, 113] on div "Half Bathroom" at bounding box center [50, 113] width 88 height 9
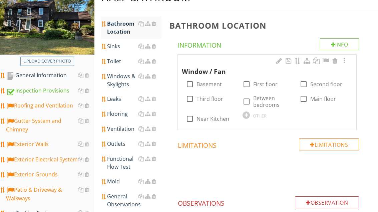
scroll to position [86, 0]
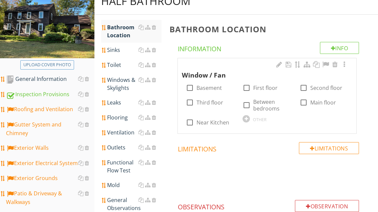
click at [314, 101] on label "Main floor" at bounding box center [323, 103] width 26 height 7
checkbox input "true"
click at [247, 118] on div at bounding box center [245, 118] width 7 height 7
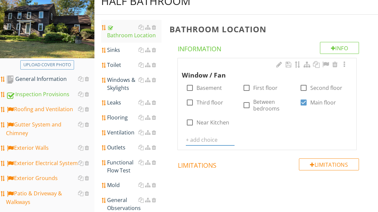
click at [209, 138] on input "text" at bounding box center [210, 140] width 49 height 11
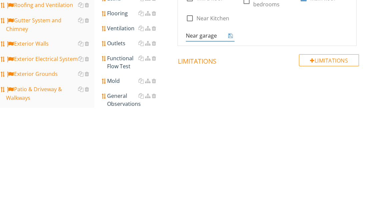
type input "Near garage"
click at [232, 138] on icon at bounding box center [230, 140] width 5 height 5
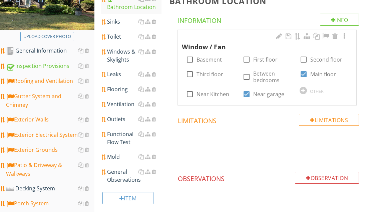
scroll to position [110, 0]
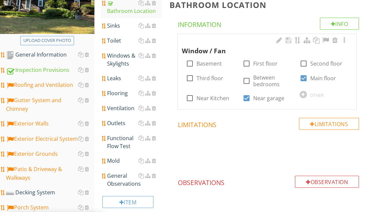
click at [121, 22] on div "Sinks" at bounding box center [134, 26] width 54 height 8
click at [123, 27] on div "Sinks" at bounding box center [134, 26] width 54 height 8
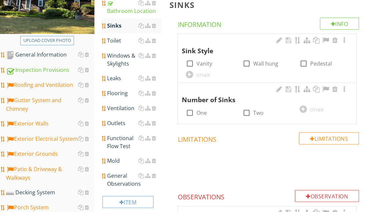
click at [205, 63] on label "Vanity" at bounding box center [204, 63] width 16 height 7
checkbox input "true"
click at [202, 113] on label "One" at bounding box center [201, 113] width 10 height 7
checkbox input "true"
click at [113, 43] on div "Toilet" at bounding box center [134, 41] width 54 height 8
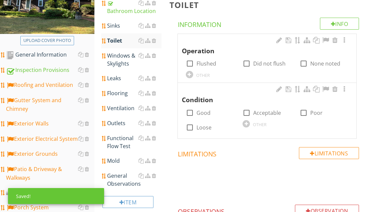
click at [206, 63] on label "Flushed" at bounding box center [206, 63] width 20 height 7
checkbox input "true"
click at [202, 127] on label "Loose" at bounding box center [203, 127] width 15 height 7
checkbox input "true"
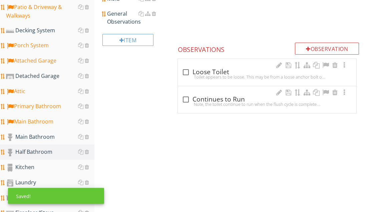
scroll to position [301, 0]
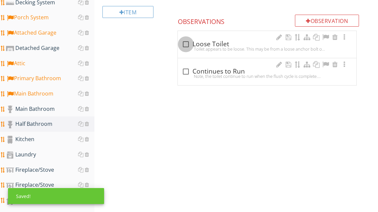
click at [187, 44] on div at bounding box center [185, 44] width 11 height 11
checkbox input "true"
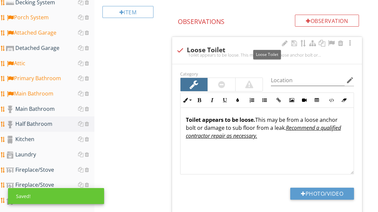
click at [330, 43] on div at bounding box center [331, 43] width 8 height 7
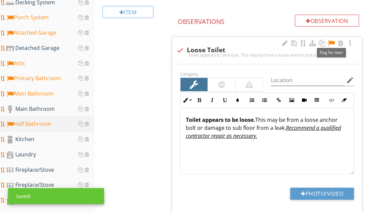
click at [327, 189] on button "Photo/Video" at bounding box center [322, 194] width 64 height 12
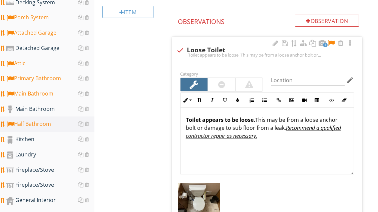
click at [329, 212] on div "+ Add a caption" at bounding box center [267, 202] width 182 height 42
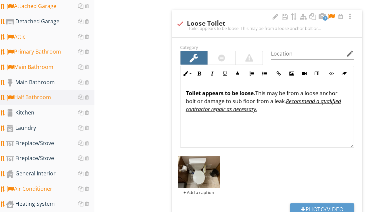
click at [337, 212] on button "Photo/Video" at bounding box center [322, 210] width 64 height 12
type input "C:\fakepath\image.jpg"
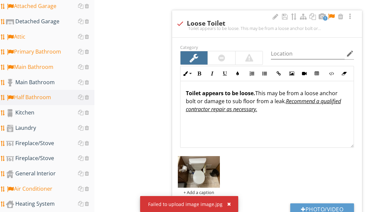
click at [229, 207] on div "button" at bounding box center [229, 204] width 4 height 5
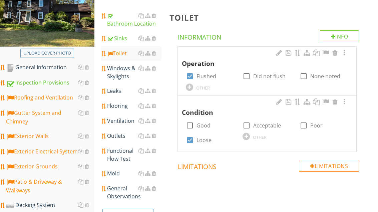
scroll to position [97, 0]
click at [120, 74] on div "Windows & Skylights" at bounding box center [134, 73] width 54 height 16
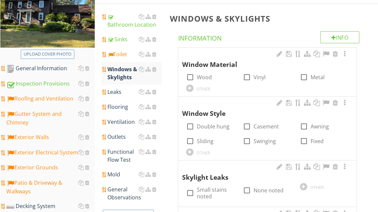
scroll to position [96, 0]
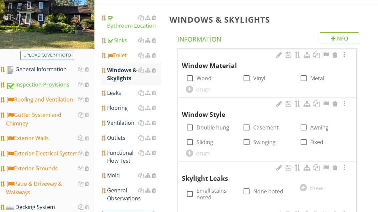
click at [114, 89] on div "Leaks" at bounding box center [134, 93] width 54 height 8
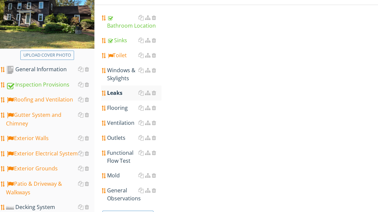
click at [118, 97] on link "Leaks" at bounding box center [134, 93] width 54 height 15
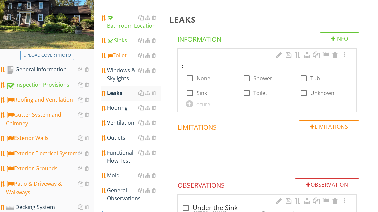
click at [196, 79] on label "None" at bounding box center [203, 78] width 14 height 7
checkbox input "true"
click at [123, 109] on div "Flooring" at bounding box center [134, 108] width 54 height 8
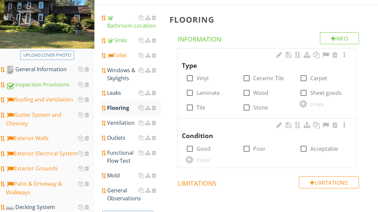
click at [202, 107] on label "Tile" at bounding box center [200, 107] width 9 height 7
checkbox input "true"
click at [202, 149] on label "Good" at bounding box center [203, 149] width 14 height 7
checkbox input "true"
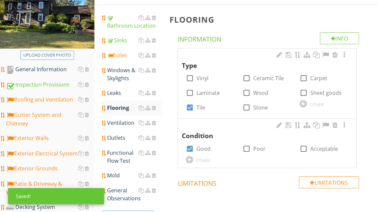
click at [123, 124] on div "Ventilation" at bounding box center [134, 123] width 54 height 8
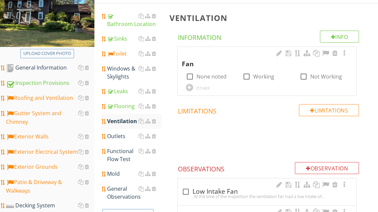
click at [258, 77] on label "Working" at bounding box center [263, 77] width 21 height 7
checkbox input "true"
click at [120, 137] on div "Outlets" at bounding box center [134, 136] width 54 height 8
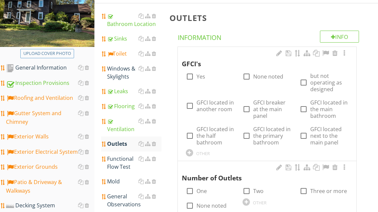
click at [192, 78] on div at bounding box center [189, 76] width 11 height 11
checkbox input "true"
click at [193, 191] on div at bounding box center [189, 191] width 11 height 11
checkbox input "true"
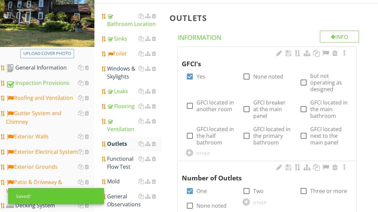
click at [121, 167] on div "Functional Flow Test" at bounding box center [134, 163] width 54 height 16
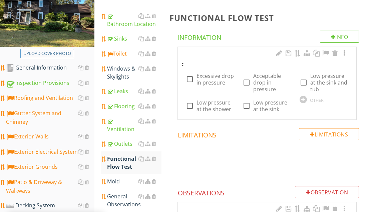
click at [122, 204] on div "General Observations" at bounding box center [134, 201] width 54 height 16
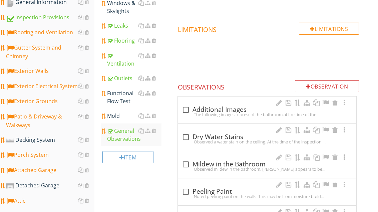
scroll to position [173, 0]
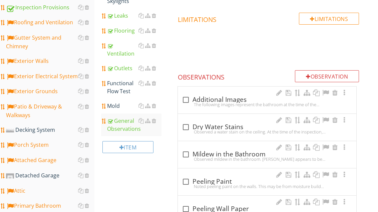
click at [202, 99] on div "check_box_outline_blank Additional Images" at bounding box center [267, 100] width 170 height 8
checkbox input "true"
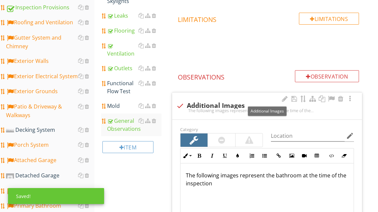
click at [333, 98] on div at bounding box center [331, 99] width 8 height 7
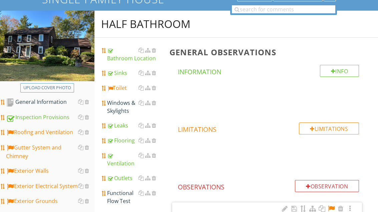
scroll to position [59, 0]
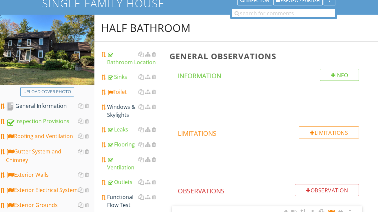
click at [122, 79] on div "Sinks" at bounding box center [134, 77] width 54 height 8
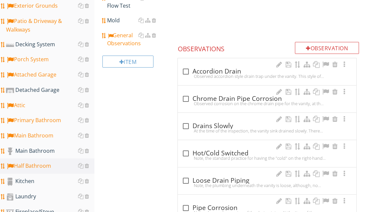
scroll to position [259, 0]
click at [201, 124] on div "check_box_outline_blank Drains Slowly" at bounding box center [267, 126] width 170 height 8
checkbox input "true"
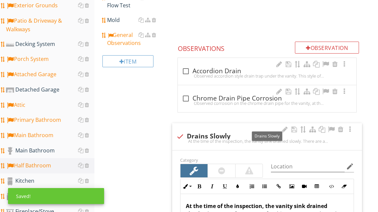
click at [331, 127] on div at bounding box center [331, 129] width 8 height 7
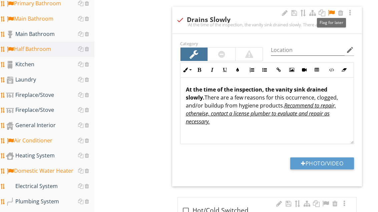
click at [343, 160] on button "Photo/Video" at bounding box center [322, 164] width 64 height 12
type input "C:\fakepath\image.jpg"
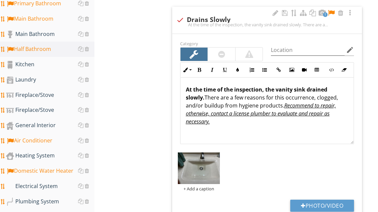
click at [42, 70] on link "Kitchen" at bounding box center [50, 64] width 88 height 15
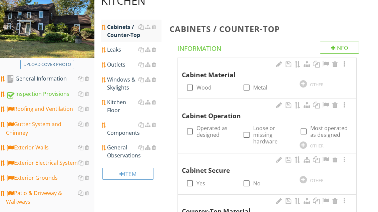
scroll to position [86, 0]
click at [202, 86] on label "Wood" at bounding box center [203, 87] width 15 height 7
checkbox input "true"
click at [205, 133] on label "Operated as designed" at bounding box center [215, 131] width 38 height 13
checkbox input "true"
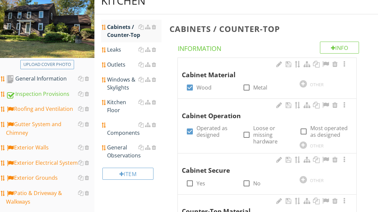
click at [194, 181] on div at bounding box center [189, 183] width 11 height 11
checkbox input "true"
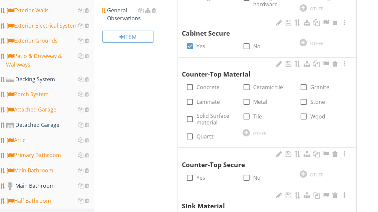
scroll to position [224, 0]
click at [248, 131] on div at bounding box center [245, 132] width 7 height 7
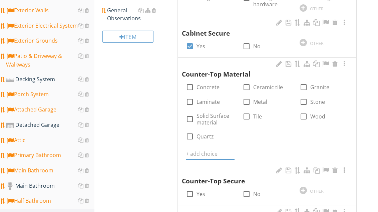
click at [212, 150] on input "text" at bounding box center [210, 154] width 49 height 11
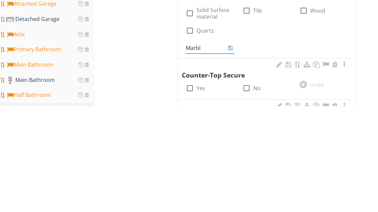
type input "Marble"
click at [231, 151] on icon at bounding box center [230, 153] width 5 height 5
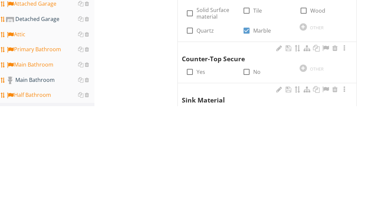
scroll to position [330, 0]
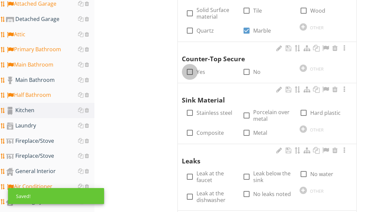
click at [191, 67] on div at bounding box center [189, 71] width 11 height 11
checkbox input "true"
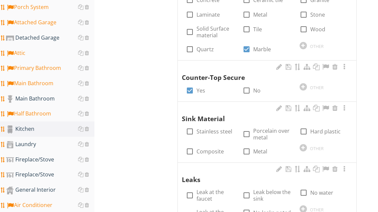
scroll to position [310, 0]
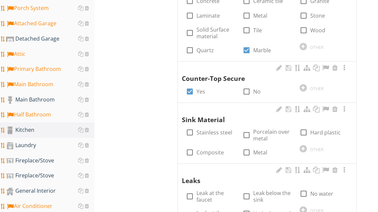
click at [317, 130] on label "Hard plastic" at bounding box center [325, 132] width 30 height 7
checkbox input "true"
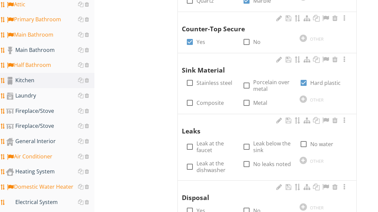
scroll to position [372, 0]
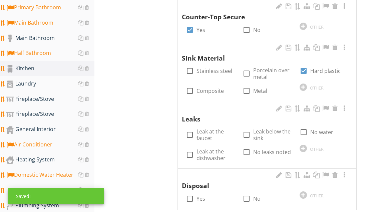
click at [266, 152] on label "No leaks noted" at bounding box center [272, 152] width 38 height 7
checkbox input "true"
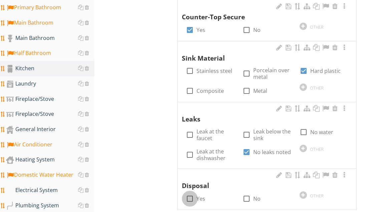
click at [190, 193] on div at bounding box center [189, 198] width 11 height 11
checkbox input "true"
click at [304, 192] on div at bounding box center [302, 195] width 7 height 7
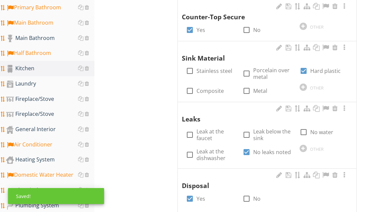
click at [207, 211] on input "text" at bounding box center [210, 216] width 49 height 11
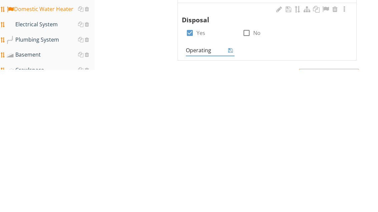
type input "Operating"
click at [232, 190] on icon at bounding box center [230, 192] width 5 height 5
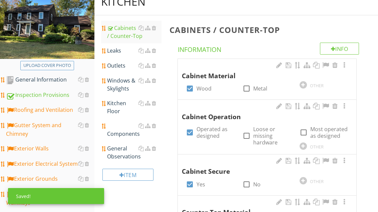
scroll to position [87, 0]
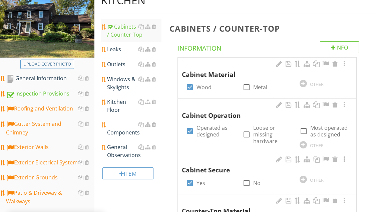
click at [123, 54] on link "Leaks" at bounding box center [134, 49] width 54 height 15
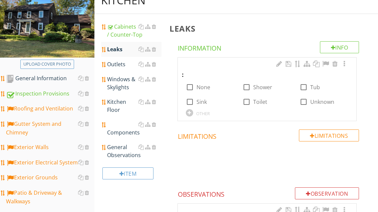
click at [202, 90] on label "None" at bounding box center [203, 87] width 14 height 7
checkbox input "true"
click at [119, 70] on link "Outlets" at bounding box center [134, 64] width 54 height 15
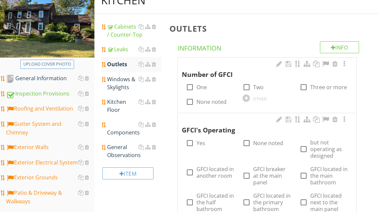
click at [254, 86] on label "Two" at bounding box center [258, 87] width 10 height 7
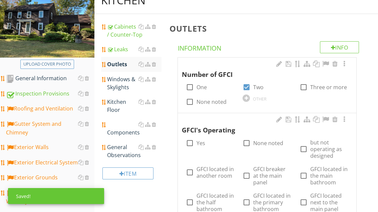
click at [259, 86] on label "Two" at bounding box center [258, 87] width 10 height 7
checkbox input "false"
click at [314, 84] on label "Three or more" at bounding box center [328, 87] width 37 height 7
checkbox input "true"
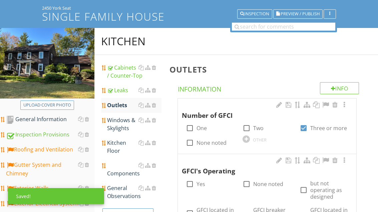
scroll to position [77, 0]
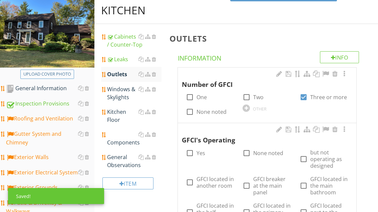
click at [213, 176] on label "GFCI located in another room" at bounding box center [215, 182] width 38 height 13
checkbox input "true"
click at [203, 153] on label "Yes" at bounding box center [200, 153] width 9 height 7
checkbox input "true"
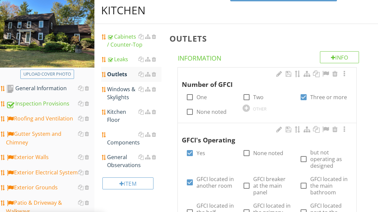
click at [203, 183] on label "GFCI located in another room" at bounding box center [215, 182] width 38 height 13
checkbox input "false"
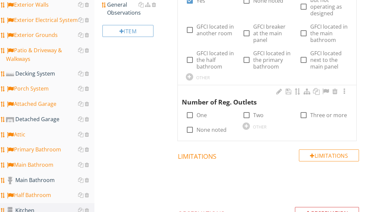
scroll to position [280, 0]
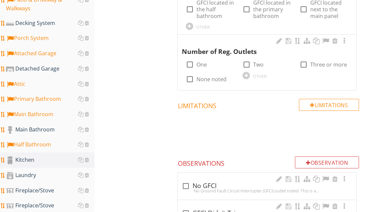
click at [324, 62] on label "Three or more" at bounding box center [328, 64] width 37 height 7
checkbox input "true"
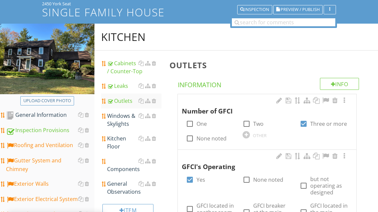
scroll to position [50, 0]
click at [132, 121] on div "Windows & Skylights" at bounding box center [134, 120] width 54 height 16
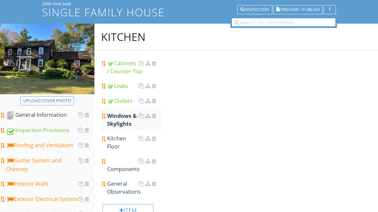
click at [136, 119] on div "Windows & Skylights" at bounding box center [134, 120] width 54 height 16
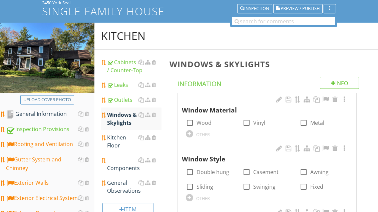
click at [201, 123] on label "Wood" at bounding box center [203, 123] width 15 height 7
checkbox input "true"
click at [257, 174] on label "Casement" at bounding box center [265, 172] width 25 height 7
checkbox input "true"
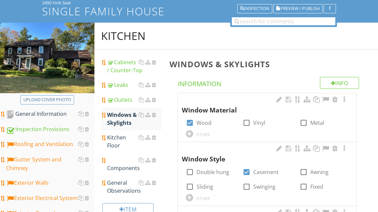
click at [250, 124] on div at bounding box center [246, 122] width 11 height 11
checkbox input "true"
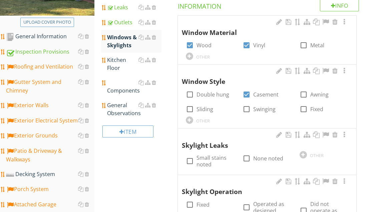
click at [118, 66] on div "Kitchen Floor" at bounding box center [134, 64] width 54 height 16
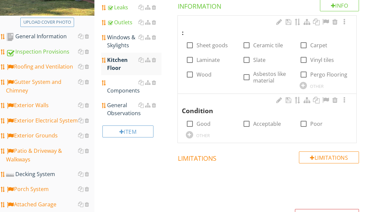
click at [211, 72] on label "Wood" at bounding box center [203, 74] width 15 height 7
checkbox input "true"
click at [204, 123] on label "Good" at bounding box center [203, 124] width 14 height 7
checkbox input "true"
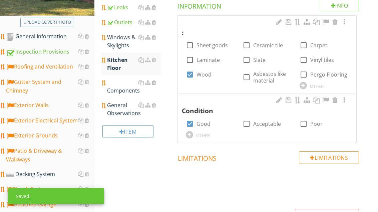
click at [121, 89] on div "Components" at bounding box center [134, 87] width 54 height 16
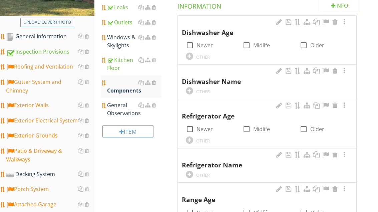
click at [191, 44] on div at bounding box center [189, 45] width 11 height 11
checkbox input "true"
click at [193, 89] on div "OTHER" at bounding box center [210, 91] width 49 height 8
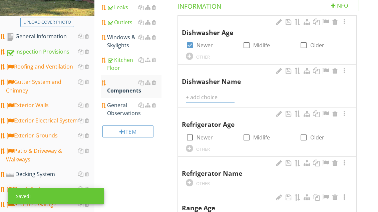
click at [206, 96] on input "text" at bounding box center [210, 97] width 49 height 11
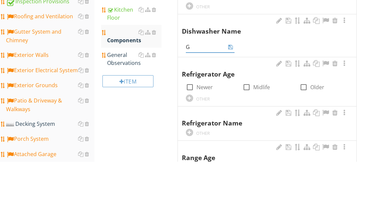
type input "GE"
click at [230, 95] on icon at bounding box center [230, 97] width 5 height 5
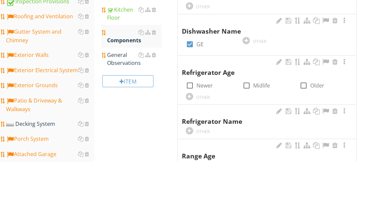
scroll to position [179, 0]
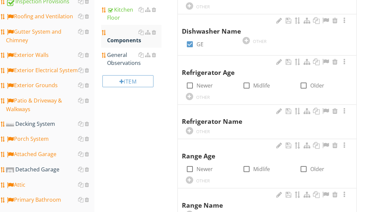
click at [203, 86] on label "Newer" at bounding box center [204, 85] width 16 height 7
checkbox input "true"
click at [189, 130] on div at bounding box center [189, 130] width 7 height 7
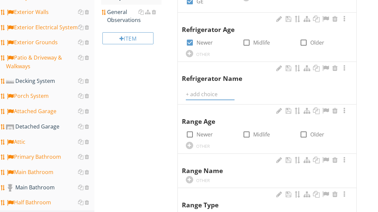
scroll to position [222, 0]
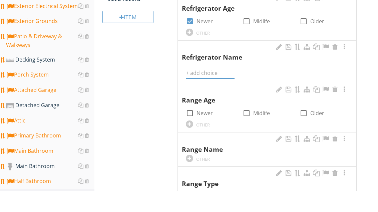
click at [202, 89] on input "text" at bounding box center [210, 94] width 49 height 11
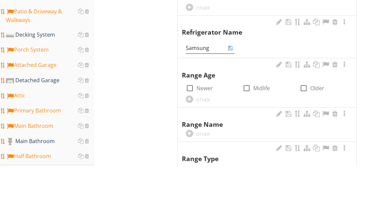
type input "Samsung"
click at [232, 92] on icon at bounding box center [230, 94] width 5 height 5
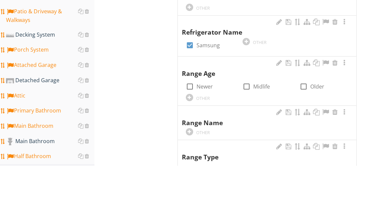
scroll to position [268, 0]
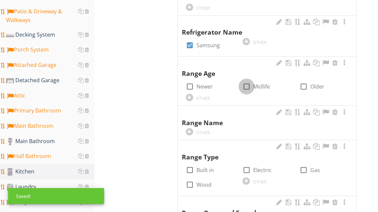
click at [248, 86] on div at bounding box center [246, 86] width 11 height 11
checkbox input "true"
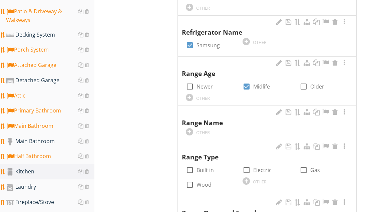
click at [189, 128] on div at bounding box center [189, 131] width 7 height 7
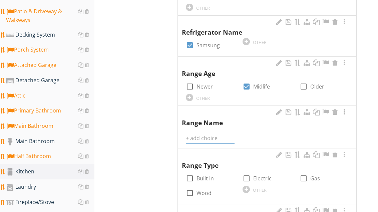
click at [210, 133] on input "text" at bounding box center [210, 138] width 49 height 11
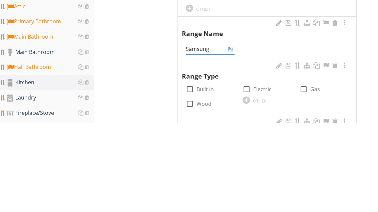
type input "Samsung"
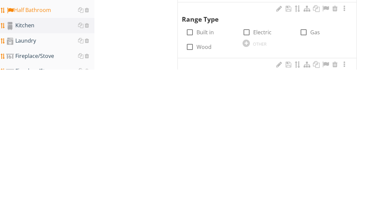
click at [259, 172] on label "Electric" at bounding box center [262, 175] width 18 height 7
checkbox input "true"
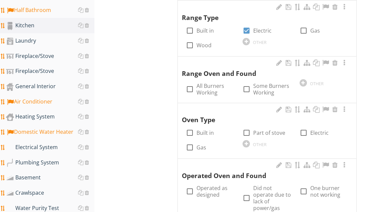
click at [209, 85] on label "All Burners Working" at bounding box center [215, 89] width 38 height 13
checkbox input "true"
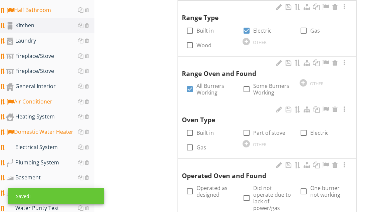
click at [259, 130] on label "Part of stove" at bounding box center [269, 133] width 32 height 7
checkbox input "true"
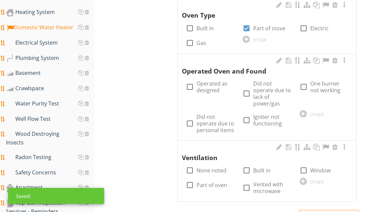
scroll to position [518, 0]
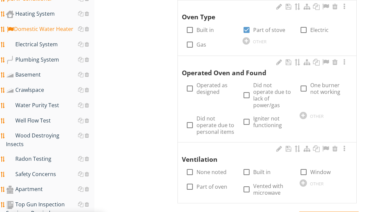
click at [214, 82] on label "Operated as designed" at bounding box center [215, 88] width 38 height 13
checkbox input "true"
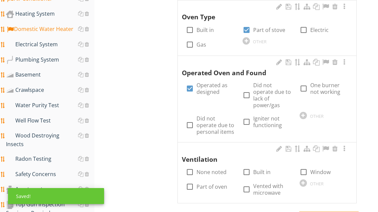
click at [266, 187] on label "Vented with microwave" at bounding box center [272, 189] width 38 height 13
checkbox input "true"
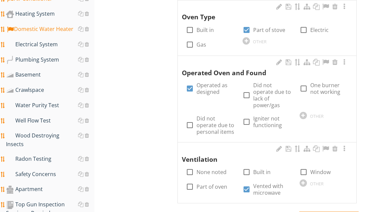
click at [265, 169] on label "Built in" at bounding box center [261, 172] width 17 height 7
checkbox input "true"
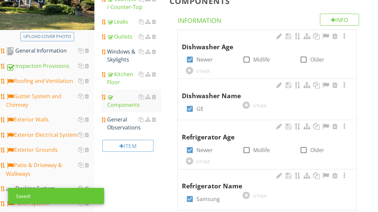
scroll to position [114, 0]
click at [124, 125] on div "General Observations" at bounding box center [134, 124] width 54 height 16
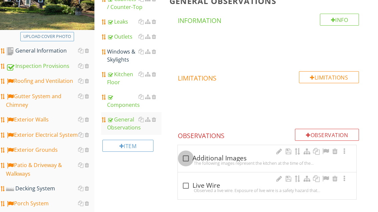
click at [191, 157] on div at bounding box center [185, 158] width 11 height 11
checkbox input "true"
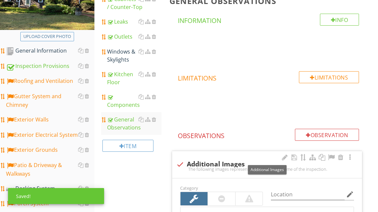
click at [333, 158] on div at bounding box center [331, 157] width 8 height 7
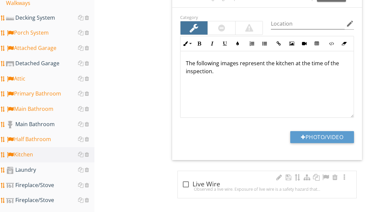
scroll to position [292, 0]
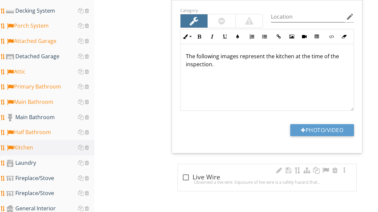
click at [38, 164] on div "Laundry" at bounding box center [50, 163] width 88 height 9
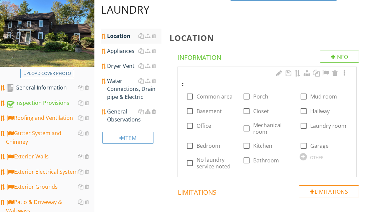
scroll to position [77, 0]
click at [266, 160] on label "Bathroom" at bounding box center [266, 160] width 26 height 7
checkbox input "true"
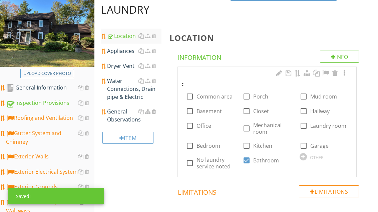
click at [126, 52] on div "Appliances" at bounding box center [134, 51] width 54 height 8
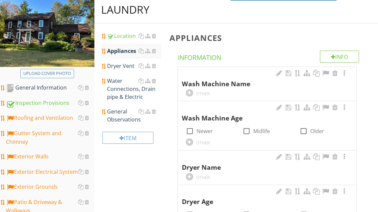
click at [191, 89] on div at bounding box center [189, 92] width 7 height 7
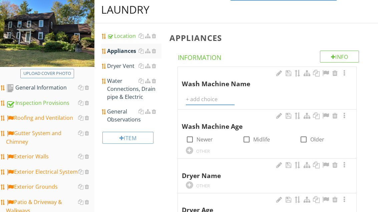
click at [210, 96] on input "text" at bounding box center [210, 99] width 49 height 11
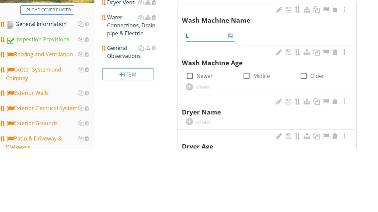
type input "LG"
click at [231, 97] on icon at bounding box center [230, 99] width 5 height 5
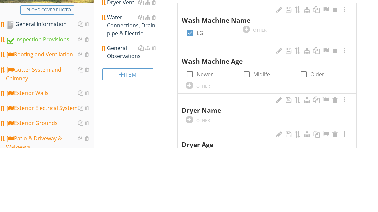
scroll to position [141, 0]
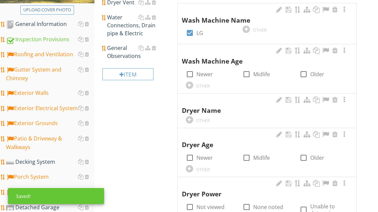
click at [248, 74] on div at bounding box center [246, 74] width 11 height 11
checkbox input "true"
click at [190, 116] on div at bounding box center [189, 119] width 7 height 7
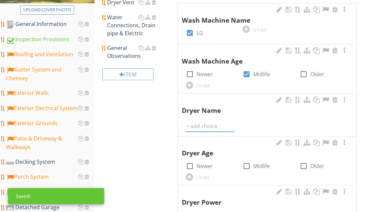
click at [203, 123] on input "text" at bounding box center [210, 126] width 49 height 11
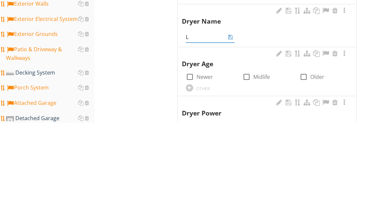
type input "LG"
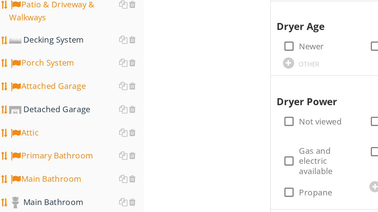
scroll to position [151, 0]
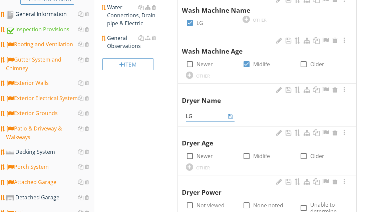
click at [365, 53] on span "Wash Machine Name check_box LG OTHER Wash Machine Age check_box_outline_blank N…" at bounding box center [268, 175] width 198 height 365
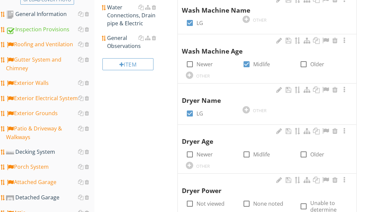
click at [248, 151] on div at bounding box center [246, 154] width 11 height 11
checkbox input "true"
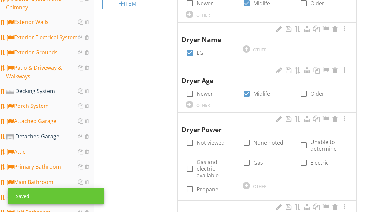
scroll to position [224, 0]
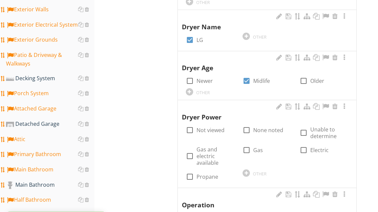
click at [311, 147] on label "Electric" at bounding box center [319, 150] width 18 height 7
checkbox input "true"
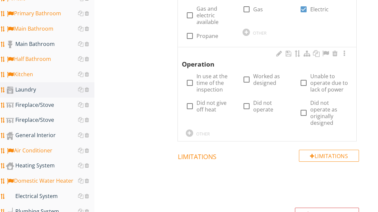
scroll to position [371, 0]
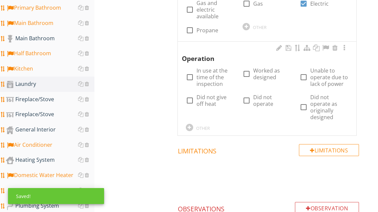
click at [259, 70] on label "Worked as designed" at bounding box center [272, 73] width 38 height 13
checkbox input "true"
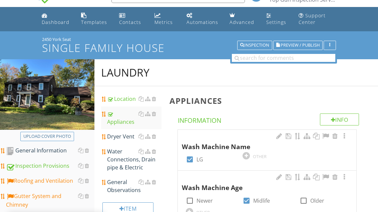
scroll to position [14, 0]
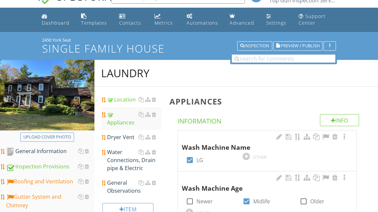
click at [124, 138] on div "Dryer Vent" at bounding box center [134, 137] width 54 height 8
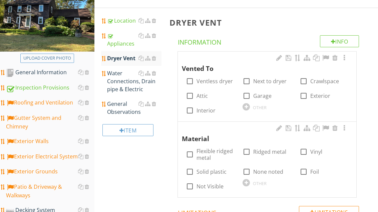
scroll to position [93, 0]
click at [307, 97] on div at bounding box center [303, 95] width 11 height 11
checkbox input "true"
click at [312, 174] on label "Foil" at bounding box center [314, 172] width 9 height 7
checkbox input "true"
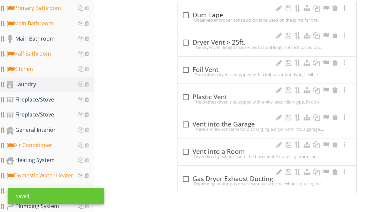
scroll to position [374, 0]
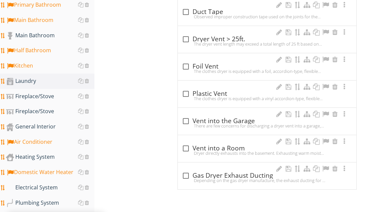
click at [201, 66] on div "check_box_outline_blank Foil Vent" at bounding box center [267, 67] width 170 height 8
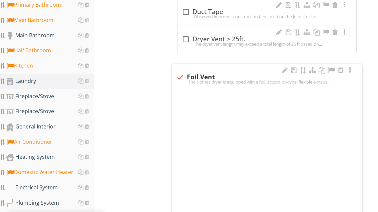
checkbox input "true"
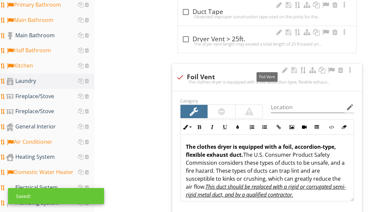
click at [330, 69] on div at bounding box center [331, 70] width 8 height 7
click at [249, 110] on div at bounding box center [249, 112] width 8 height 8
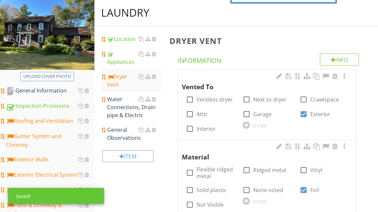
click at [124, 113] on div "Water Connections, Drain pipe & Electric" at bounding box center [134, 108] width 54 height 24
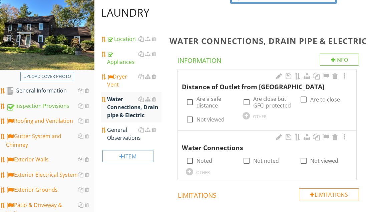
click at [208, 103] on label "Are a safe distance" at bounding box center [215, 102] width 38 height 13
checkbox input "true"
click at [192, 158] on div at bounding box center [189, 160] width 11 height 11
checkbox input "true"
click at [124, 134] on div "General Observations" at bounding box center [134, 134] width 54 height 16
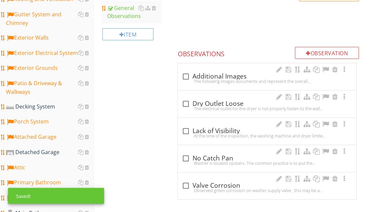
scroll to position [207, 0]
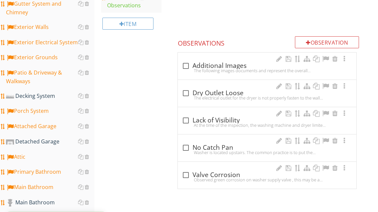
click at [199, 66] on div "check_box_outline_blank Additional Images" at bounding box center [267, 66] width 170 height 8
checkbox input "true"
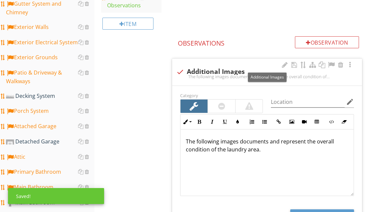
click at [330, 65] on div at bounding box center [331, 65] width 8 height 7
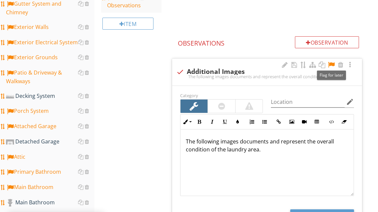
click at [331, 212] on button "Photo/Video" at bounding box center [322, 216] width 64 height 12
type input "C:\fakepath\image.jpg"
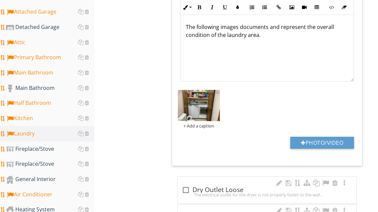
scroll to position [323, 0]
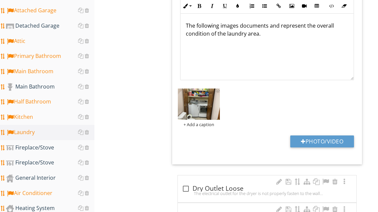
click at [55, 145] on div "Fireplace/Stove" at bounding box center [50, 148] width 88 height 9
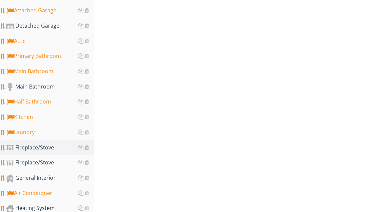
click at [52, 150] on div "Fireplace/Stove" at bounding box center [50, 148] width 88 height 9
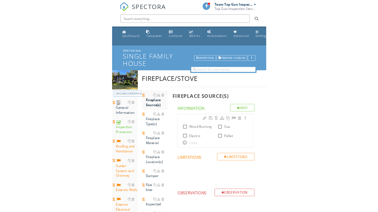
scroll to position [17, 0]
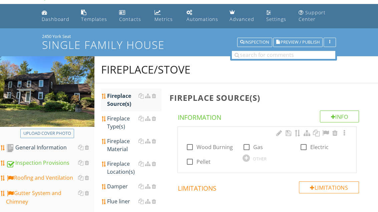
click at [215, 146] on label "Wood Burning" at bounding box center [214, 147] width 36 height 7
checkbox input "true"
click at [118, 121] on div "Fireplace Type(s)" at bounding box center [134, 123] width 54 height 16
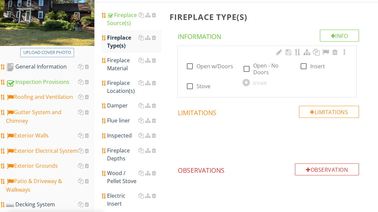
scroll to position [98, 0]
click at [213, 67] on label "Open w/Doors" at bounding box center [214, 66] width 37 height 7
checkbox input "true"
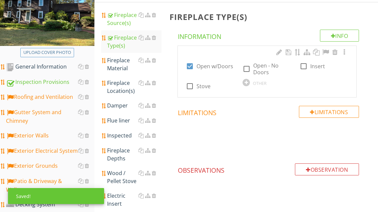
click at [120, 64] on div "Fireplace Material" at bounding box center [134, 64] width 54 height 16
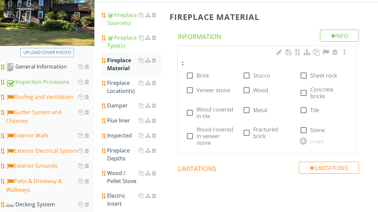
click at [203, 75] on label "Brick" at bounding box center [202, 75] width 12 height 7
checkbox input "true"
click at [119, 90] on div "Fireplace Location(s)" at bounding box center [134, 87] width 54 height 16
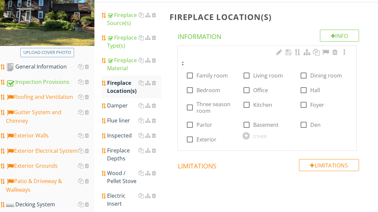
click at [261, 76] on label "Living room" at bounding box center [268, 75] width 30 height 7
checkbox input "true"
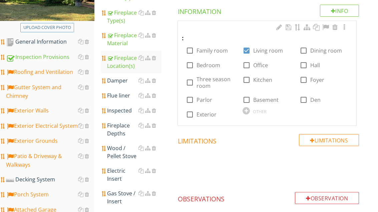
click at [125, 78] on div "Damper" at bounding box center [134, 81] width 54 height 8
click at [125, 77] on div "Damper" at bounding box center [134, 81] width 54 height 8
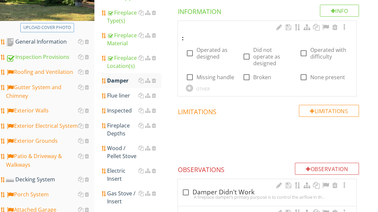
click at [208, 52] on label "Operated as designed" at bounding box center [215, 53] width 38 height 13
checkbox input "true"
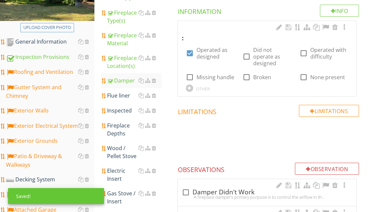
click at [120, 96] on div "Flue liner" at bounding box center [134, 96] width 54 height 8
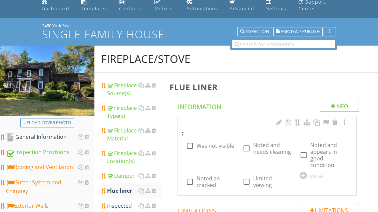
scroll to position [28, 0]
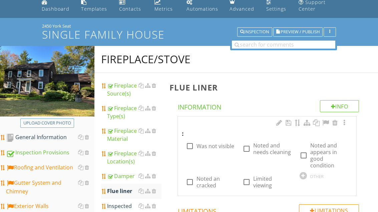
click at [213, 147] on label "Was not visible" at bounding box center [215, 146] width 38 height 7
checkbox input "true"
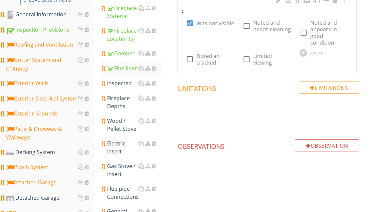
scroll to position [151, 0]
click at [124, 84] on div "Inspected" at bounding box center [134, 83] width 54 height 8
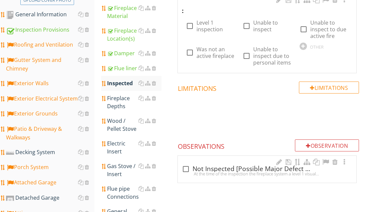
click at [208, 27] on label "Level 1 inspection" at bounding box center [215, 25] width 38 height 13
checkbox input "true"
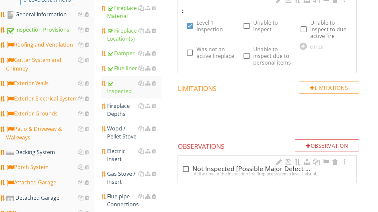
click at [120, 110] on div "Fireplace Depths" at bounding box center [134, 110] width 54 height 16
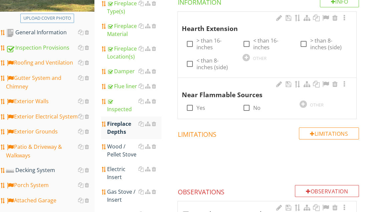
scroll to position [123, 0]
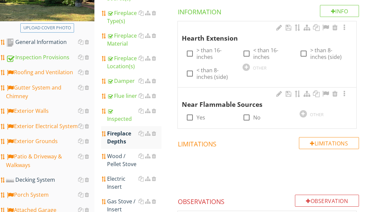
click at [191, 51] on div at bounding box center [189, 53] width 11 height 11
checkbox input "true"
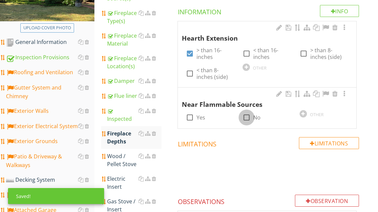
click at [245, 119] on div at bounding box center [246, 117] width 11 height 11
checkbox input "true"
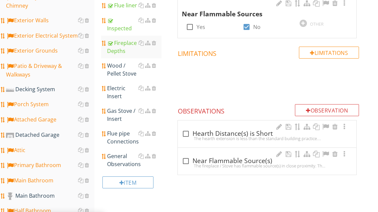
scroll to position [214, 0]
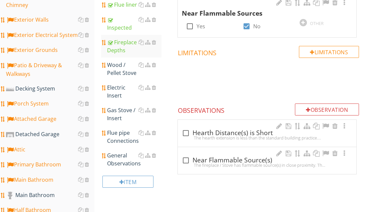
click at [115, 162] on div "General Observations" at bounding box center [134, 160] width 54 height 16
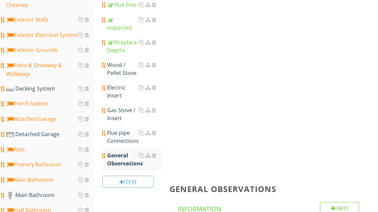
click at [126, 162] on div "General Observations" at bounding box center [134, 160] width 54 height 16
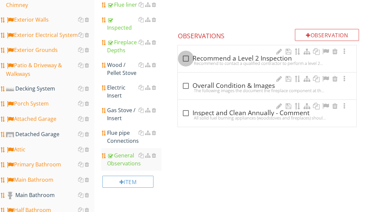
click at [182, 57] on div at bounding box center [185, 58] width 11 height 11
checkbox input "true"
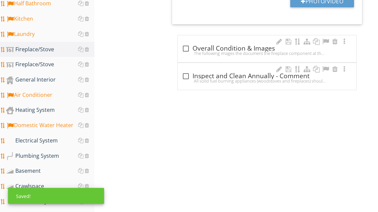
scroll to position [418, 0]
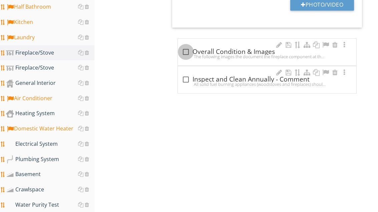
click at [186, 49] on div at bounding box center [185, 51] width 11 height 11
checkbox input "true"
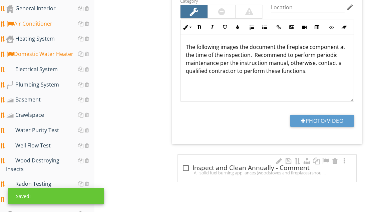
scroll to position [530, 0]
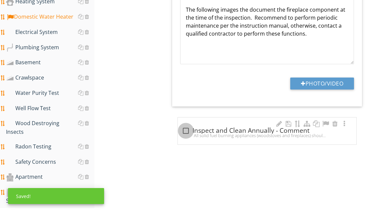
click at [189, 132] on div at bounding box center [185, 130] width 11 height 11
checkbox input "true"
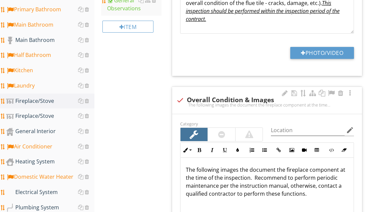
scroll to position [370, 0]
click at [45, 162] on div "Heating System" at bounding box center [50, 162] width 88 height 9
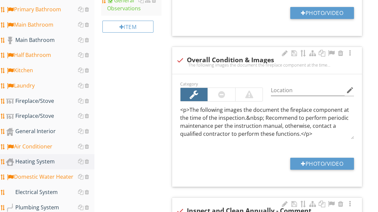
click at [46, 163] on div "Heating System" at bounding box center [50, 162] width 88 height 9
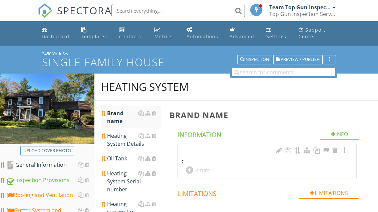
click at [188, 172] on div at bounding box center [189, 170] width 7 height 7
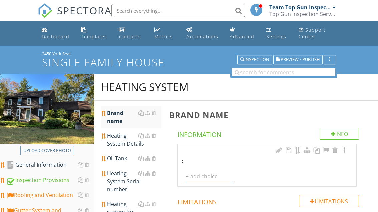
click at [199, 175] on input "text" at bounding box center [210, 176] width 49 height 11
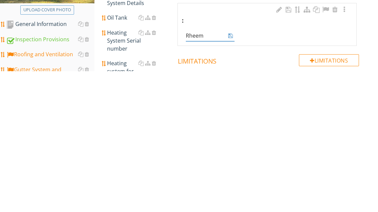
type input "Rheem"
click at [225, 171] on input "Rheem" at bounding box center [205, 176] width 39 height 11
click at [231, 174] on icon at bounding box center [230, 176] width 5 height 5
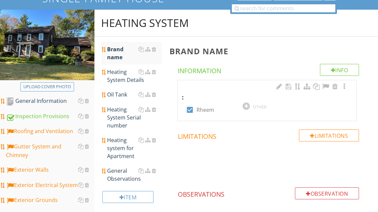
scroll to position [60, 0]
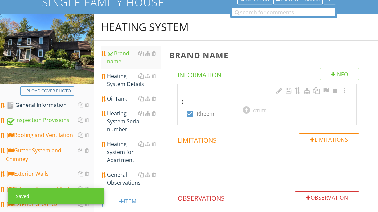
click at [122, 81] on div "Heating System Details" at bounding box center [134, 80] width 54 height 16
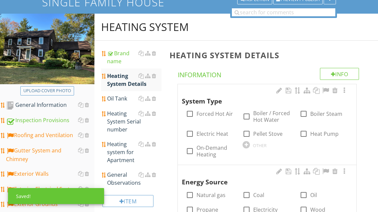
click at [207, 116] on label "Forced Hot Air" at bounding box center [214, 114] width 36 height 7
checkbox input "true"
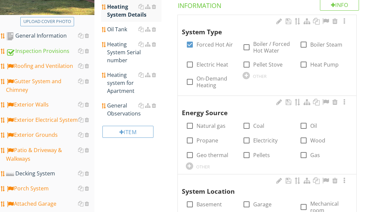
scroll to position [158, 0]
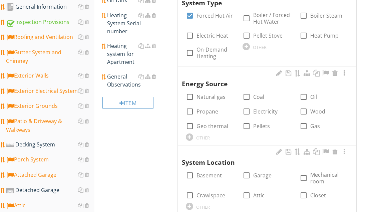
click at [205, 99] on label "Natural gas" at bounding box center [210, 97] width 29 height 7
checkbox input "true"
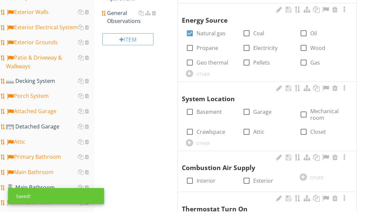
scroll to position [233, 0]
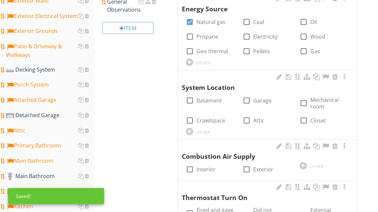
click at [208, 100] on label "Basement" at bounding box center [208, 100] width 25 height 7
checkbox input "true"
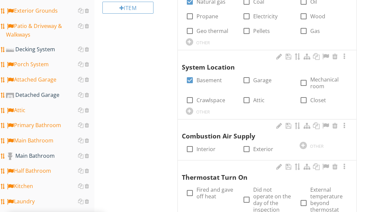
scroll to position [255, 0]
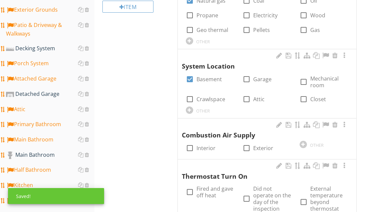
click at [257, 145] on label "Exterior" at bounding box center [263, 148] width 20 height 7
checkbox input "true"
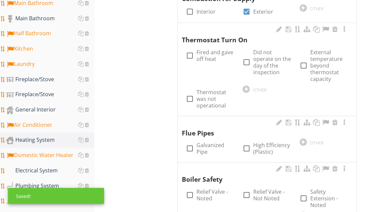
click at [215, 57] on label "Fired and gave off heat" at bounding box center [215, 55] width 38 height 13
checkbox input "true"
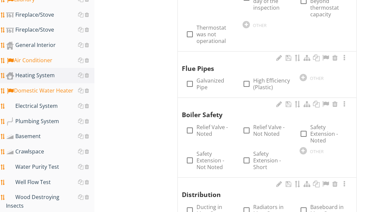
click at [268, 80] on label "High Efficiency (Plastic)" at bounding box center [272, 84] width 38 height 13
checkbox input "true"
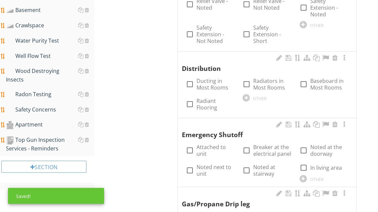
scroll to position [588, 0]
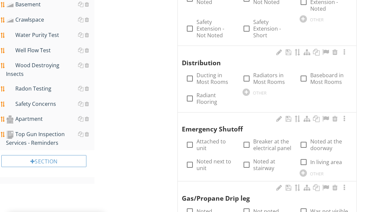
click at [210, 78] on label "Ducting in Most Rooms" at bounding box center [215, 78] width 38 height 13
checkbox input "true"
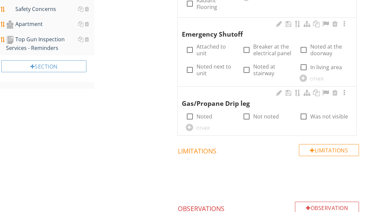
scroll to position [683, 0]
click at [211, 46] on label "Attached to unit" at bounding box center [215, 49] width 38 height 13
checkbox input "true"
click at [209, 113] on label "Noted" at bounding box center [204, 116] width 16 height 7
checkbox input "true"
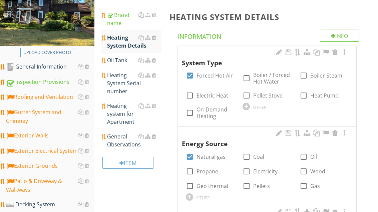
scroll to position [94, 0]
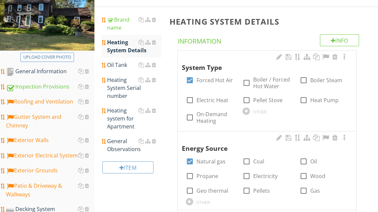
click at [121, 67] on div "Oil Tank" at bounding box center [134, 65] width 54 height 8
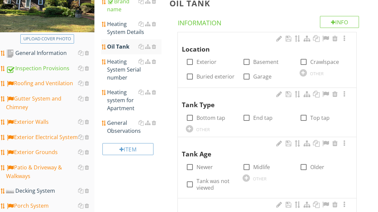
scroll to position [205, 0]
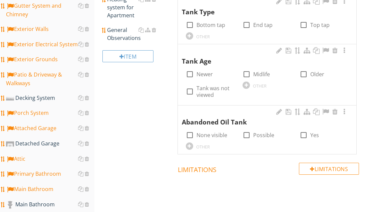
click at [256, 132] on label "Possible" at bounding box center [263, 135] width 21 height 7
click at [251, 134] on div at bounding box center [246, 135] width 11 height 11
checkbox input "false"
click at [192, 133] on div at bounding box center [189, 135] width 11 height 11
checkbox input "true"
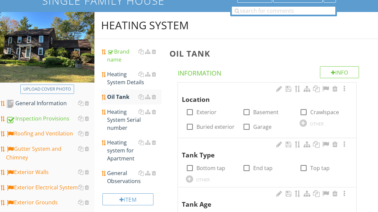
scroll to position [62, 0]
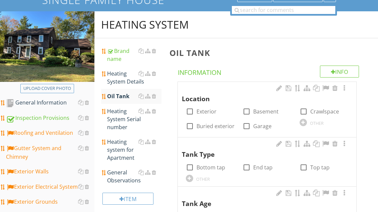
click at [116, 121] on div "Heating System Serial number" at bounding box center [134, 119] width 54 height 24
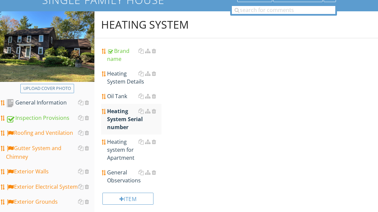
click at [116, 123] on div "Heating System Serial number" at bounding box center [134, 119] width 54 height 24
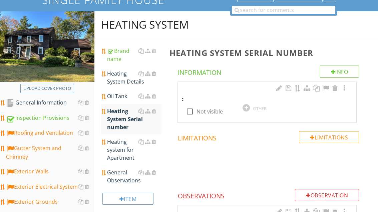
click at [247, 105] on div at bounding box center [245, 107] width 7 height 7
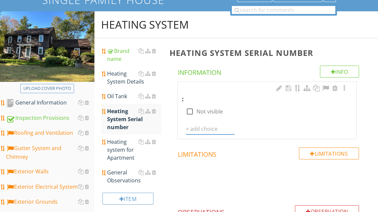
click at [203, 126] on input "text" at bounding box center [210, 129] width 49 height 11
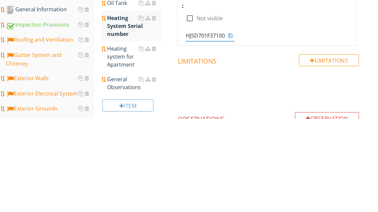
type input "[US_VEHICLE_IDENTIFICATION_NUMBER]"
click at [231, 126] on icon at bounding box center [230, 128] width 5 height 5
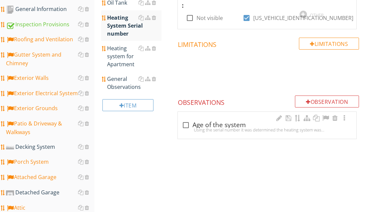
scroll to position [156, 0]
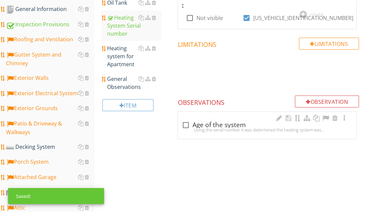
click at [194, 124] on div "check_box_outline_blank Age of the system" at bounding box center [267, 125] width 170 height 8
checkbox input "true"
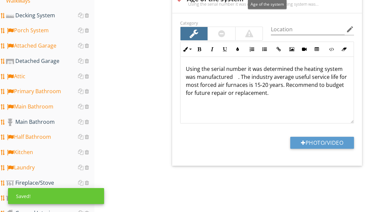
scroll to position [289, 0]
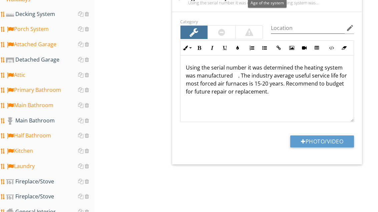
click at [236, 75] on p "Using the serial number it was determined the heating system was manufactured .…" at bounding box center [267, 80] width 162 height 32
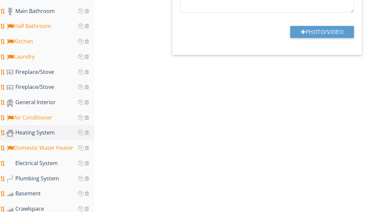
scroll to position [399, 0]
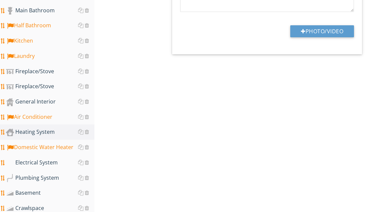
click at [54, 149] on div "Domestic Water Heater" at bounding box center [50, 147] width 88 height 9
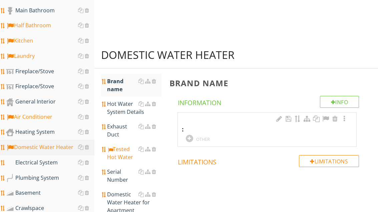
click at [54, 150] on div "Domestic Water Heater" at bounding box center [50, 147] width 88 height 9
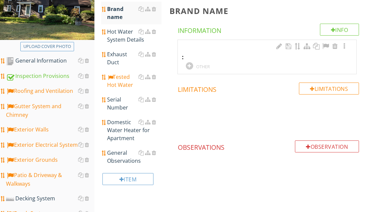
scroll to position [81, 0]
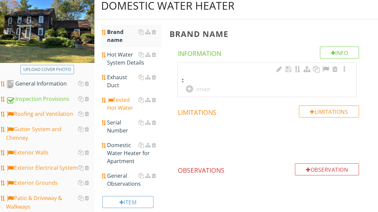
click at [193, 88] on div "OTHER" at bounding box center [210, 89] width 49 height 8
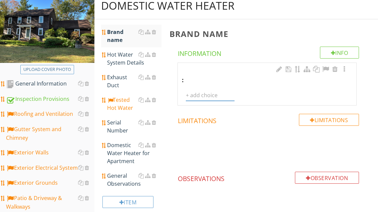
click at [202, 91] on input "text" at bounding box center [210, 95] width 49 height 11
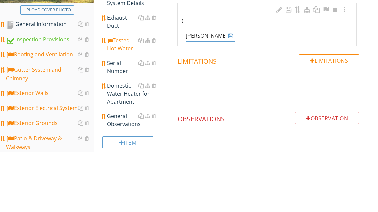
type input "Rheem"
click at [230, 93] on icon at bounding box center [230, 95] width 5 height 5
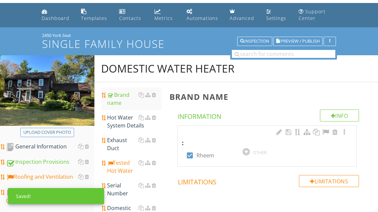
scroll to position [22, 0]
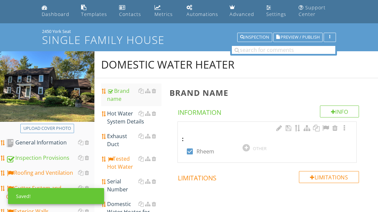
click at [124, 114] on div "Hot Water System Details" at bounding box center [134, 118] width 54 height 16
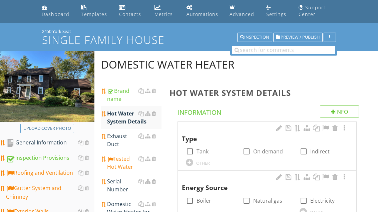
click at [205, 152] on label "Tank" at bounding box center [202, 151] width 12 height 7
checkbox input "true"
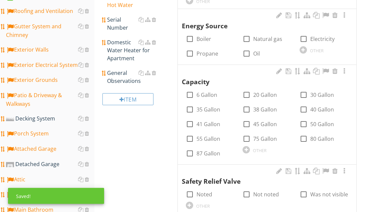
scroll to position [184, 0]
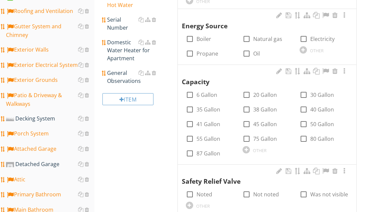
click at [260, 39] on label "Natural gas" at bounding box center [267, 39] width 29 height 7
checkbox input "true"
click at [307, 121] on div at bounding box center [303, 124] width 11 height 11
checkbox input "true"
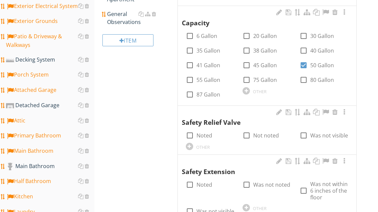
scroll to position [243, 0]
click at [201, 135] on label "Noted" at bounding box center [204, 136] width 16 height 7
checkbox input "true"
click at [200, 185] on label "Noted" at bounding box center [204, 185] width 16 height 7
checkbox input "true"
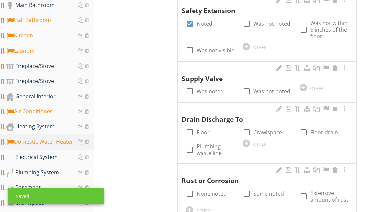
scroll to position [405, 0]
click at [210, 89] on label "Was noted" at bounding box center [209, 91] width 27 height 7
checkbox input "true"
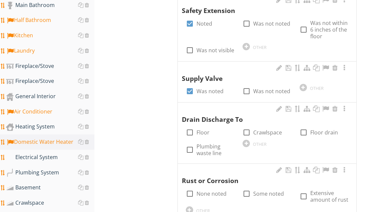
click at [201, 129] on label "Floor" at bounding box center [202, 132] width 13 height 7
checkbox input "true"
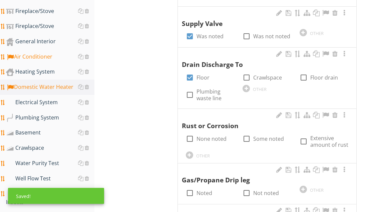
scroll to position [461, 0]
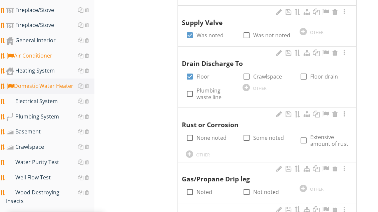
click at [215, 135] on label "None noted" at bounding box center [211, 138] width 30 height 7
checkbox input "true"
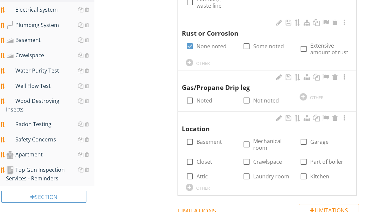
scroll to position [587, 0]
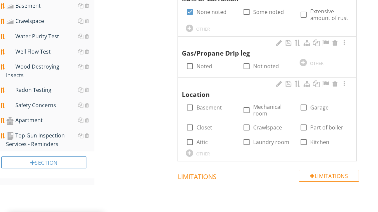
click at [206, 104] on label "Basement" at bounding box center [208, 107] width 25 height 7
checkbox input "true"
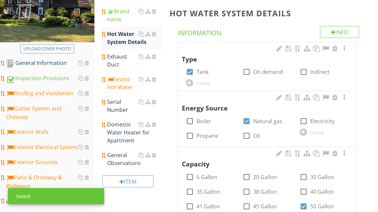
scroll to position [83, 0]
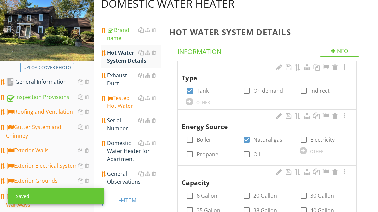
click at [119, 127] on div "Serial Number" at bounding box center [134, 125] width 54 height 16
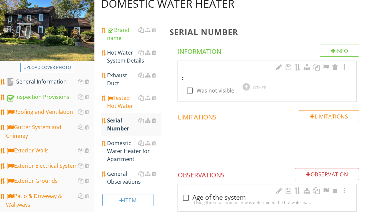
click at [204, 91] on label "Was not visible" at bounding box center [215, 90] width 38 height 7
click at [210, 94] on label "Was not visible" at bounding box center [215, 90] width 38 height 7
checkbox input "false"
click at [249, 86] on div at bounding box center [245, 86] width 7 height 7
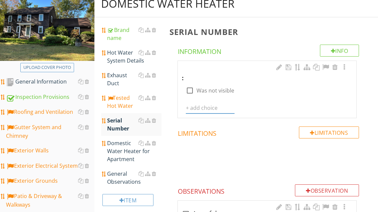
click at [202, 110] on input "text" at bounding box center [210, 108] width 49 height 11
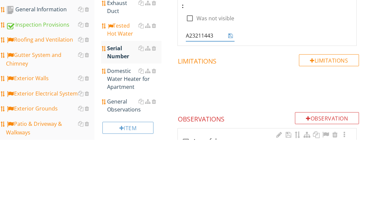
type input "A232114433"
click at [230, 105] on icon at bounding box center [230, 107] width 5 height 5
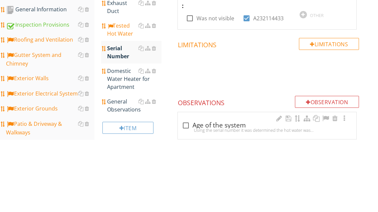
scroll to position [156, 0]
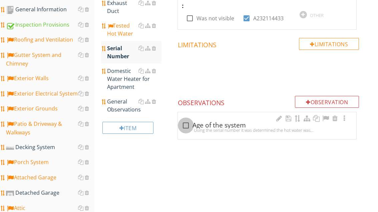
click at [187, 125] on div at bounding box center [185, 125] width 11 height 11
checkbox input "true"
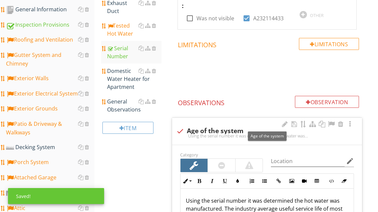
click at [332, 123] on div at bounding box center [331, 124] width 8 height 7
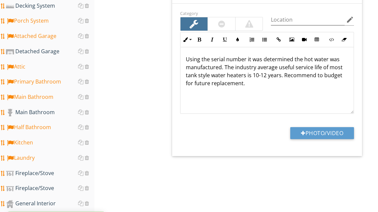
scroll to position [297, 0]
click at [223, 68] on p "Using the serial number it was determined the hot water was manufactured. The i…" at bounding box center [267, 71] width 162 height 32
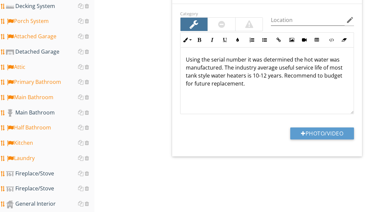
click at [221, 67] on p "Using the serial number it was determined the hot water was manufactured. The i…" at bounding box center [267, 72] width 162 height 32
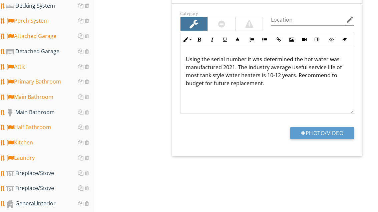
click at [313, 133] on button "Photo/Video" at bounding box center [322, 134] width 64 height 12
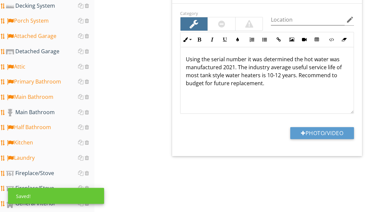
scroll to position [297, 0]
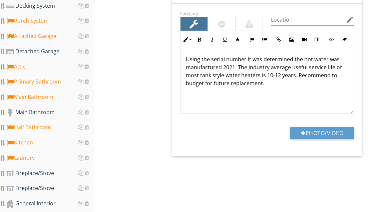
type input "C:\fakepath\image.jpg"
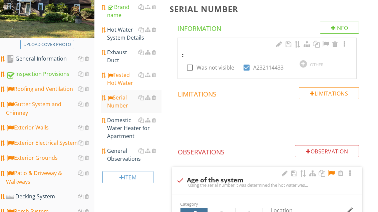
scroll to position [107, 0]
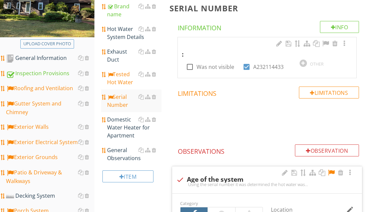
click at [123, 155] on div "General Observations" at bounding box center [134, 154] width 54 height 16
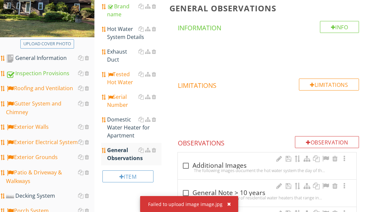
click at [227, 206] on div "button" at bounding box center [229, 204] width 4 height 5
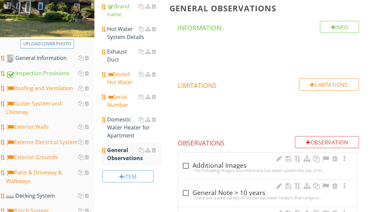
click at [190, 166] on div at bounding box center [185, 165] width 11 height 11
checkbox input "true"
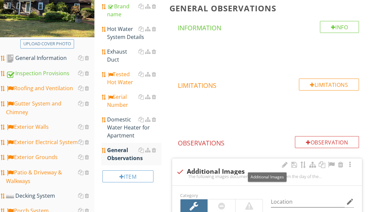
click at [328, 165] on div at bounding box center [331, 165] width 8 height 7
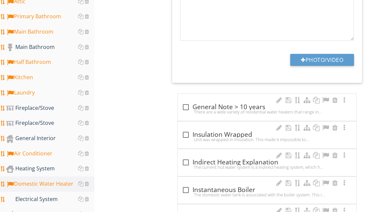
scroll to position [395, 0]
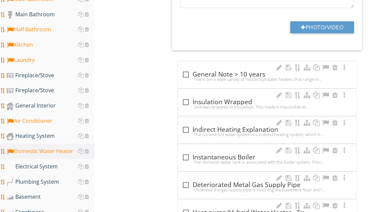
click at [52, 167] on div "Electrical System" at bounding box center [50, 167] width 88 height 9
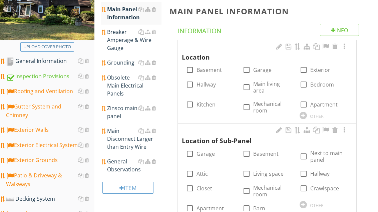
scroll to position [104, 0]
click at [209, 70] on label "Basement" at bounding box center [208, 70] width 25 height 7
checkbox input "true"
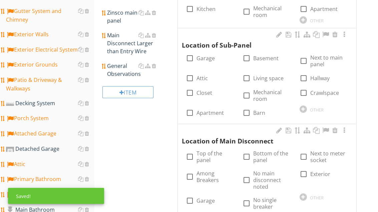
scroll to position [200, 0]
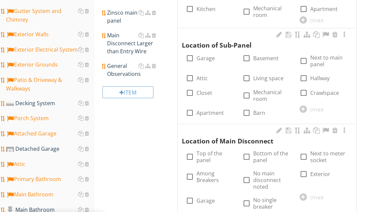
click at [263, 55] on label "Basement" at bounding box center [265, 58] width 25 height 7
click at [267, 55] on label "Basement" at bounding box center [265, 58] width 25 height 7
checkbox input "false"
click at [320, 57] on label "Next to main panel" at bounding box center [329, 60] width 38 height 13
checkbox input "true"
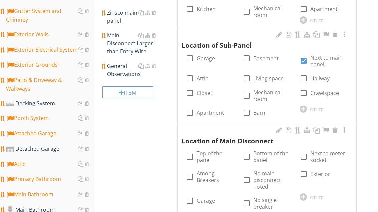
click at [207, 156] on label "Top of the panel" at bounding box center [215, 156] width 38 height 13
checkbox input "true"
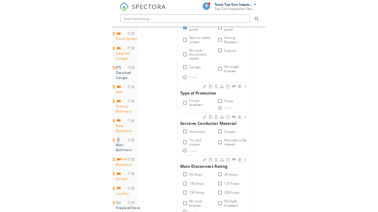
scroll to position [347, 0]
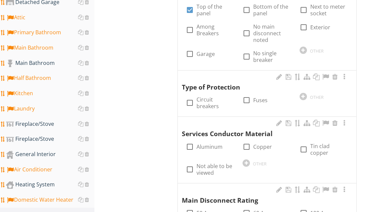
click at [206, 100] on label "Circuit breakers" at bounding box center [215, 102] width 38 height 13
checkbox input "true"
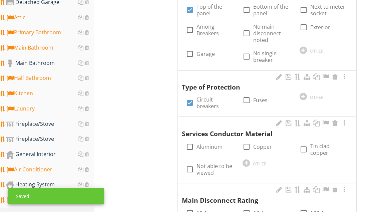
click at [206, 147] on label "Aluminum" at bounding box center [209, 147] width 26 height 7
checkbox input "true"
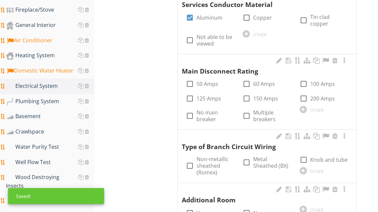
scroll to position [477, 0]
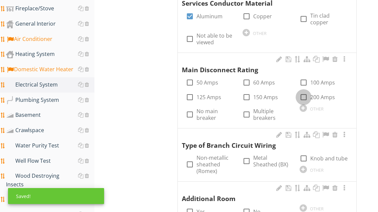
click at [302, 92] on div at bounding box center [303, 97] width 11 height 11
checkbox input "true"
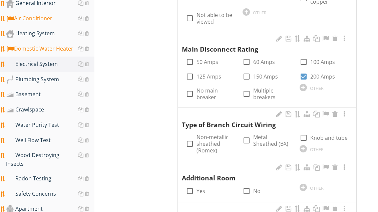
scroll to position [499, 0]
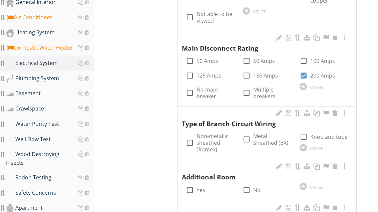
click at [210, 135] on label "Non-metallic sheathed (Romex)" at bounding box center [215, 143] width 38 height 20
checkbox input "true"
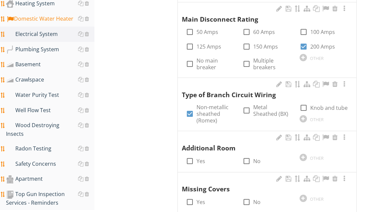
scroll to position [540, 0]
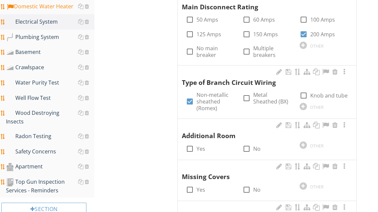
click at [245, 143] on div at bounding box center [246, 148] width 11 height 11
checkbox input "true"
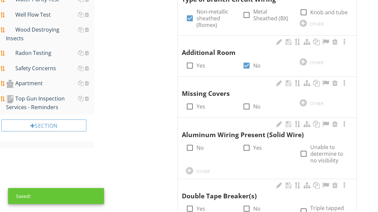
scroll to position [634, 0]
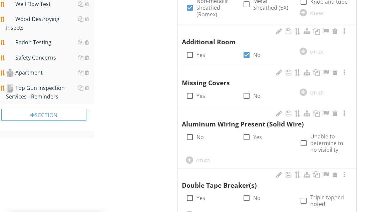
click at [246, 90] on div at bounding box center [246, 95] width 11 height 11
checkbox input "true"
click at [194, 132] on div at bounding box center [189, 137] width 11 height 11
checkbox input "true"
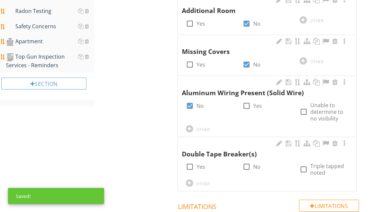
click at [250, 162] on div at bounding box center [246, 167] width 11 height 11
checkbox input "true"
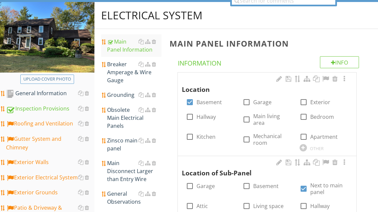
scroll to position [70, 0]
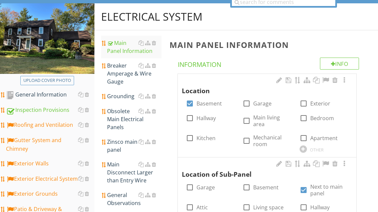
click at [118, 78] on div "Breaker Amperage & Wire Gauge" at bounding box center [134, 74] width 54 height 24
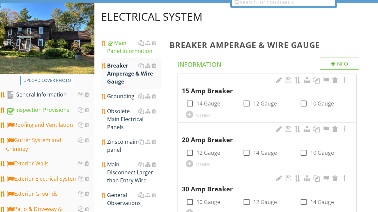
click at [198, 103] on label "14 Gauge" at bounding box center [208, 103] width 24 height 7
checkbox input "true"
click at [255, 101] on label "12 Gauge" at bounding box center [265, 103] width 24 height 7
checkbox input "true"
click at [203, 153] on label "12 Gauge" at bounding box center [208, 153] width 24 height 7
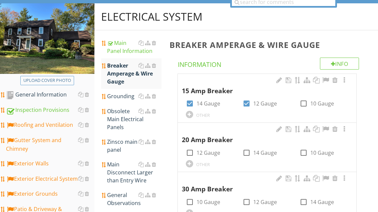
checkbox input "true"
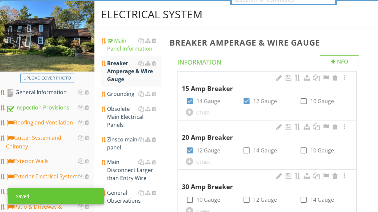
scroll to position [73, 0]
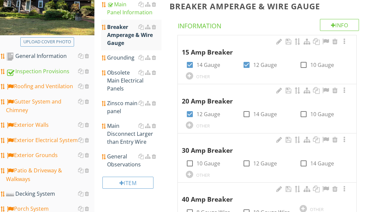
click at [216, 161] on label "10 Gauge" at bounding box center [208, 164] width 24 height 7
checkbox input "true"
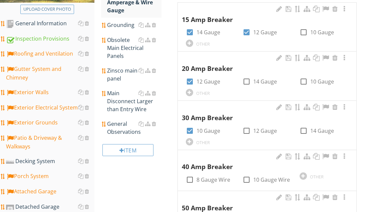
scroll to position [178, 0]
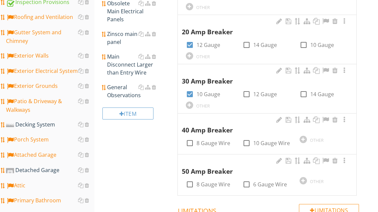
click at [209, 182] on label "8 Gauge Wire" at bounding box center [213, 185] width 34 height 7
click at [202, 182] on label "8 Gauge Wire" at bounding box center [213, 184] width 34 height 7
checkbox input "false"
click at [261, 183] on label "6 Gauge Wire" at bounding box center [270, 184] width 34 height 7
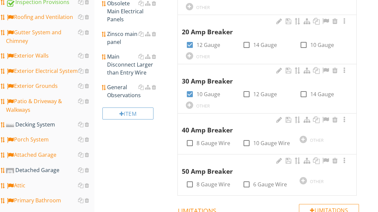
checkbox input "true"
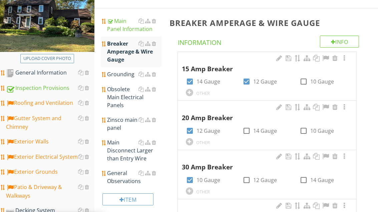
scroll to position [92, 0]
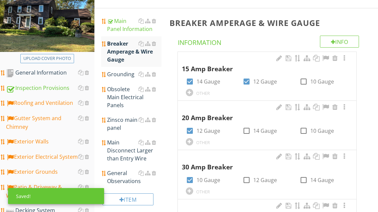
click at [124, 77] on div "Grounding" at bounding box center [134, 74] width 54 height 8
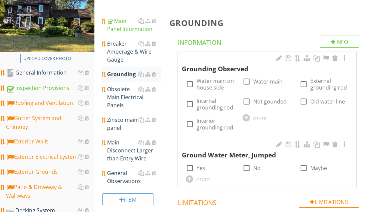
click at [318, 82] on label "External grounding rod" at bounding box center [329, 84] width 38 height 13
checkbox input "true"
click at [247, 173] on input "No" at bounding box center [246, 171] width 8 height 8
checkbox input "true"
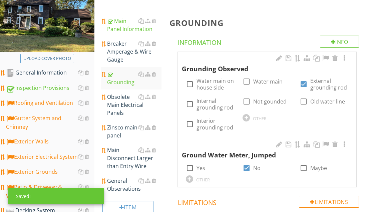
click at [123, 177] on div "General Observations" at bounding box center [134, 185] width 54 height 16
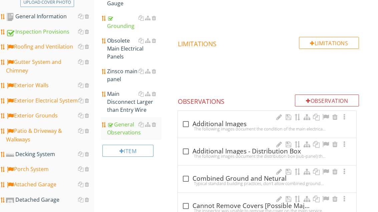
scroll to position [156, 0]
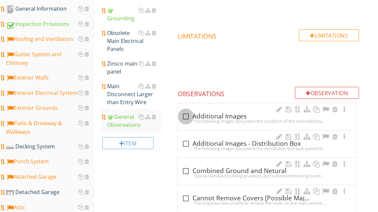
click at [188, 116] on div at bounding box center [185, 116] width 11 height 11
checkbox input "true"
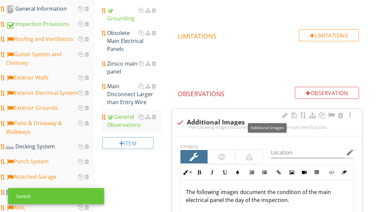
click at [330, 113] on div at bounding box center [331, 115] width 8 height 7
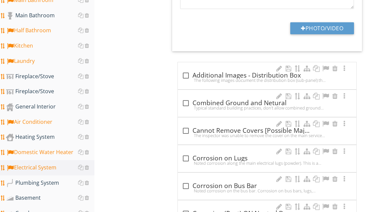
scroll to position [395, 0]
click at [186, 75] on div at bounding box center [185, 75] width 11 height 11
checkbox input "true"
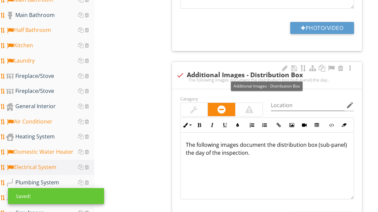
click at [330, 68] on div at bounding box center [331, 68] width 8 height 7
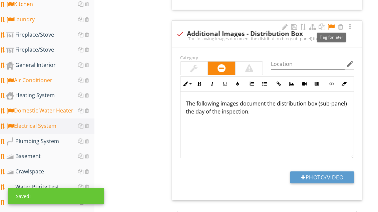
scroll to position [442, 0]
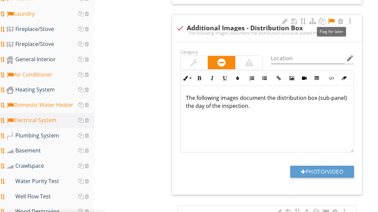
click at [193, 63] on div at bounding box center [193, 63] width 7 height 8
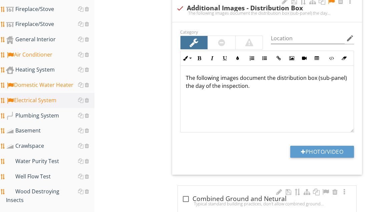
scroll to position [465, 0]
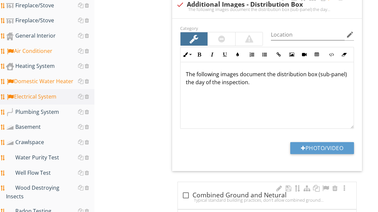
click at [50, 112] on div "Plumbing System" at bounding box center [50, 112] width 88 height 9
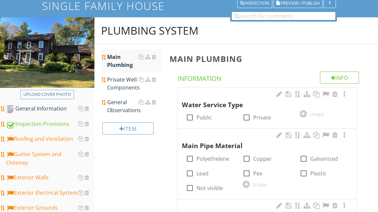
click at [203, 120] on label "Public" at bounding box center [203, 118] width 15 height 7
checkbox input "true"
click at [258, 159] on label "Copper" at bounding box center [262, 159] width 19 height 7
checkbox input "true"
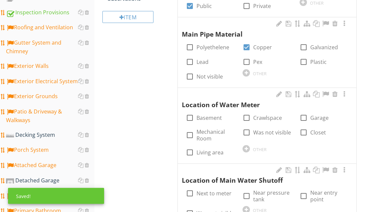
scroll to position [183, 0]
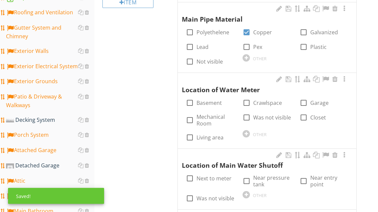
click at [211, 100] on label "Basement" at bounding box center [208, 103] width 25 height 7
checkbox input "true"
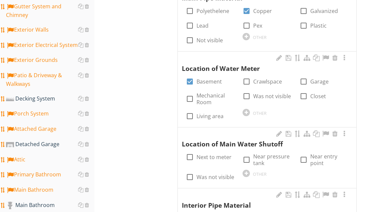
scroll to position [221, 0]
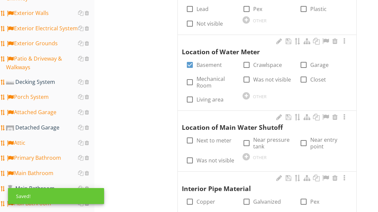
click at [321, 140] on label "Near entry point" at bounding box center [329, 143] width 38 height 13
checkbox input "true"
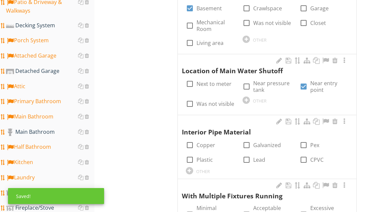
scroll to position [281, 0]
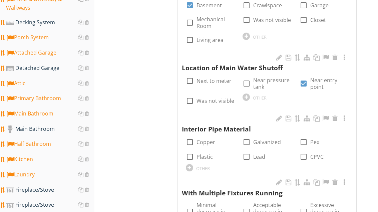
click at [313, 140] on label "Pex" at bounding box center [314, 142] width 9 height 7
checkbox input "true"
click at [207, 141] on label "Copper" at bounding box center [205, 142] width 19 height 7
checkbox input "true"
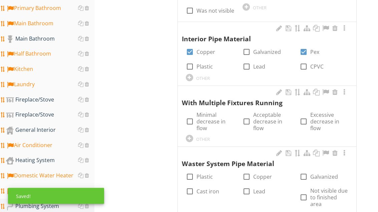
scroll to position [371, 0]
click at [262, 119] on label "Acceptable decrease in flow" at bounding box center [272, 122] width 38 height 20
checkbox input "true"
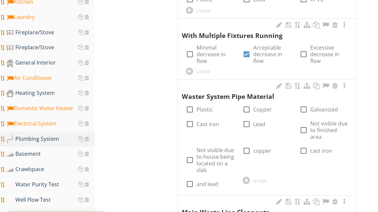
scroll to position [438, 0]
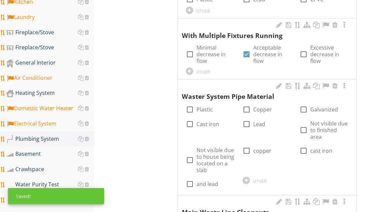
click at [212, 106] on label "Plastic" at bounding box center [204, 109] width 16 height 7
checkbox input "true"
click at [210, 121] on label "Cast iron" at bounding box center [207, 124] width 23 height 7
checkbox input "true"
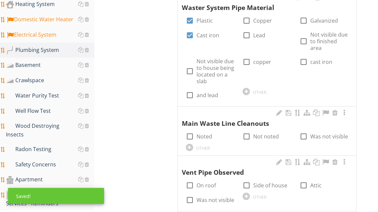
scroll to position [527, 0]
click at [206, 133] on label "Noted" at bounding box center [204, 136] width 16 height 7
checkbox input "true"
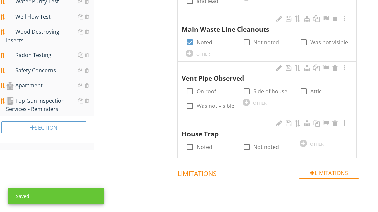
scroll to position [629, 0]
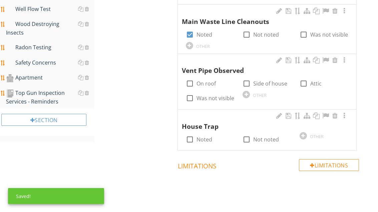
click at [205, 80] on label "On roof" at bounding box center [205, 83] width 19 height 7
checkbox input "true"
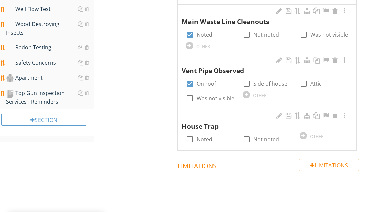
click at [272, 80] on label "Side of house" at bounding box center [270, 83] width 34 height 7
checkbox input "true"
click at [205, 137] on label "Noted" at bounding box center [204, 139] width 16 height 7
checkbox input "true"
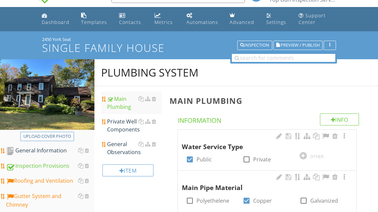
scroll to position [14, 0]
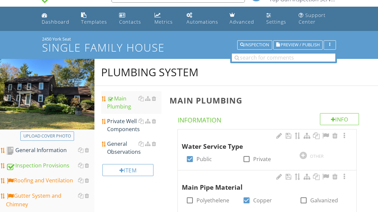
click at [120, 151] on div "General Observations" at bounding box center [134, 148] width 54 height 16
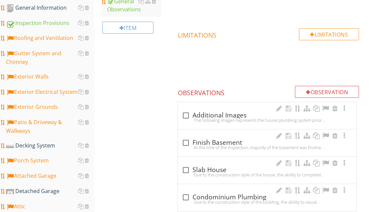
scroll to position [157, 0]
click at [187, 116] on div at bounding box center [185, 115] width 11 height 11
checkbox input "true"
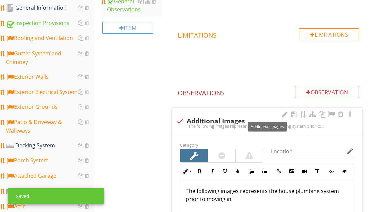
click at [330, 113] on div at bounding box center [331, 114] width 8 height 7
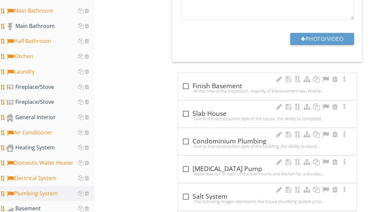
scroll to position [384, 0]
click at [185, 86] on div at bounding box center [185, 86] width 11 height 11
checkbox input "true"
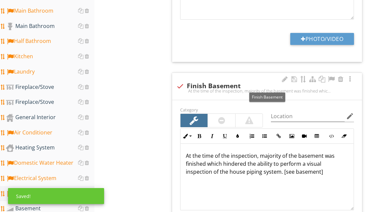
click at [330, 78] on div at bounding box center [331, 79] width 8 height 7
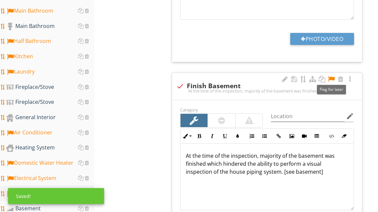
click at [331, 79] on div at bounding box center [331, 79] width 8 height 7
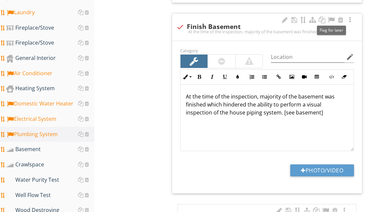
click at [41, 147] on div "Basement" at bounding box center [50, 150] width 88 height 9
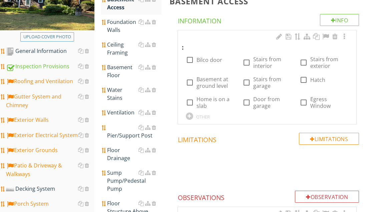
scroll to position [114, 0]
click at [265, 63] on label "Stairs from interior" at bounding box center [272, 62] width 38 height 13
checkbox input "true"
click at [120, 31] on div "Foundation Walls" at bounding box center [134, 26] width 54 height 16
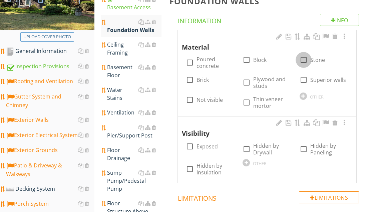
click at [306, 58] on div at bounding box center [303, 59] width 11 height 11
click at [303, 58] on div at bounding box center [303, 59] width 11 height 11
checkbox input "false"
click at [209, 64] on label "Poured concrete" at bounding box center [215, 62] width 38 height 13
checkbox input "true"
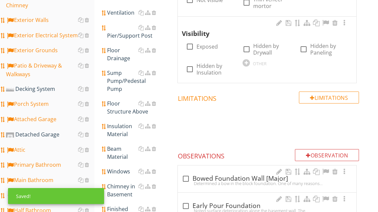
scroll to position [212, 0]
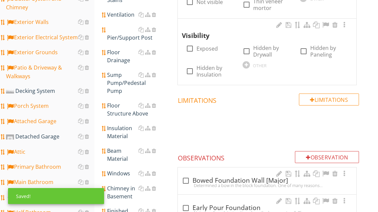
click at [244, 63] on div at bounding box center [245, 64] width 7 height 7
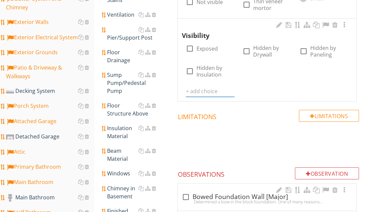
click at [197, 91] on input "text" at bounding box center [210, 91] width 49 height 11
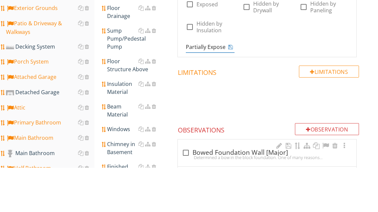
type input "Partially Exposed"
click at [229, 89] on icon at bounding box center [230, 91] width 5 height 5
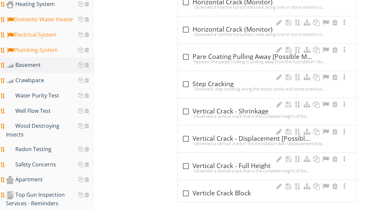
scroll to position [530, 0]
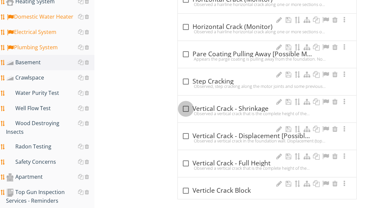
click at [183, 108] on div at bounding box center [185, 108] width 11 height 11
checkbox input "true"
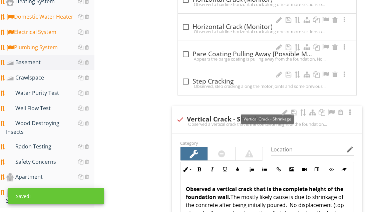
click at [329, 110] on div at bounding box center [331, 112] width 8 height 7
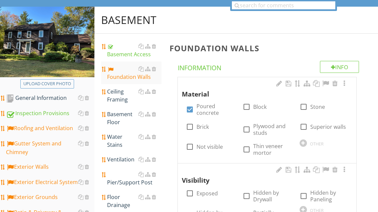
scroll to position [62, 0]
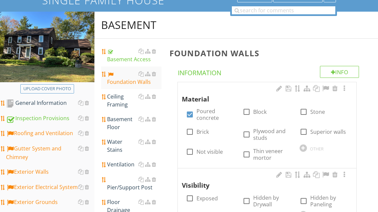
click at [120, 101] on div "Ceiling Framing" at bounding box center [134, 101] width 54 height 16
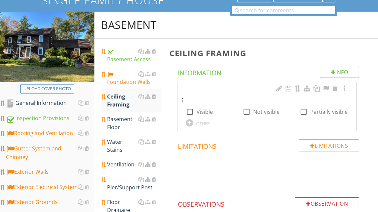
click at [308, 112] on div at bounding box center [303, 111] width 11 height 11
checkbox input "true"
click at [117, 120] on div "Basement Floor" at bounding box center [134, 123] width 54 height 16
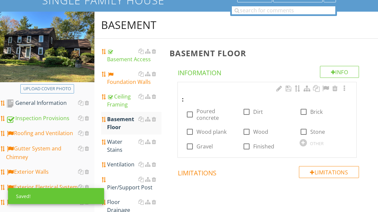
click at [208, 113] on label "Poured concrete" at bounding box center [215, 114] width 38 height 13
checkbox input "true"
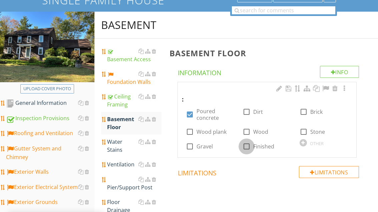
click at [251, 148] on div at bounding box center [246, 146] width 11 height 11
checkbox input "true"
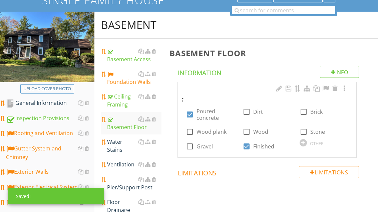
click at [118, 150] on div "Water Stains" at bounding box center [134, 146] width 54 height 16
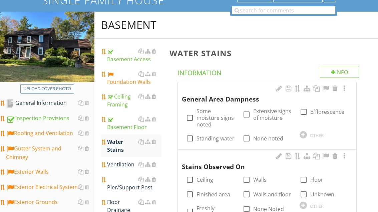
click at [212, 115] on label "Some moisture signs noted" at bounding box center [215, 118] width 38 height 20
checkbox input "true"
click at [319, 110] on label "Efflorescence" at bounding box center [327, 112] width 34 height 7
checkbox input "true"
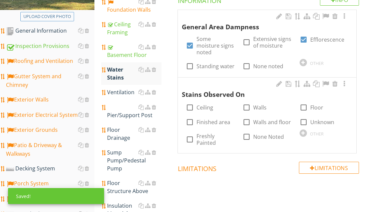
scroll to position [145, 0]
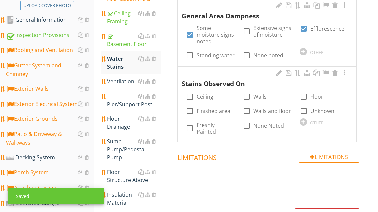
click at [198, 93] on label "Ceiling" at bounding box center [204, 96] width 17 height 7
checkbox input "true"
click at [254, 93] on label "Walls" at bounding box center [259, 96] width 13 height 7
checkbox input "true"
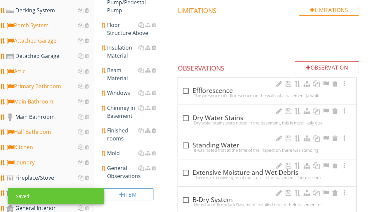
click at [209, 87] on div "check_box_outline_blank Efflorescence" at bounding box center [267, 91] width 170 height 8
checkbox input "true"
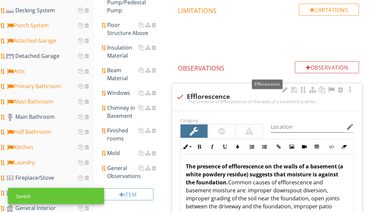
scroll to position [293, 0]
click at [335, 87] on div at bounding box center [331, 90] width 8 height 7
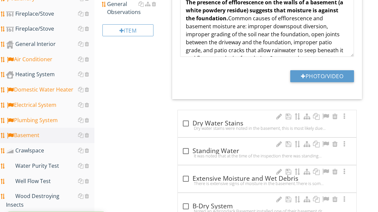
click at [214, 120] on div "check_box_outline_blank Dry Water Stains" at bounding box center [267, 124] width 170 height 8
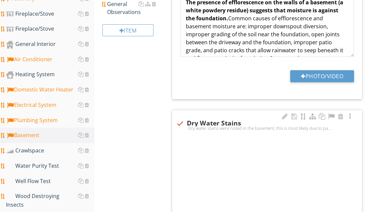
checkbox input "true"
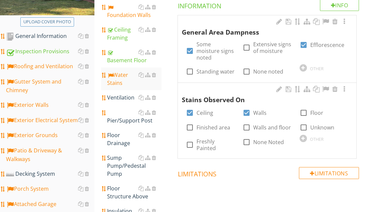
click at [123, 99] on div "Ventilation" at bounding box center [134, 98] width 54 height 8
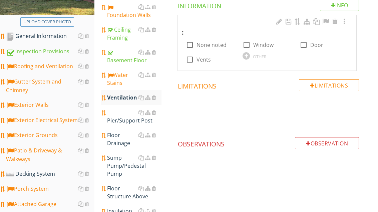
click at [265, 42] on label "Window" at bounding box center [263, 45] width 20 height 7
checkbox input "true"
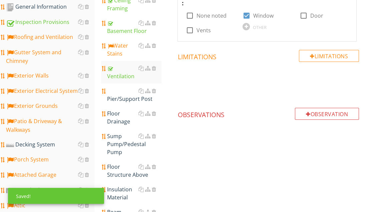
click at [126, 105] on link "Pier/Support Post" at bounding box center [134, 95] width 54 height 23
click at [123, 102] on div "Pier/Support Post" at bounding box center [134, 95] width 54 height 16
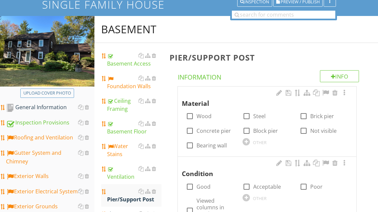
click at [258, 119] on label "Steel" at bounding box center [259, 116] width 12 height 7
checkbox input "true"
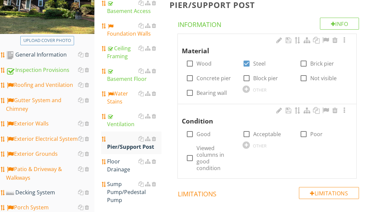
scroll to position [127, 0]
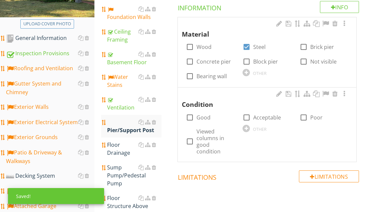
click at [249, 128] on div at bounding box center [245, 128] width 7 height 7
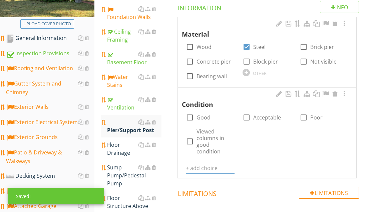
click at [208, 163] on input "text" at bounding box center [210, 168] width 49 height 11
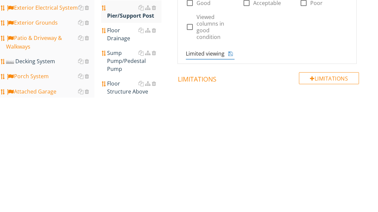
type input "Limited viewing"
click at [230, 166] on icon at bounding box center [230, 168] width 5 height 5
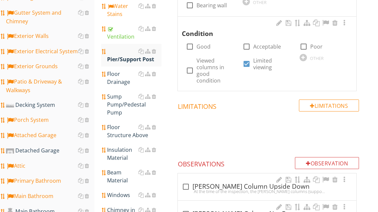
scroll to position [197, 0]
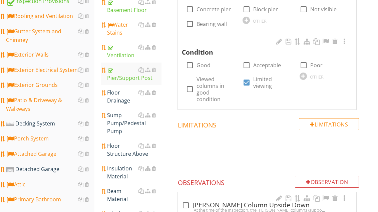
click at [123, 101] on div "Floor Drainage" at bounding box center [134, 97] width 54 height 16
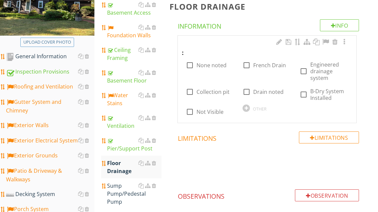
scroll to position [109, 0]
click at [266, 66] on label "French Drain" at bounding box center [269, 65] width 33 height 7
checkbox input "true"
click at [212, 92] on label "Collection pit" at bounding box center [212, 92] width 33 height 7
checkbox input "true"
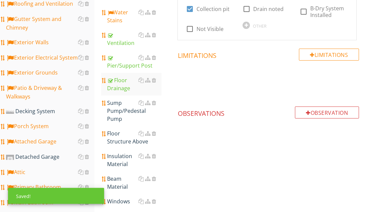
scroll to position [230, 0]
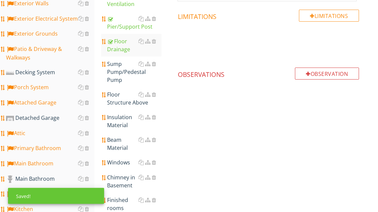
click at [134, 73] on div "Sump Pump/Pedestal Pump" at bounding box center [134, 72] width 54 height 24
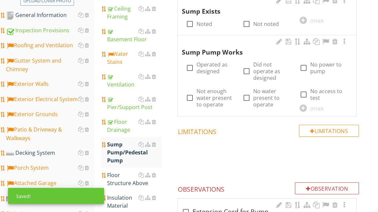
scroll to position [133, 0]
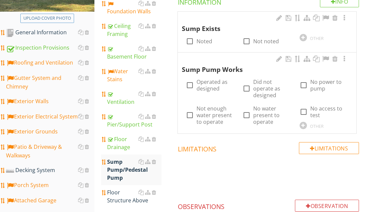
click at [203, 41] on label "Noted" at bounding box center [204, 41] width 16 height 7
checkbox input "true"
click at [251, 117] on div at bounding box center [246, 115] width 11 height 11
checkbox input "true"
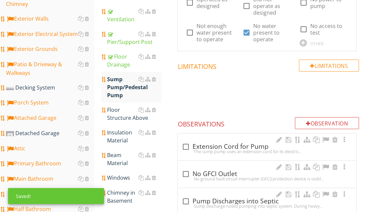
scroll to position [231, 0]
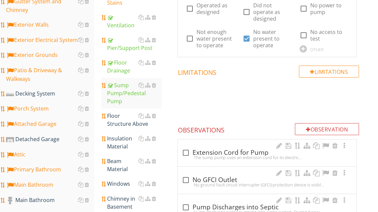
click at [122, 113] on div "Floor Structure Above" at bounding box center [134, 120] width 54 height 16
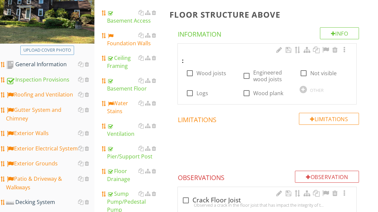
scroll to position [102, 0]
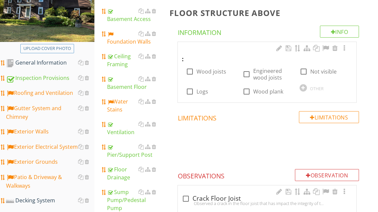
click at [210, 69] on label "Wood joists" at bounding box center [211, 71] width 30 height 7
checkbox input "true"
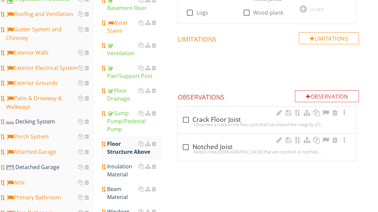
scroll to position [204, 0]
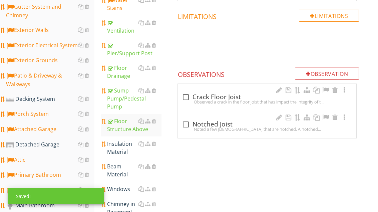
click at [128, 143] on div "Insulation Material" at bounding box center [134, 148] width 54 height 16
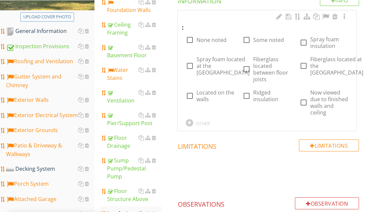
scroll to position [134, 0]
click at [189, 124] on div at bounding box center [189, 122] width 7 height 7
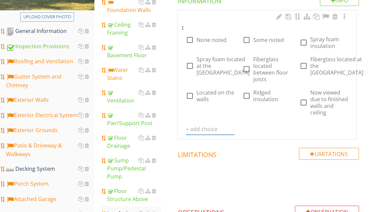
click at [203, 127] on input "text" at bounding box center [210, 129] width 49 height 11
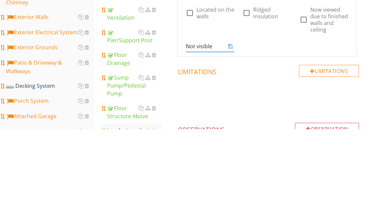
type input "Not visible"
click at [231, 127] on icon at bounding box center [230, 129] width 5 height 5
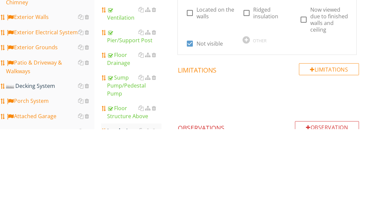
scroll to position [217, 0]
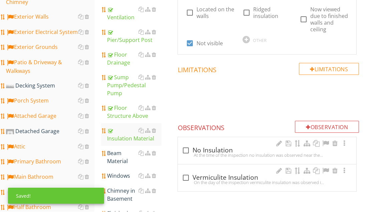
click at [121, 150] on div "Beam Material" at bounding box center [134, 158] width 54 height 16
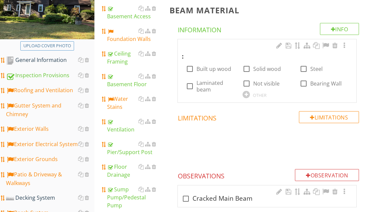
scroll to position [106, 0]
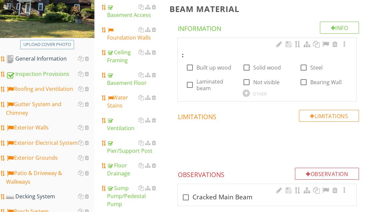
click at [209, 67] on label "Built up wood" at bounding box center [213, 67] width 35 height 7
checkbox input "true"
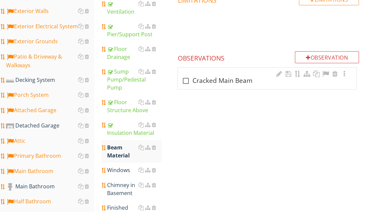
scroll to position [243, 0]
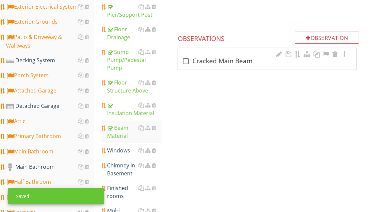
click at [121, 147] on div "Windows" at bounding box center [134, 151] width 54 height 8
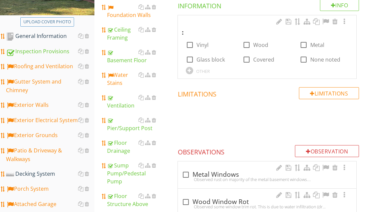
scroll to position [129, 0]
click at [202, 47] on label "Vinyl" at bounding box center [202, 45] width 12 height 7
checkbox input "true"
click at [320, 43] on label "Metal" at bounding box center [317, 45] width 14 height 7
checkbox input "true"
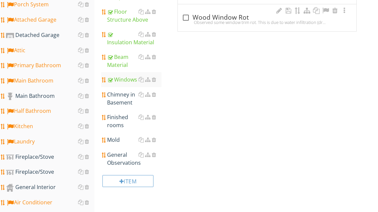
scroll to position [313, 0]
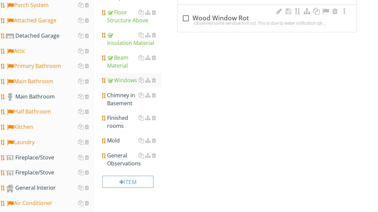
click at [120, 114] on div "Finished rooms" at bounding box center [134, 122] width 54 height 16
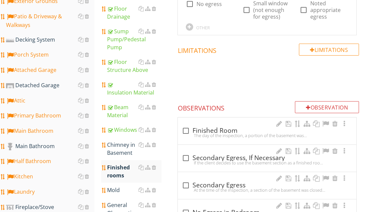
scroll to position [259, 0]
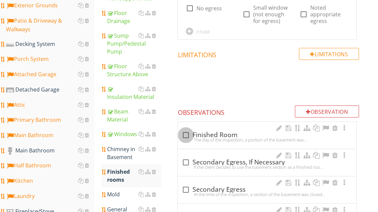
click at [187, 133] on div at bounding box center [185, 135] width 11 height 11
checkbox input "true"
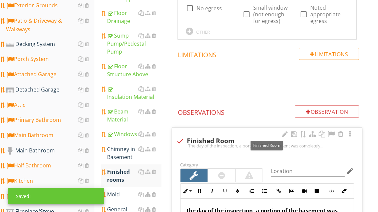
click at [333, 132] on div at bounding box center [331, 134] width 8 height 7
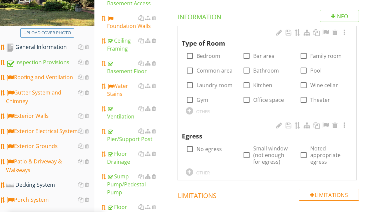
scroll to position [118, 0]
click at [221, 69] on label "Common area" at bounding box center [214, 70] width 36 height 7
checkbox input "true"
click at [208, 102] on label "Gym" at bounding box center [202, 100] width 12 height 7
checkbox input "true"
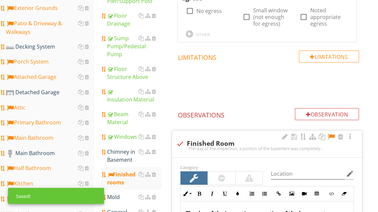
scroll to position [257, 0]
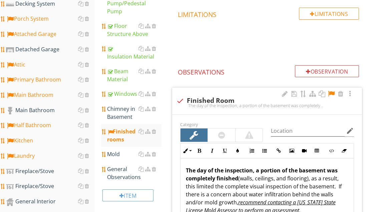
click at [121, 166] on div "General Observations" at bounding box center [134, 174] width 54 height 16
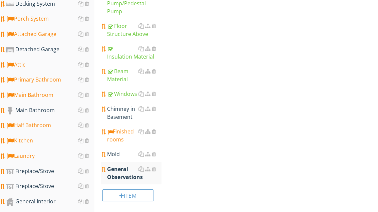
scroll to position [299, 0]
click at [123, 165] on div "General Observations" at bounding box center [134, 173] width 54 height 16
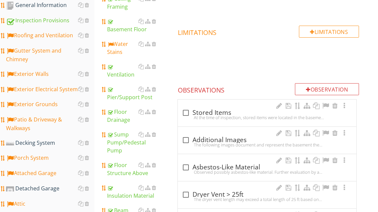
click at [200, 110] on div "check_box_outline_blank Stored Items" at bounding box center [267, 113] width 170 height 8
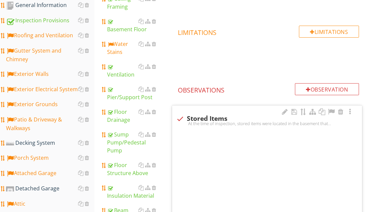
checkbox input "true"
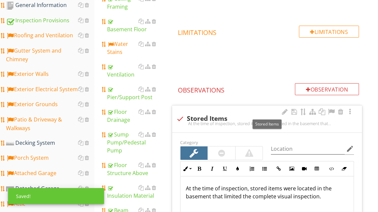
click at [331, 109] on div at bounding box center [331, 112] width 8 height 7
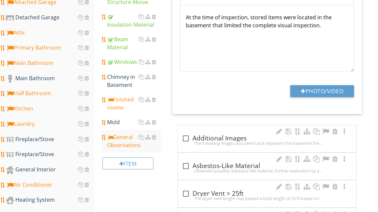
scroll to position [331, 0]
click at [227, 135] on div "check_box_outline_blank Additional Images" at bounding box center [267, 139] width 170 height 8
checkbox input "true"
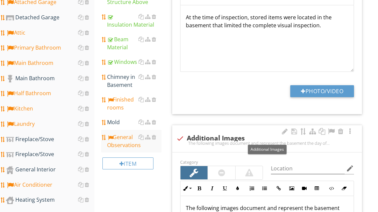
click at [333, 131] on div at bounding box center [331, 131] width 8 height 7
